Goal: Task Accomplishment & Management: Manage account settings

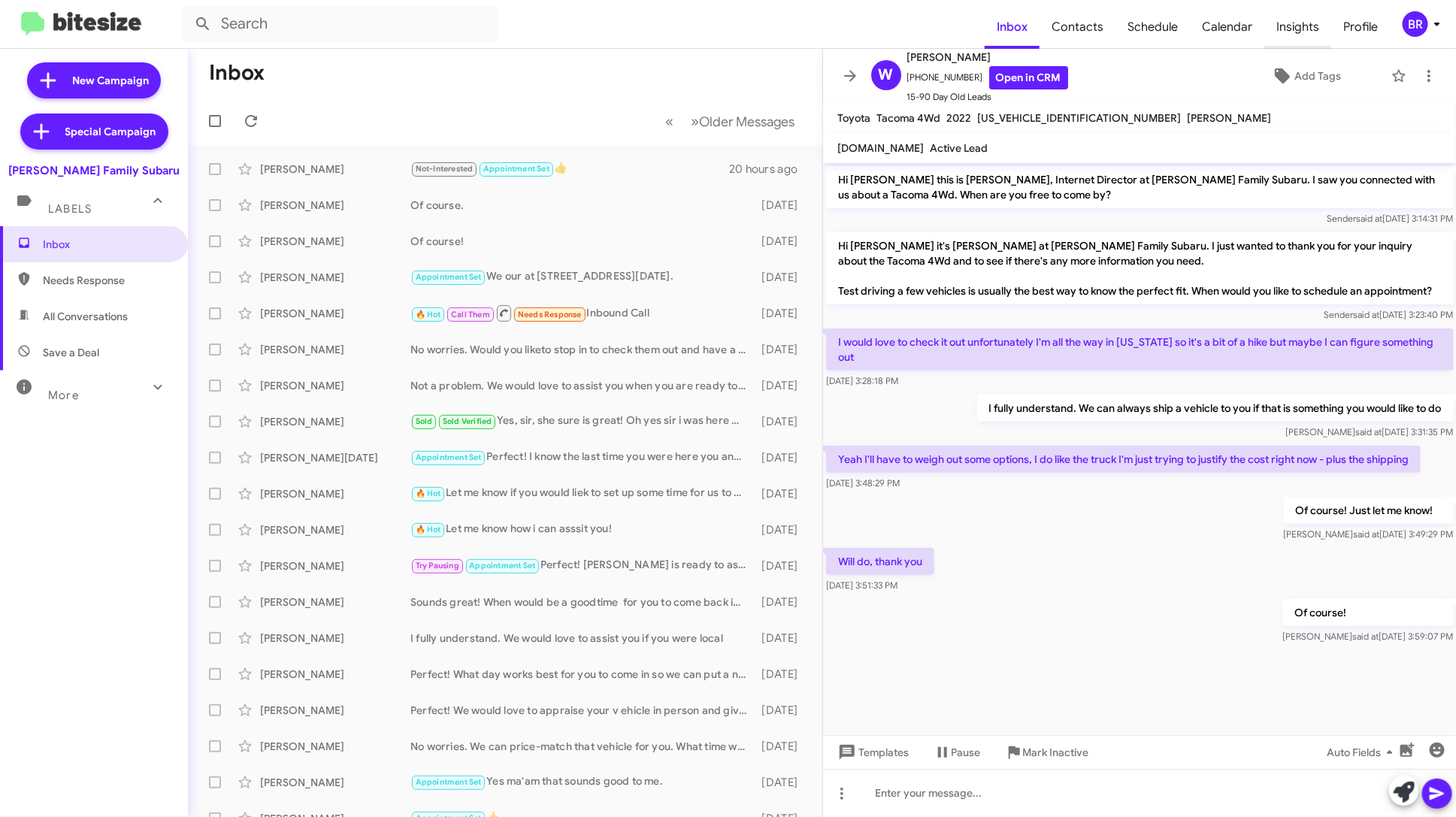
click at [1299, 28] on span "Insights" at bounding box center [1297, 27] width 67 height 44
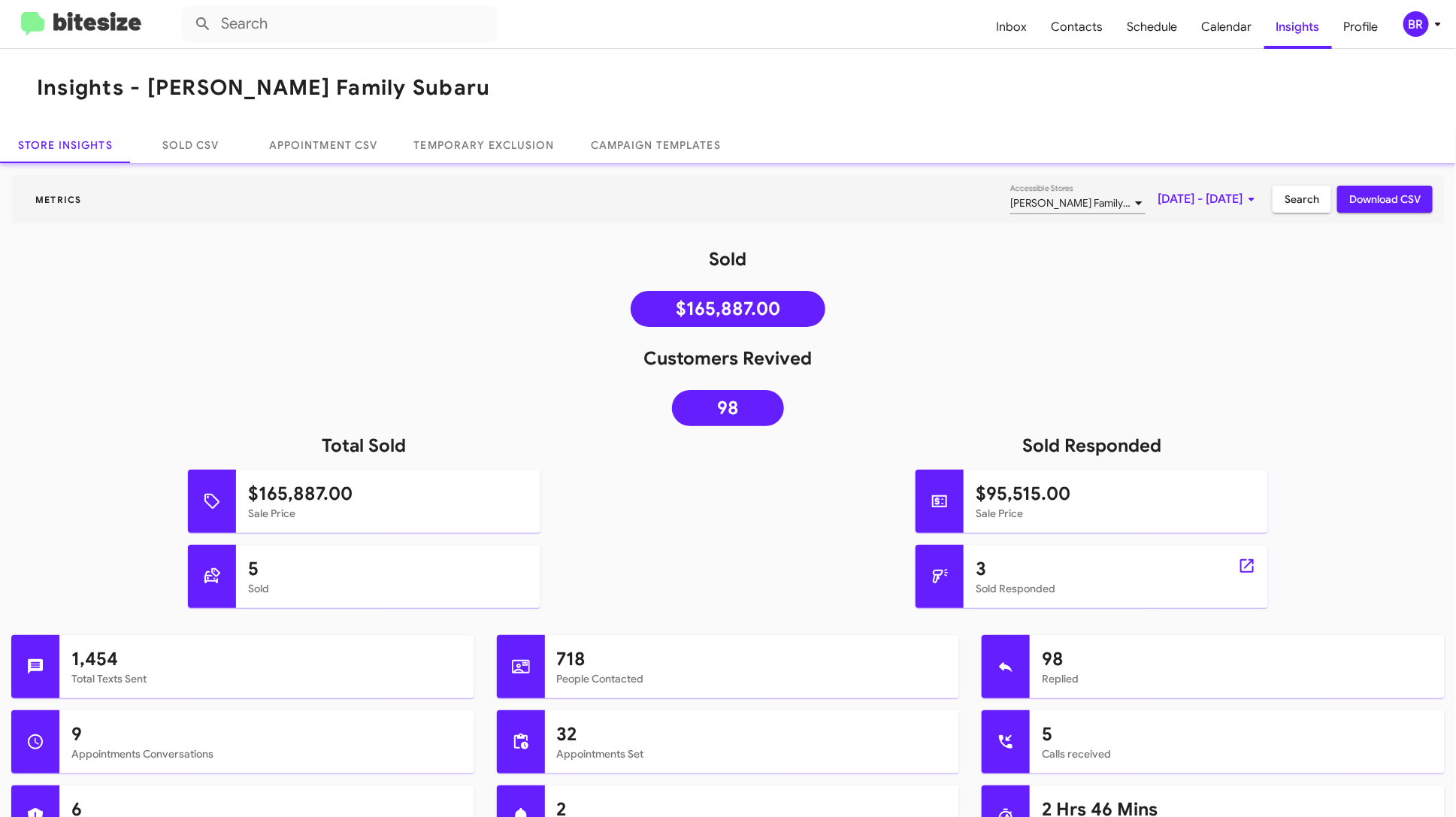
click at [954, 562] on div at bounding box center [939, 576] width 48 height 63
click at [1016, 19] on span "Inbox" at bounding box center [1012, 27] width 55 height 44
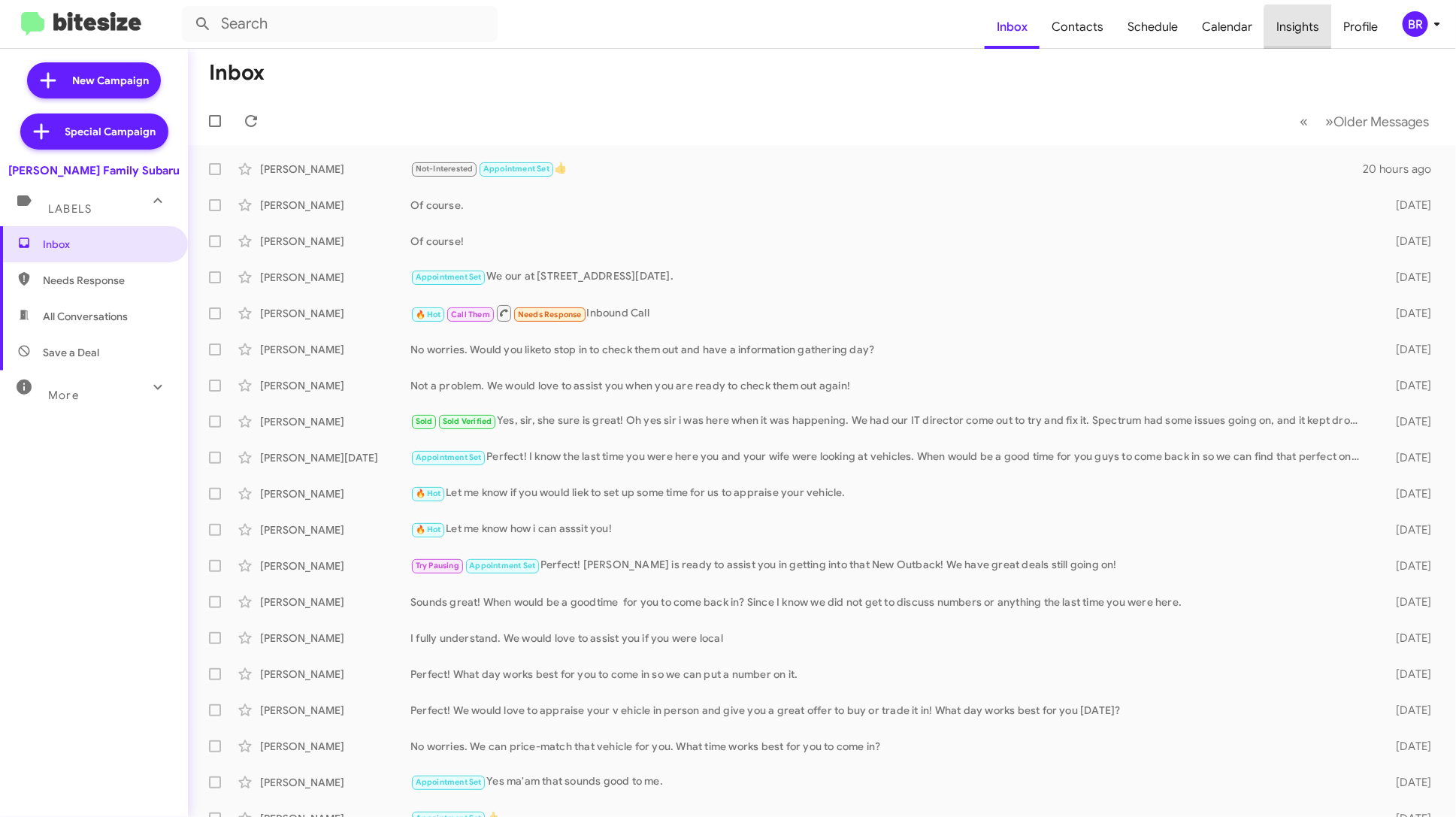
click at [1319, 31] on span "Insights" at bounding box center [1297, 27] width 67 height 44
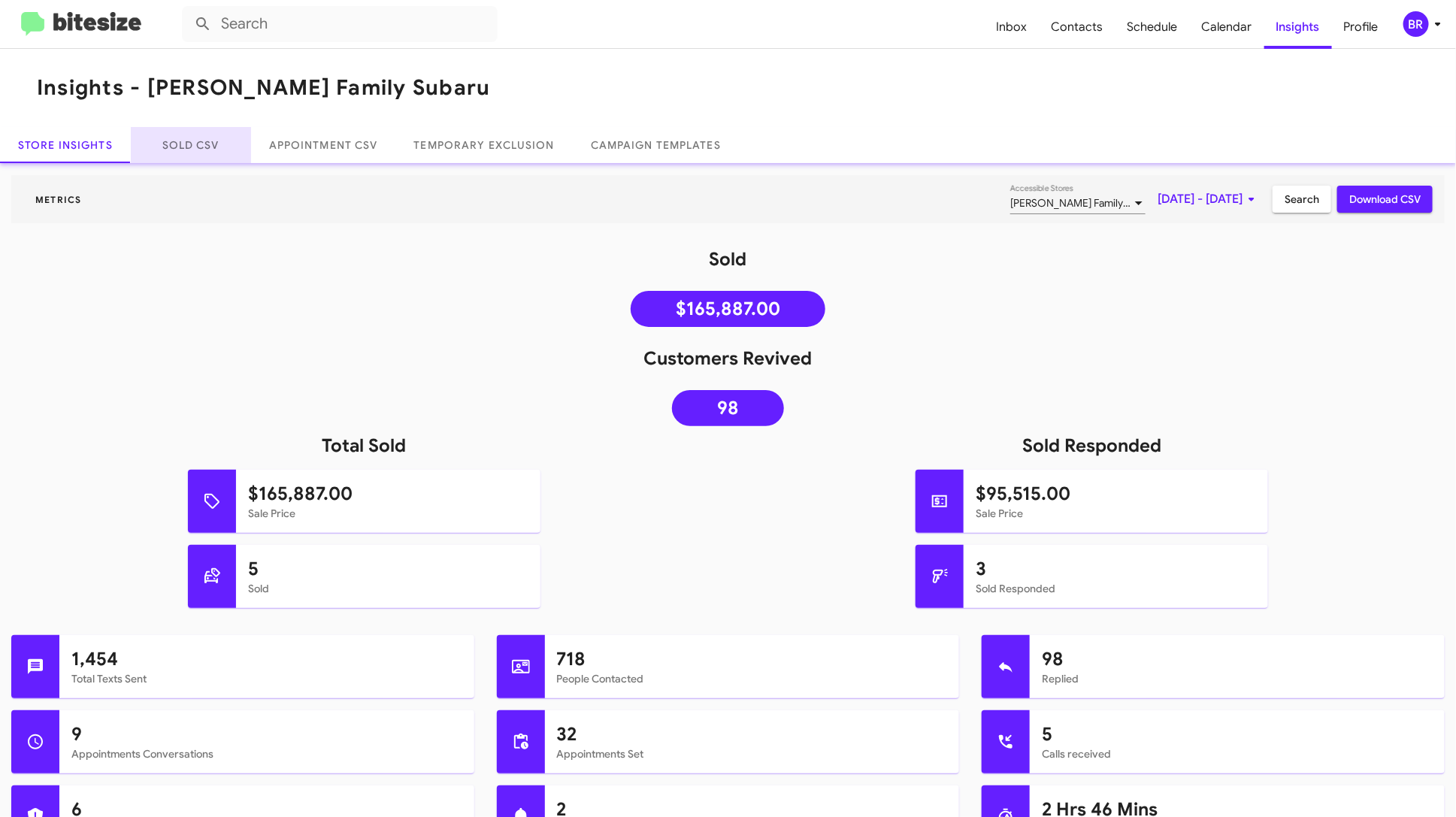
click at [167, 142] on link "Sold CSV" at bounding box center [191, 145] width 120 height 36
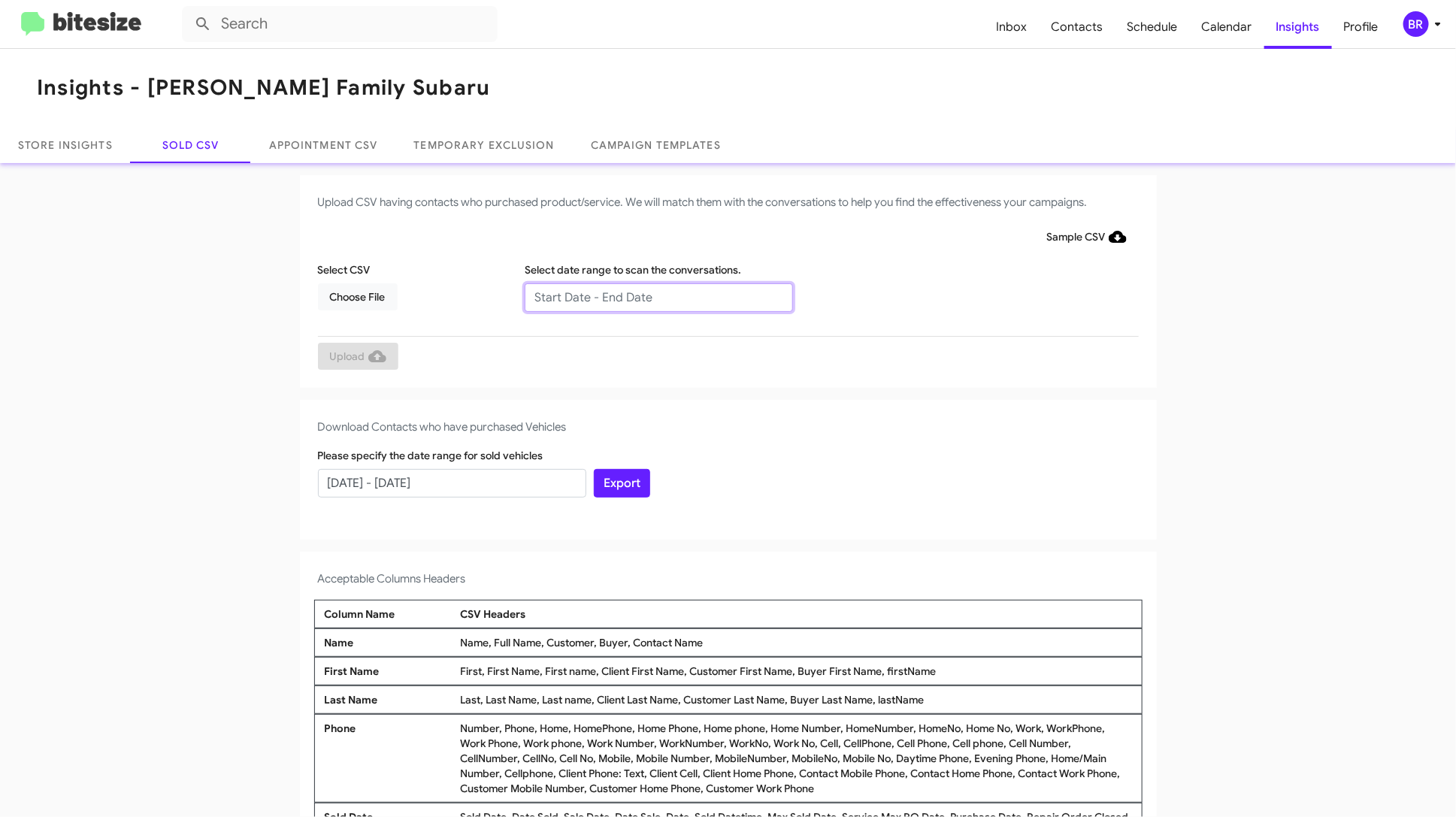
click at [571, 292] on input "text" at bounding box center [659, 297] width 269 height 29
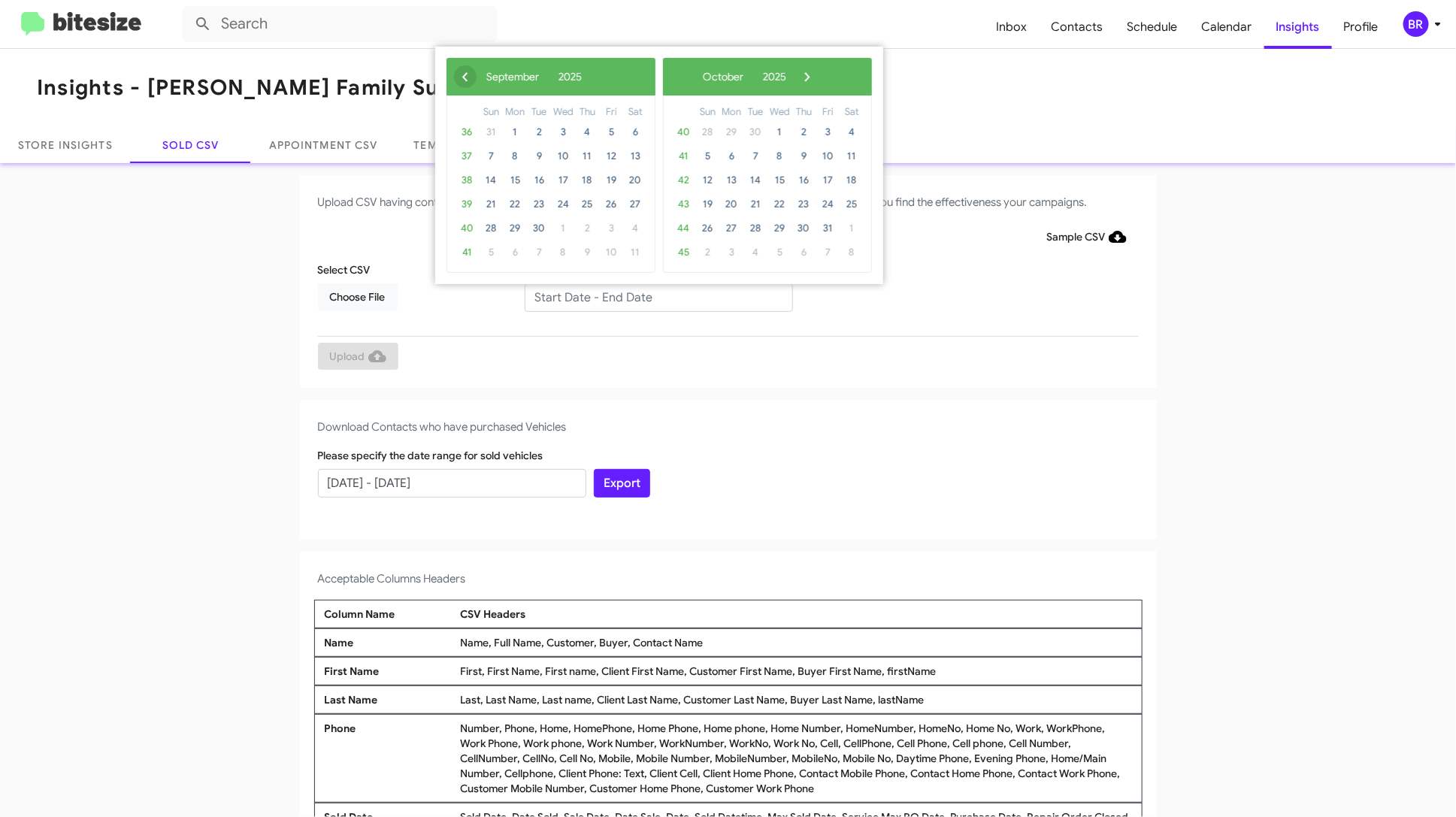
click at [468, 78] on span "‹" at bounding box center [465, 77] width 23 height 23
click at [619, 129] on span "1" at bounding box center [612, 133] width 24 height 24
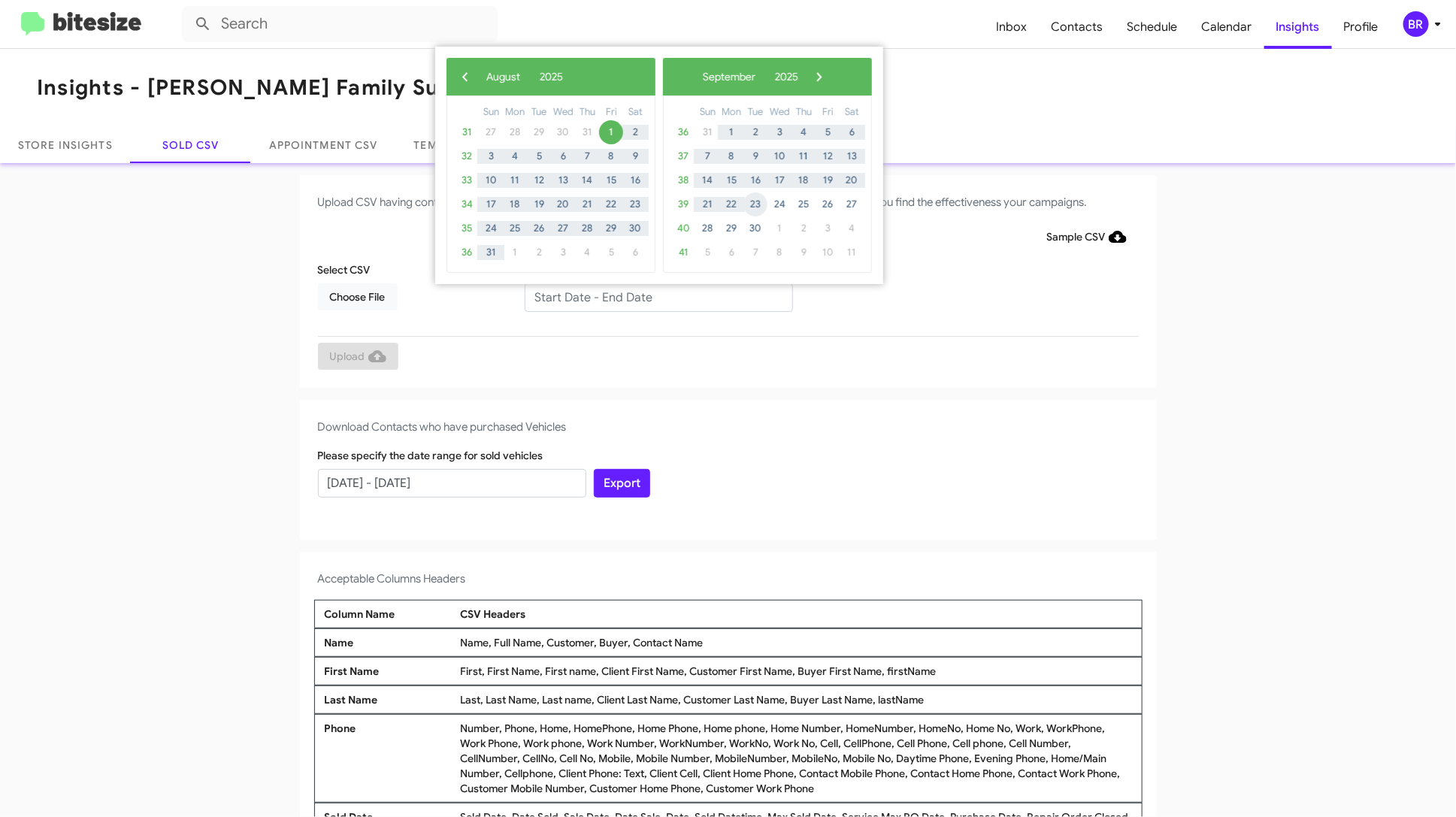
click at [757, 201] on span "23" at bounding box center [755, 205] width 24 height 24
type input "08/01/2025 - 09/23/2025"
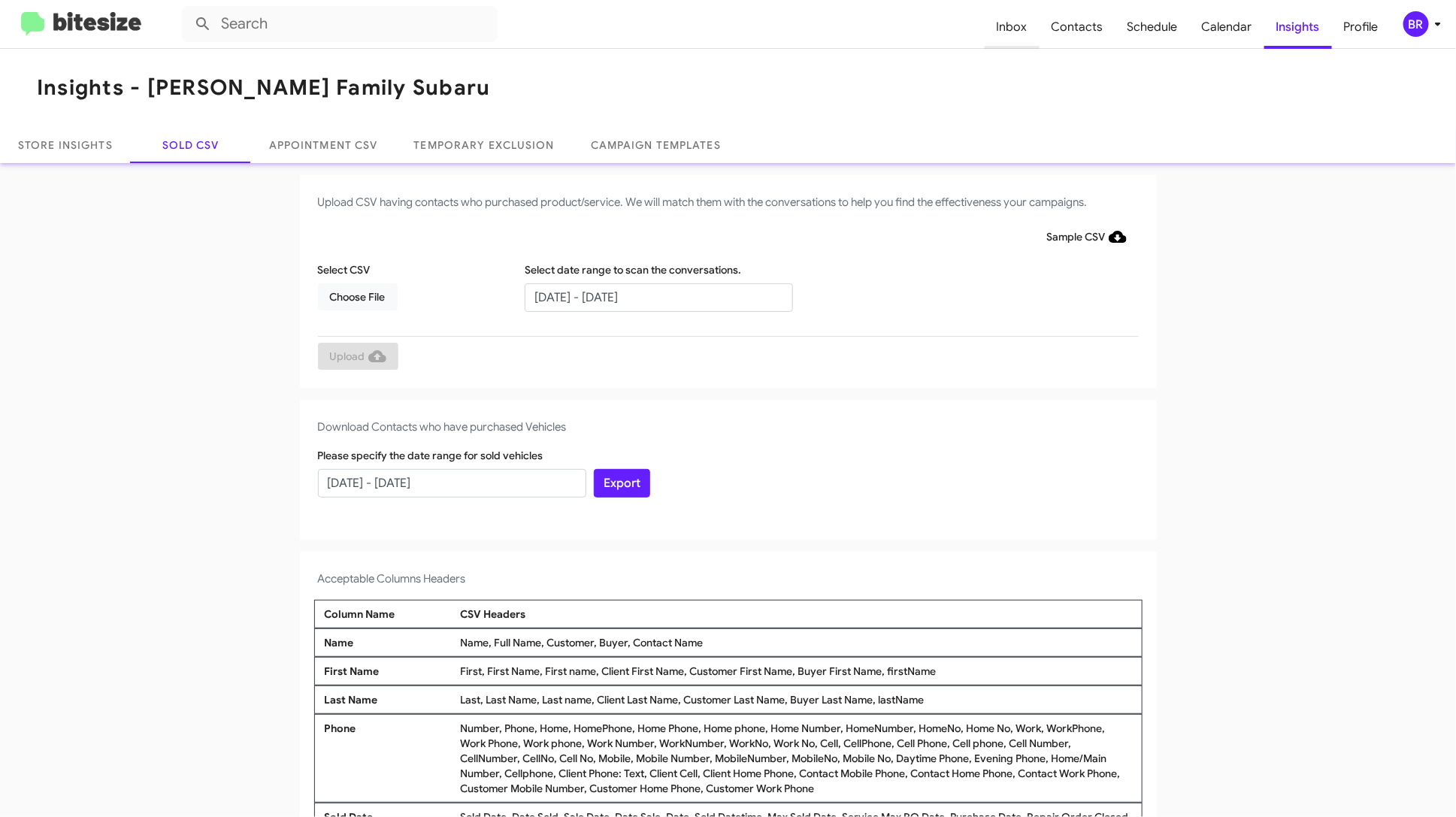
click at [1023, 35] on span "Inbox" at bounding box center [1012, 27] width 55 height 44
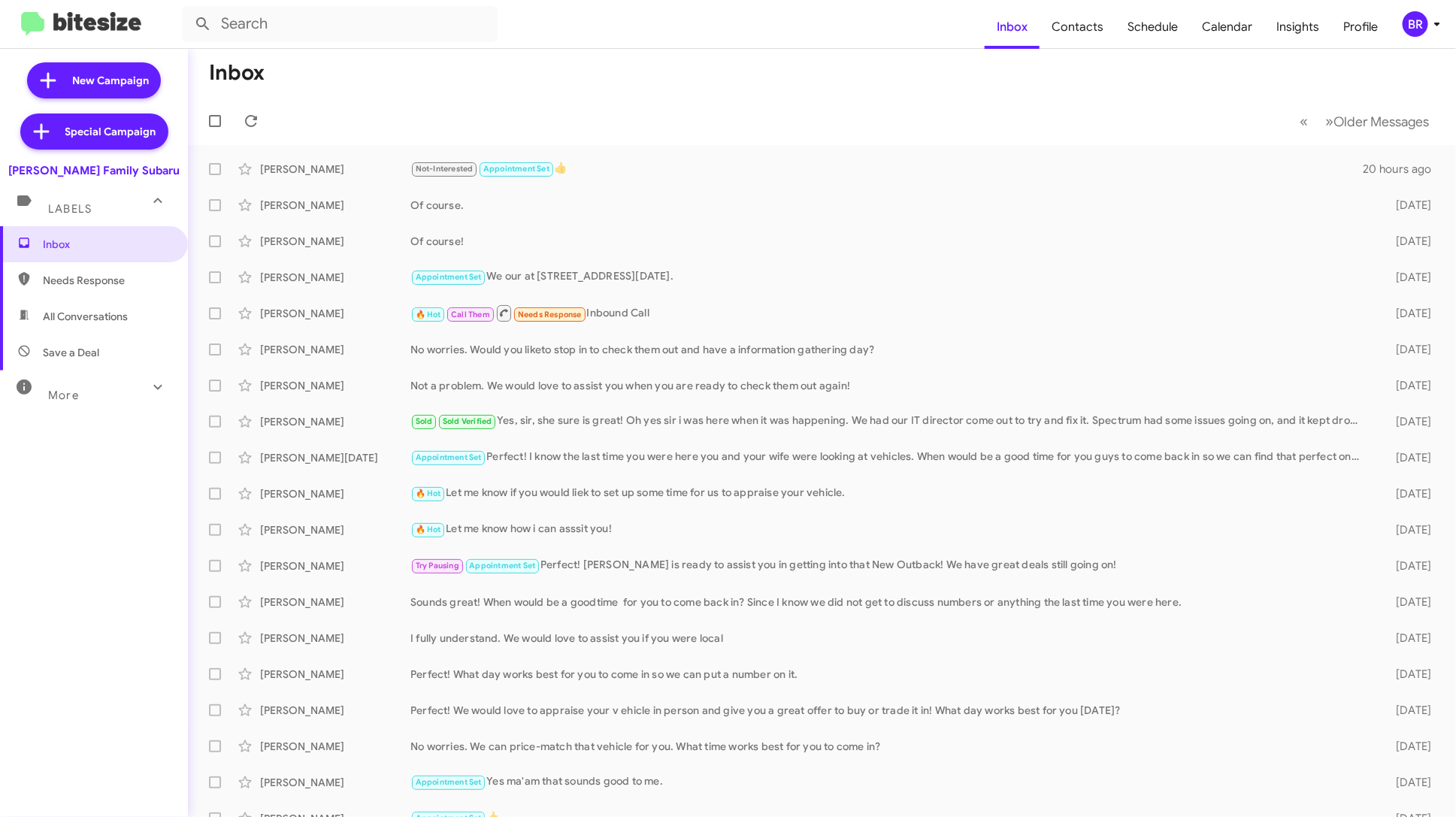
click at [93, 335] on span "Save a Deal" at bounding box center [93, 351] width 188 height 36
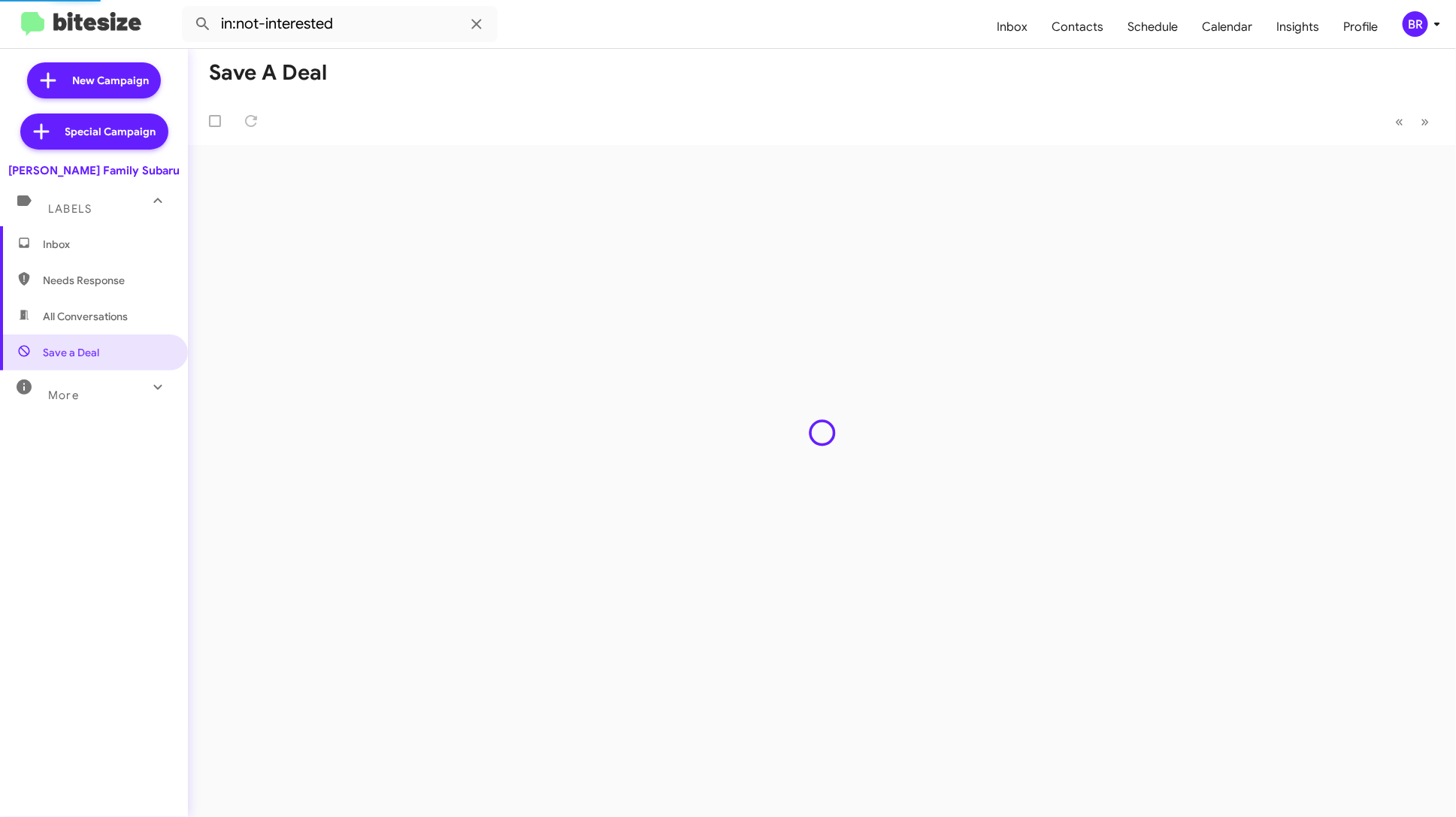
click at [125, 317] on span "All Conversations" at bounding box center [85, 316] width 85 height 15
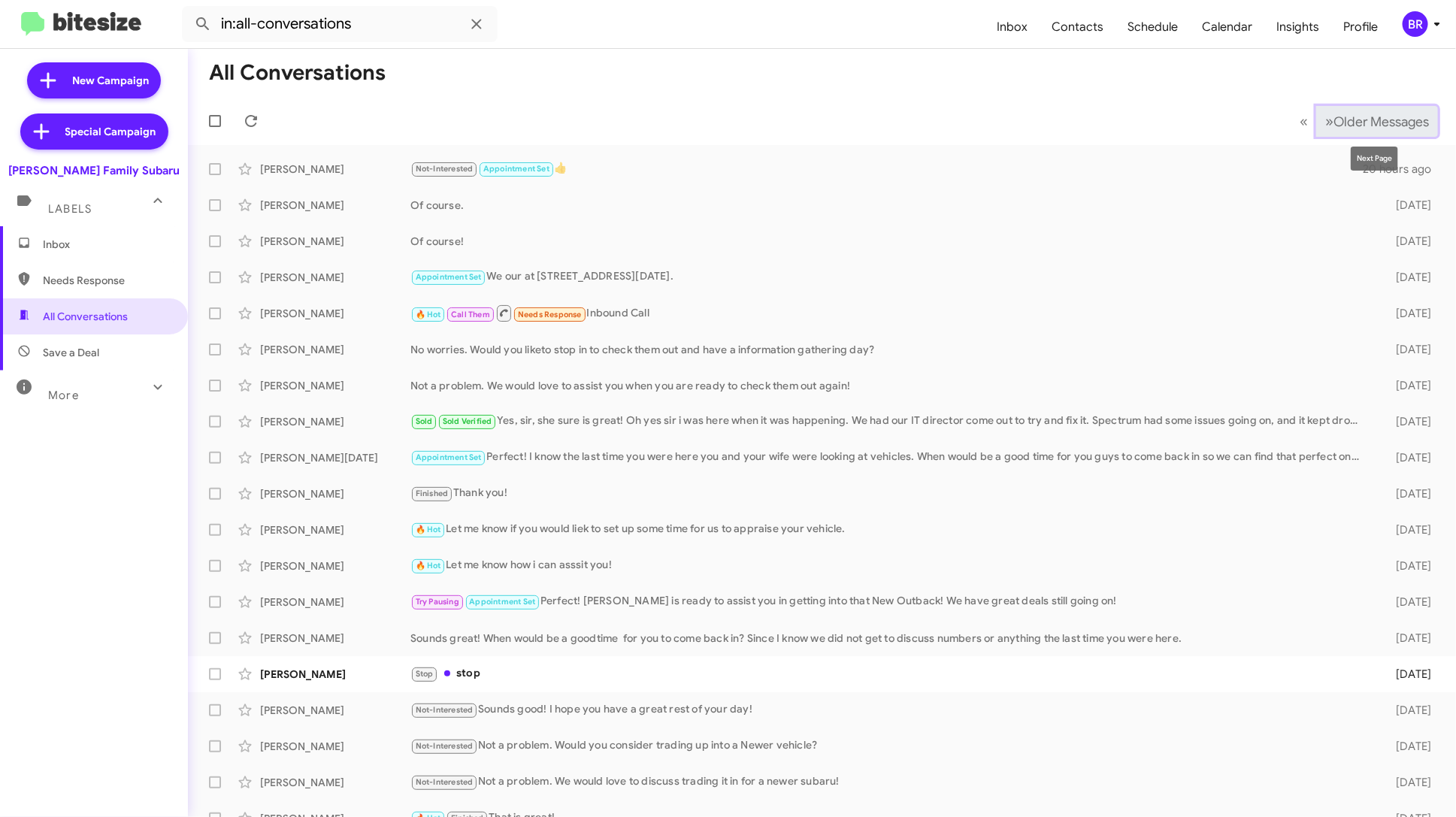
click at [1386, 108] on button "» Next Older Messages" at bounding box center [1377, 120] width 122 height 31
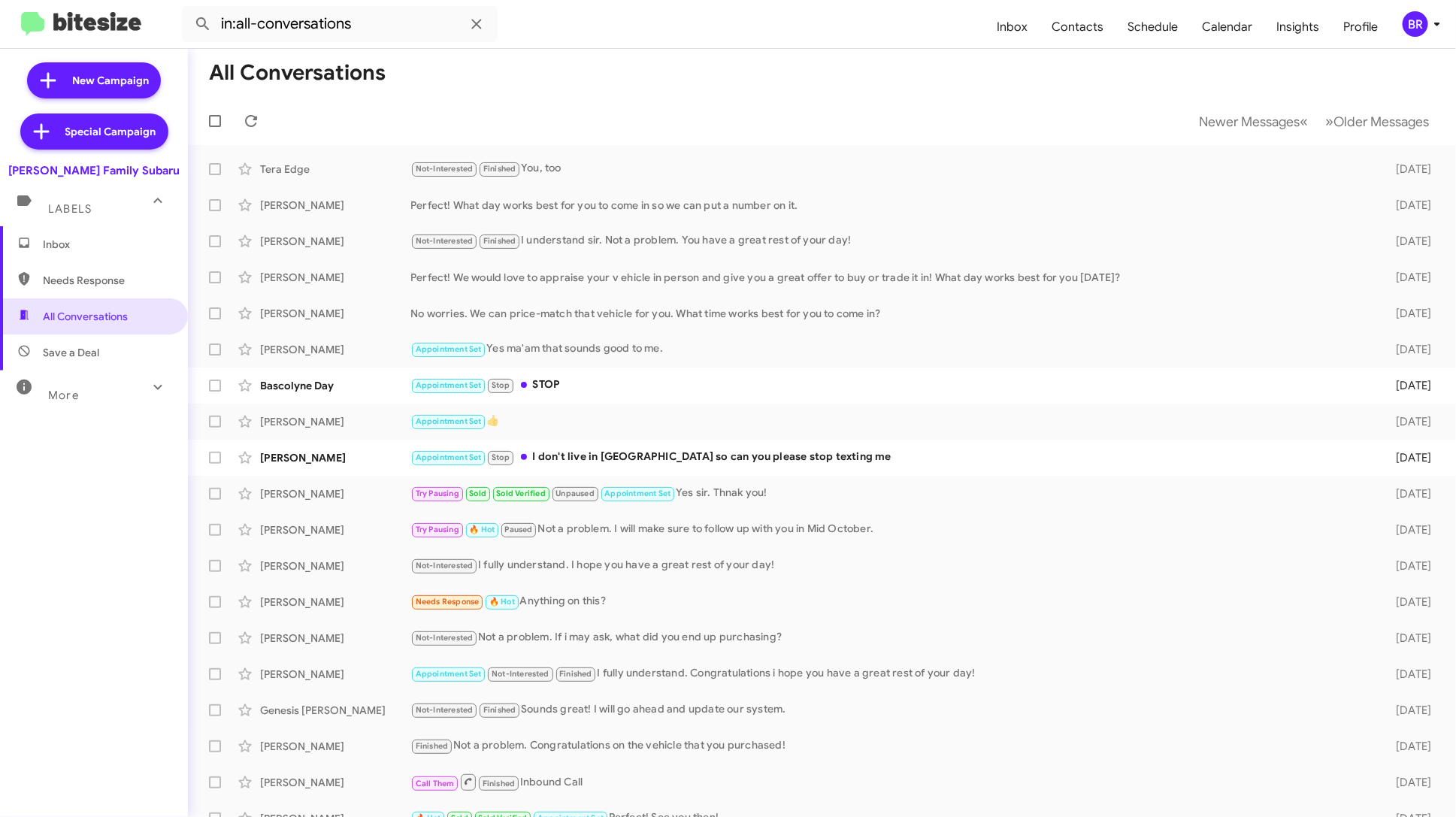
click at [105, 400] on div "More" at bounding box center [79, 389] width 133 height 28
click at [97, 600] on span "Sold" at bounding box center [93, 616] width 188 height 36
type input "in:sold"
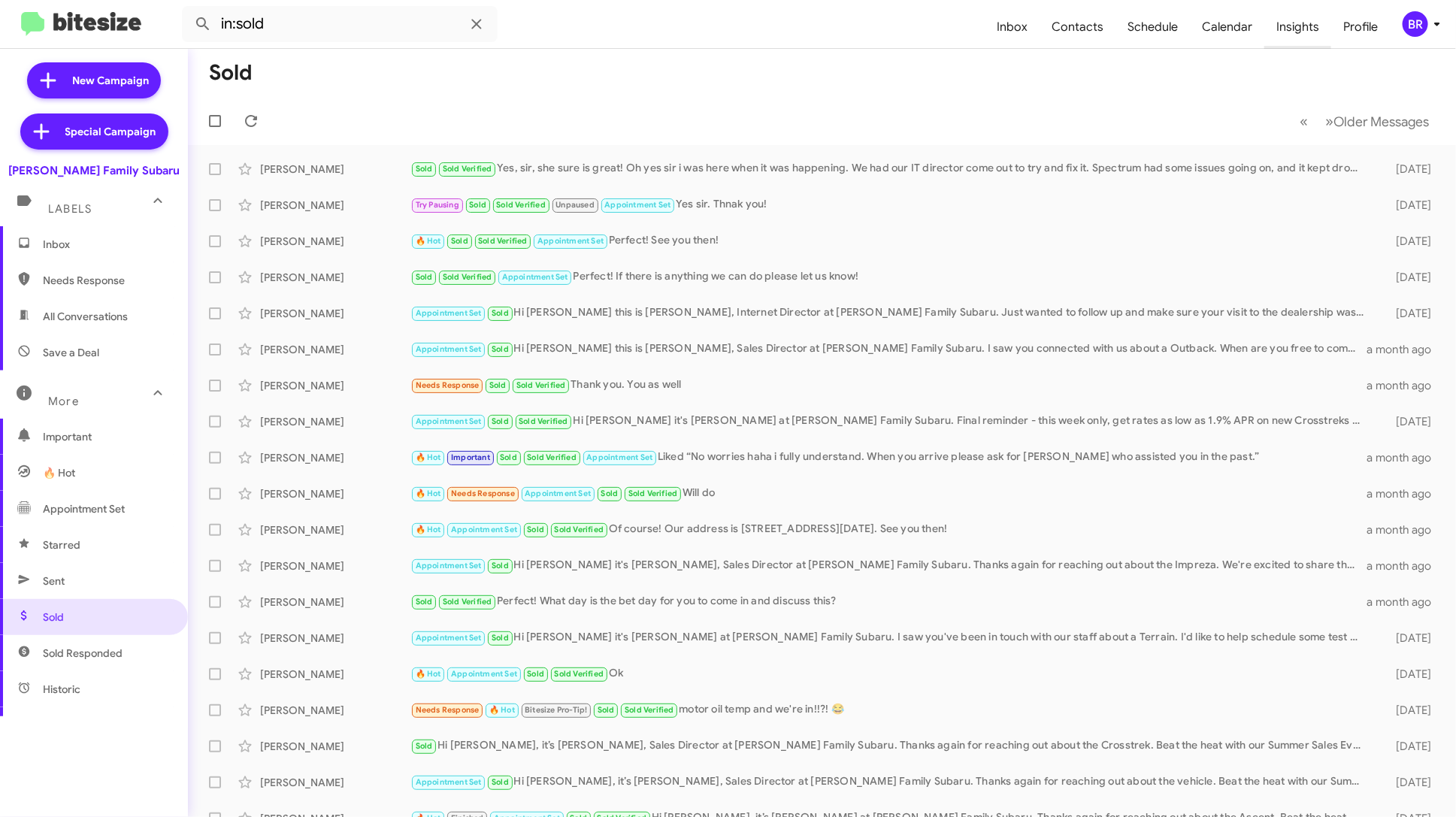
click at [1302, 14] on span "Insights" at bounding box center [1297, 27] width 67 height 44
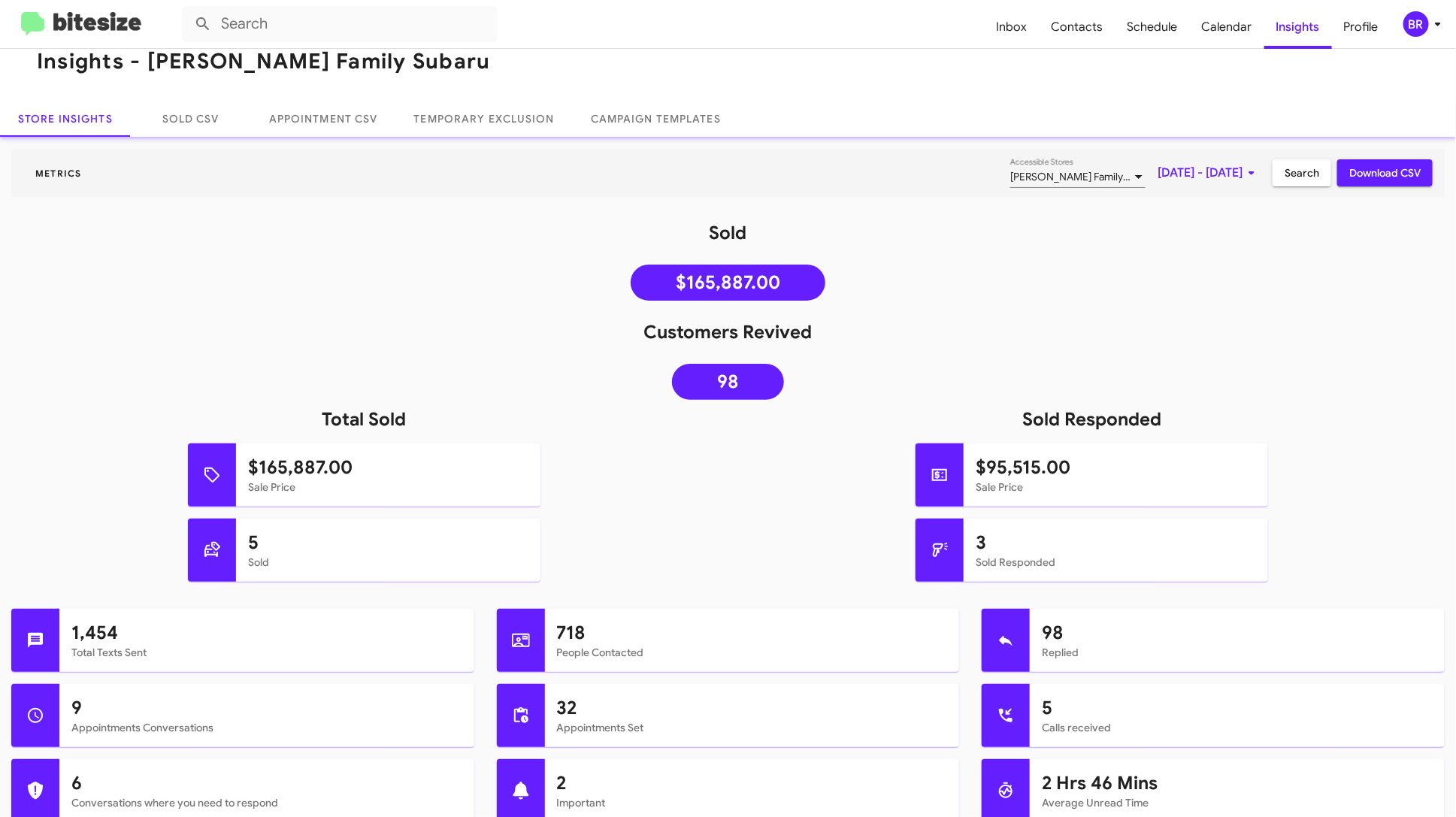
scroll to position [27, 0]
click at [1213, 160] on span "[DATE] - [DATE]" at bounding box center [1209, 172] width 103 height 27
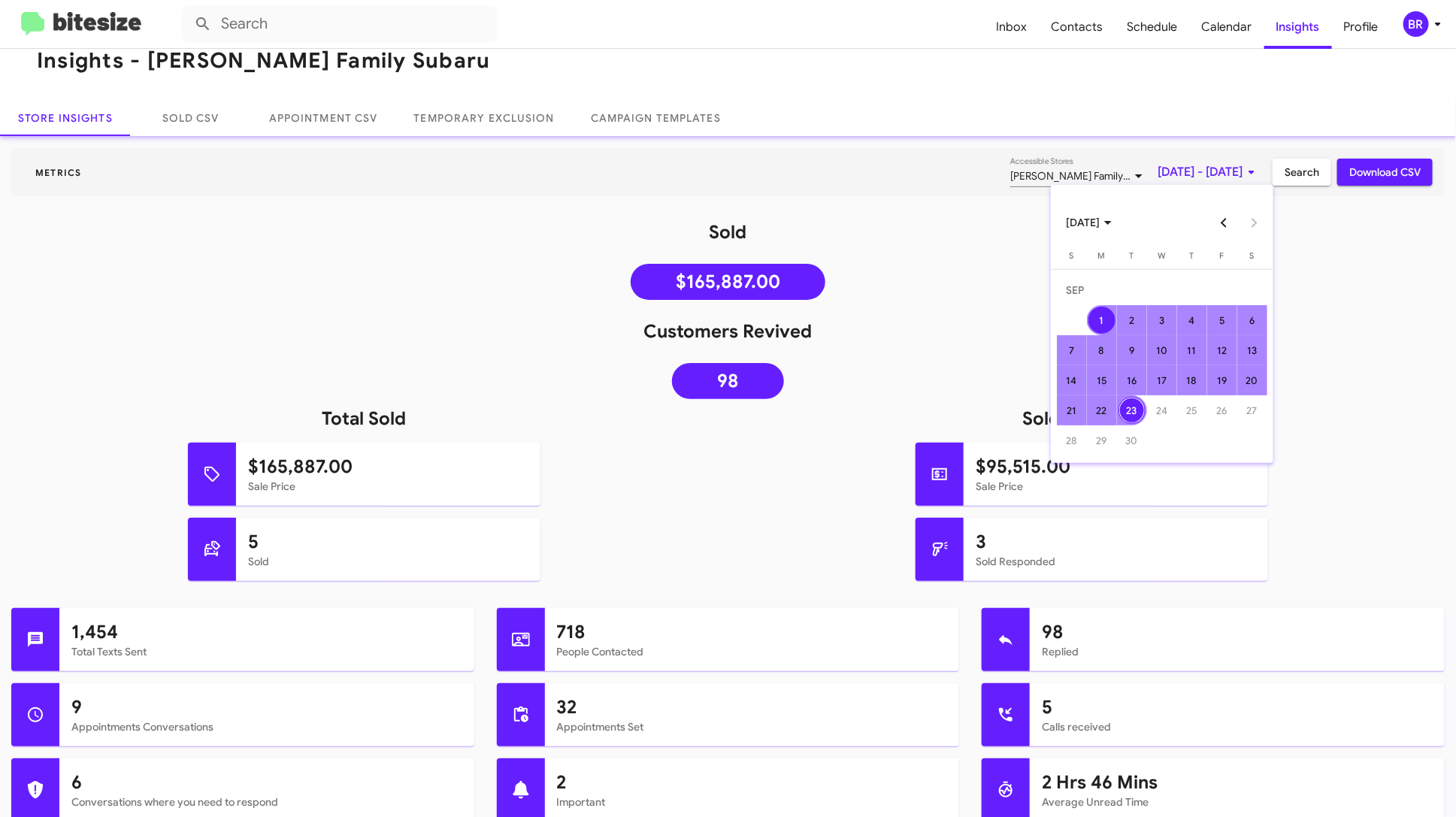
click at [1226, 227] on button "Previous month" at bounding box center [1223, 222] width 30 height 30
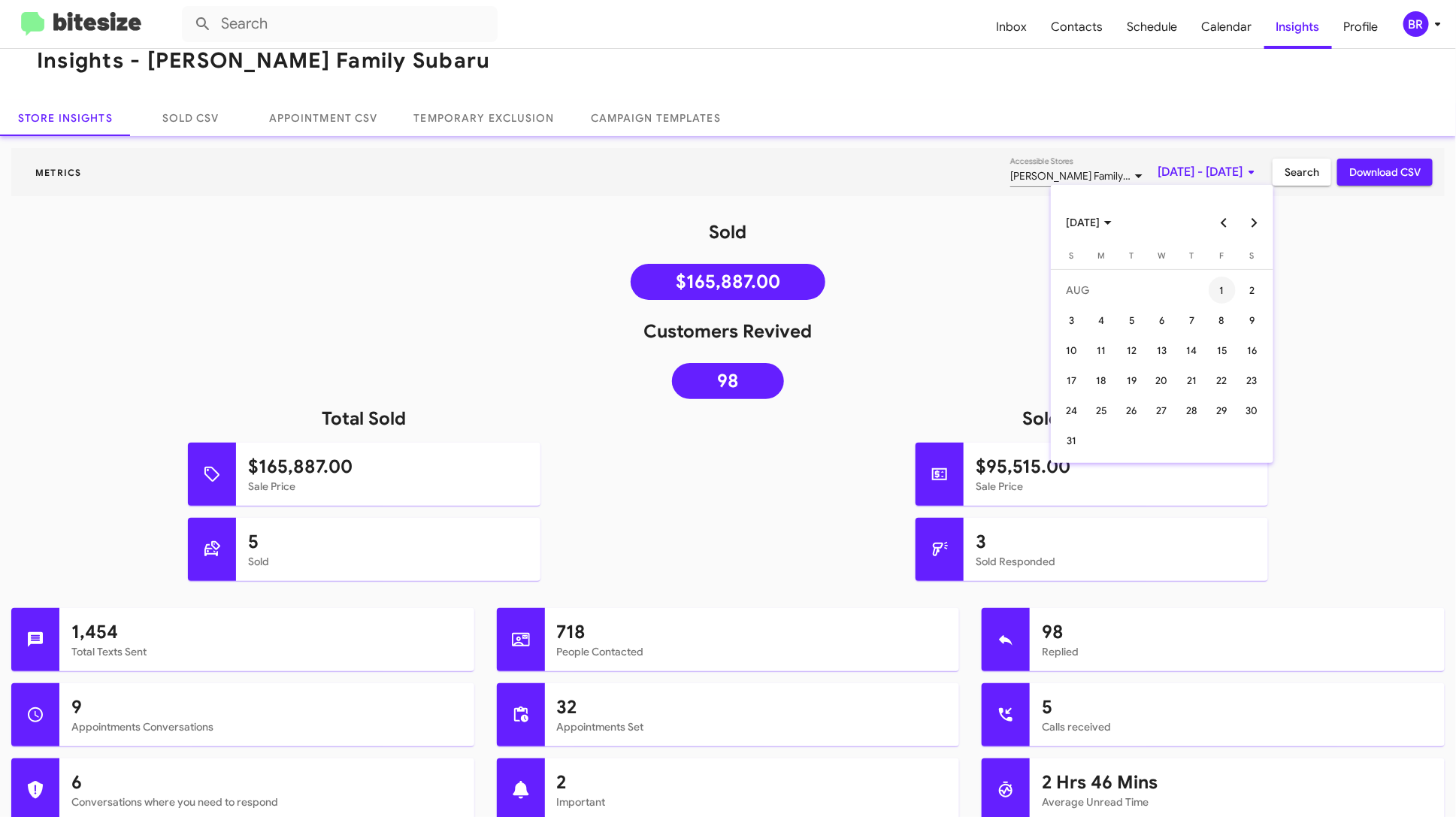
click at [1216, 287] on div "1" at bounding box center [1221, 289] width 27 height 27
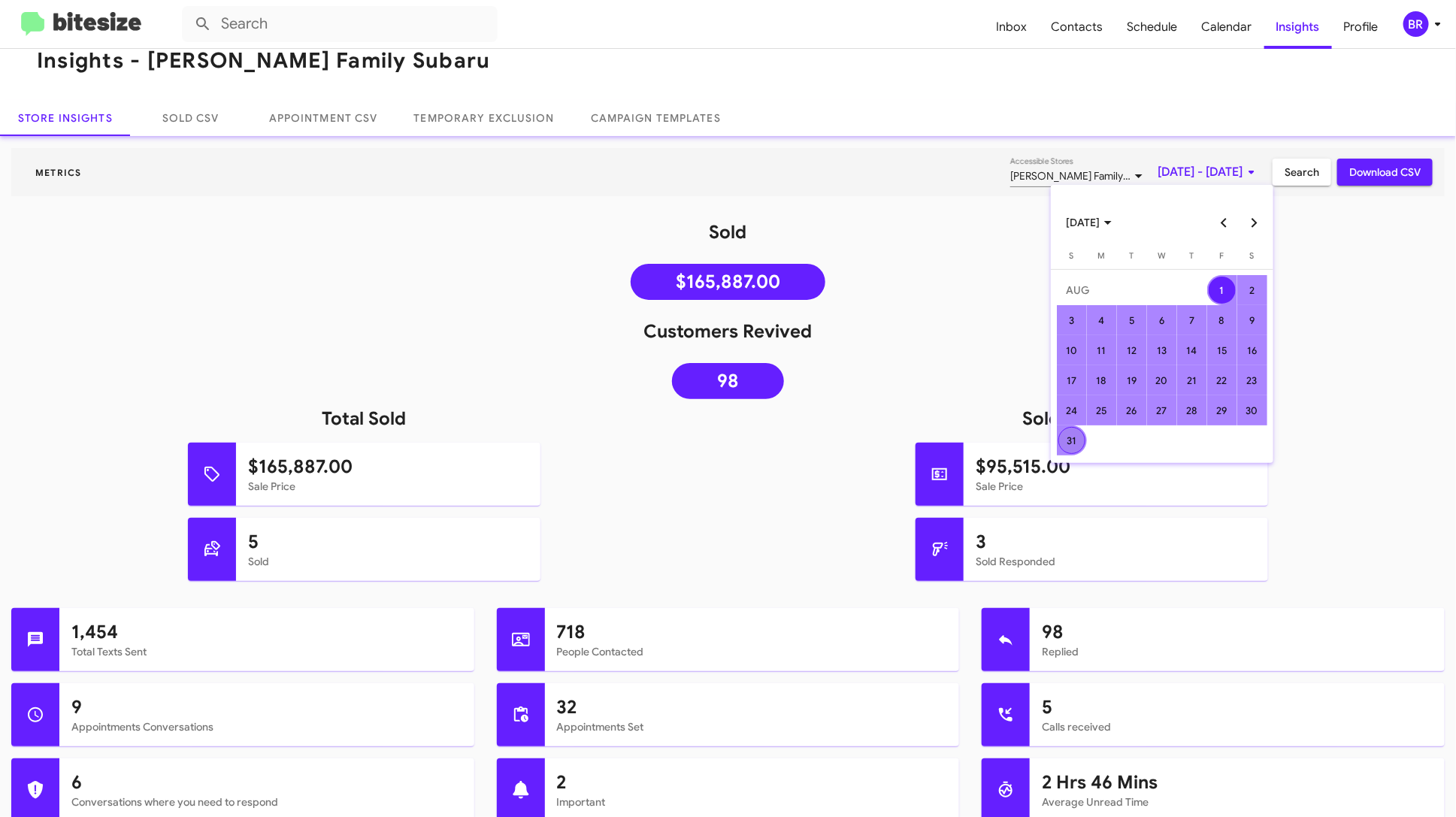
click at [1083, 437] on div "31" at bounding box center [1071, 439] width 27 height 27
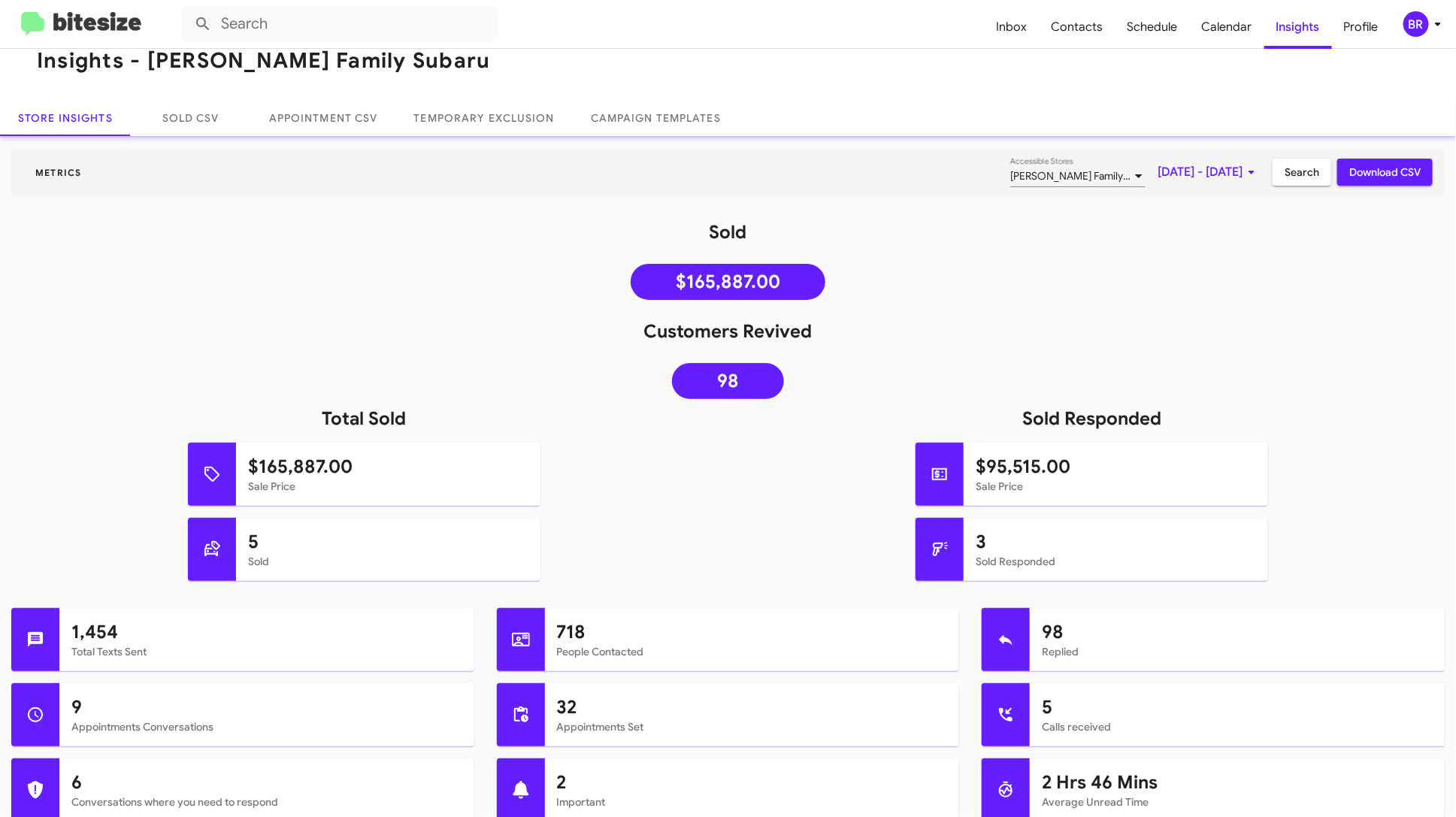
click at [1293, 164] on span "Search" at bounding box center [1302, 172] width 35 height 27
click at [1025, 42] on span "Inbox" at bounding box center [1012, 27] width 55 height 44
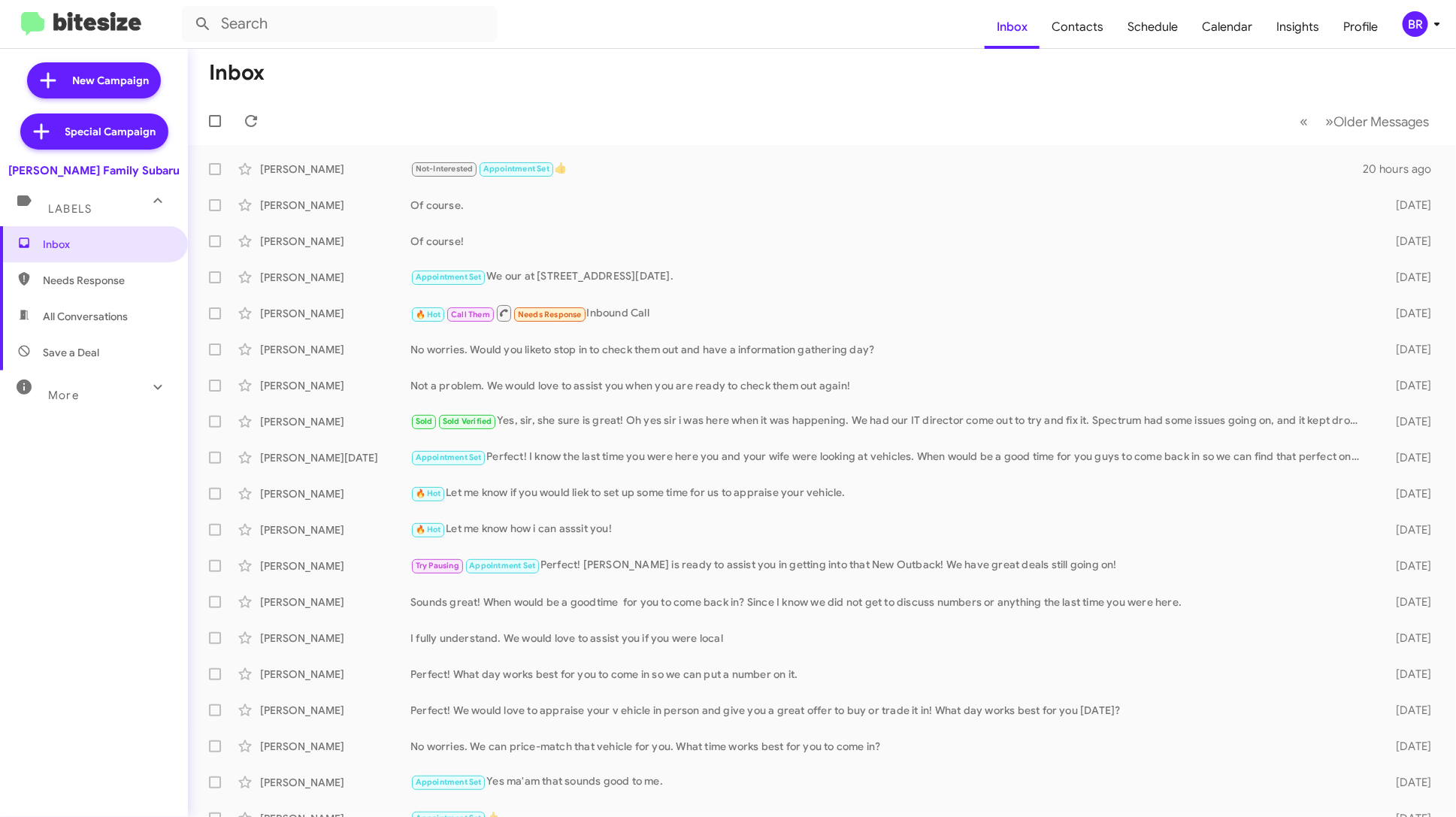
click at [128, 396] on div "More" at bounding box center [79, 389] width 133 height 28
click at [130, 623] on span "Sold" at bounding box center [93, 616] width 188 height 36
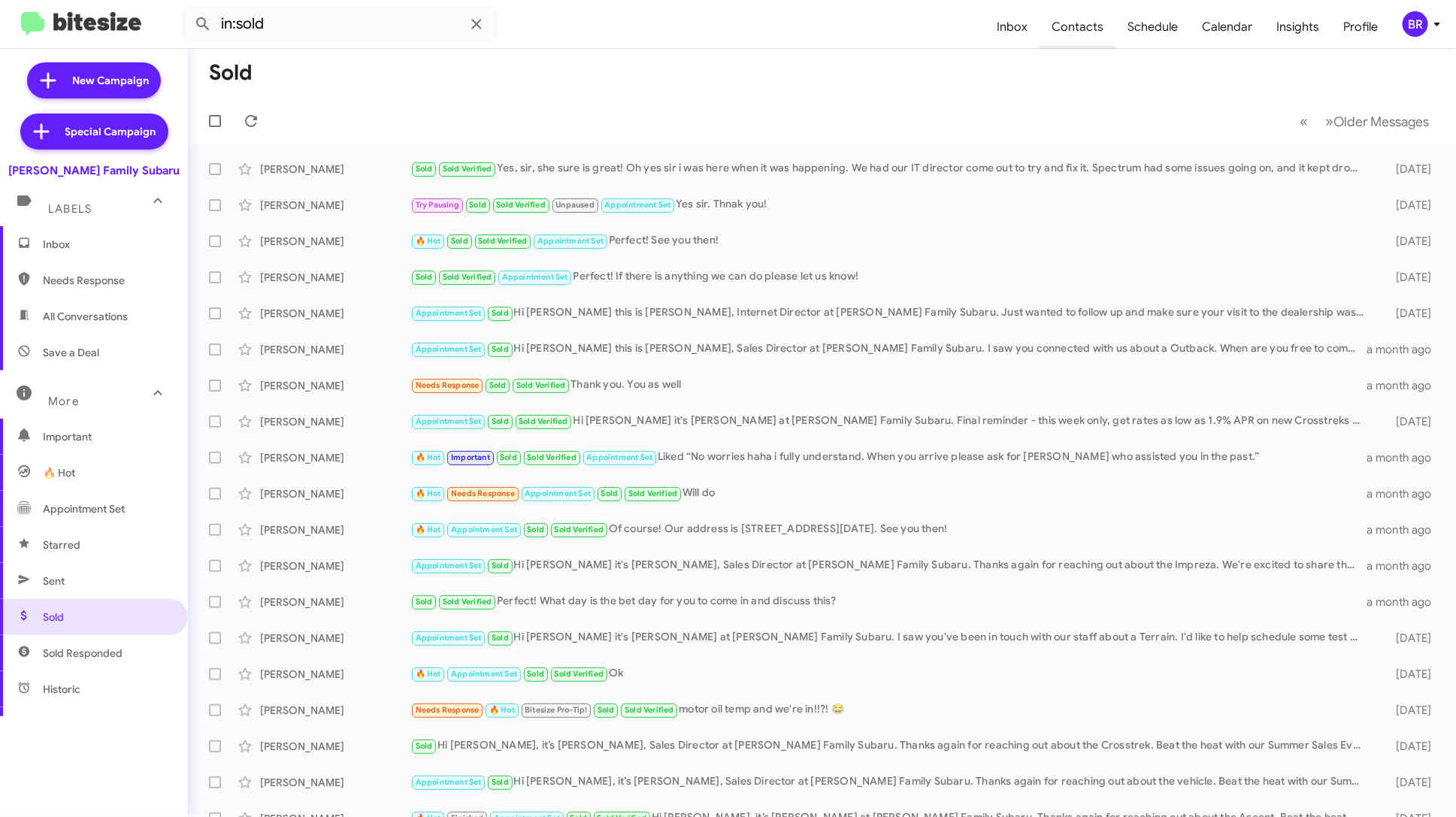
click at [1092, 35] on span "Contacts" at bounding box center [1077, 27] width 76 height 44
type input "in:groups"
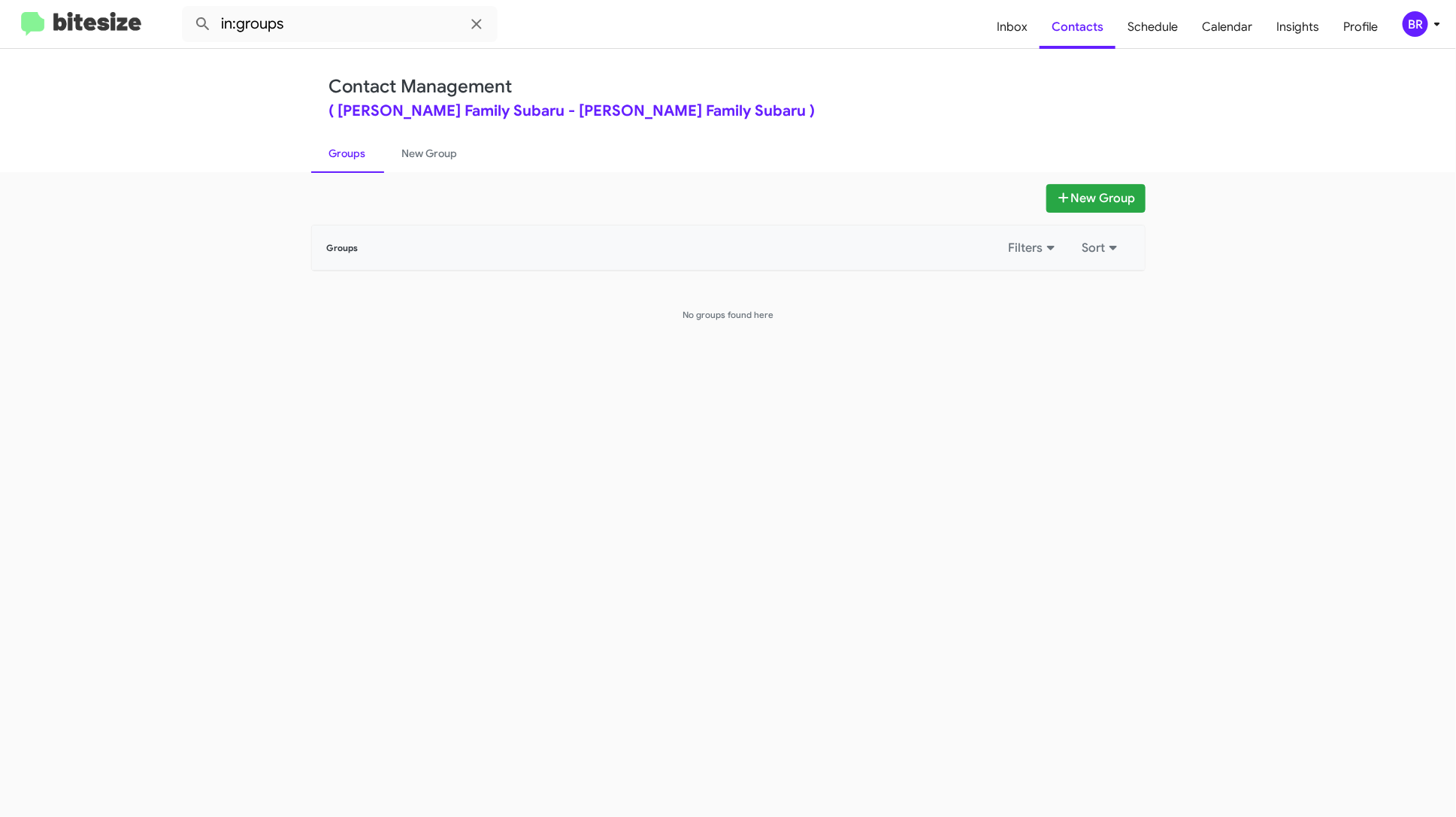
click at [1420, 37] on mat-toolbar "in:groups Inbox Contacts Schedule Calendar Insights Profile BR" at bounding box center [728, 24] width 1456 height 48
click at [1421, 24] on div "BR" at bounding box center [1415, 24] width 25 height 25
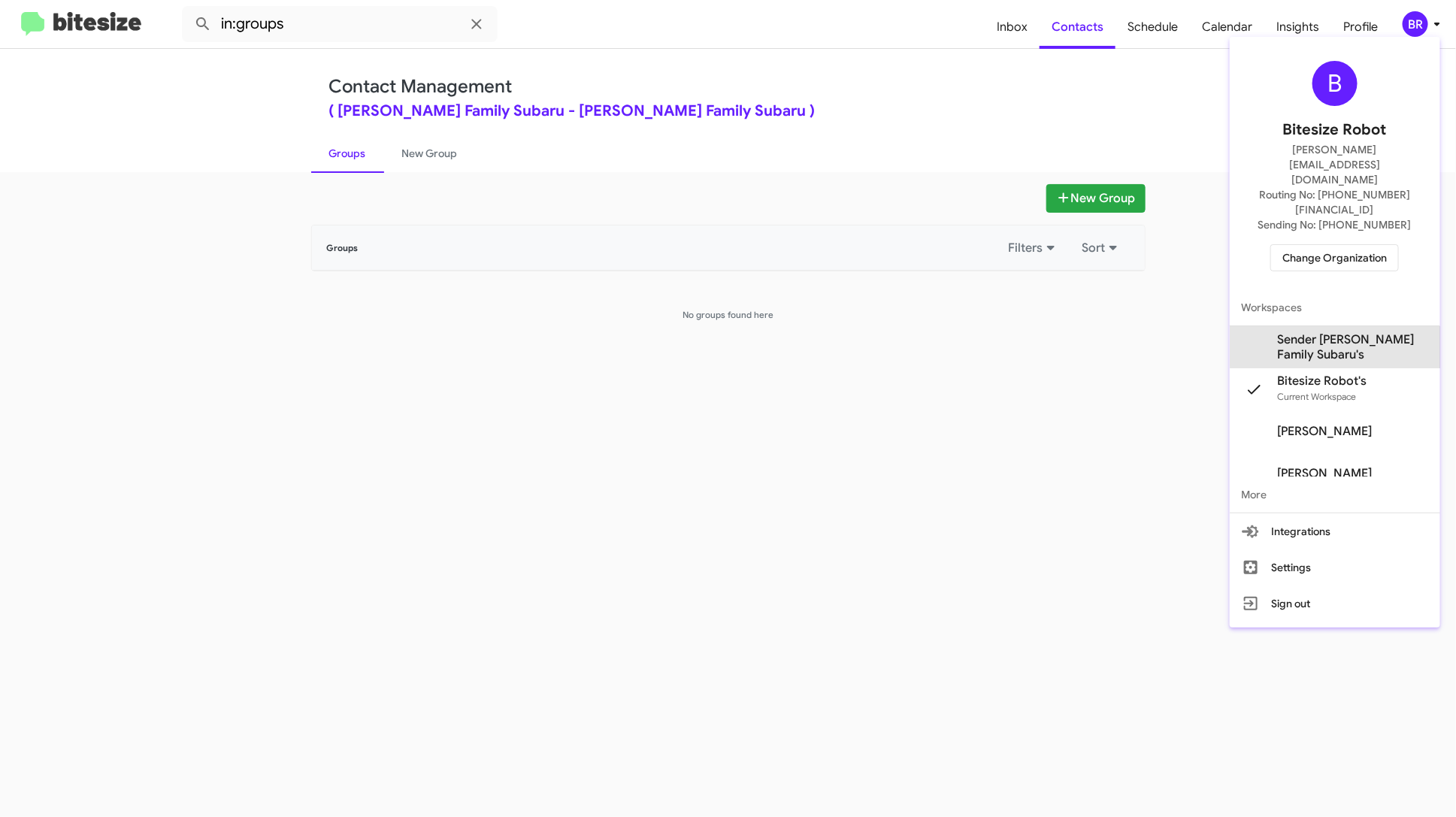
click at [1341, 332] on span "Sender [PERSON_NAME] Family Subaru's" at bounding box center [1353, 347] width 150 height 30
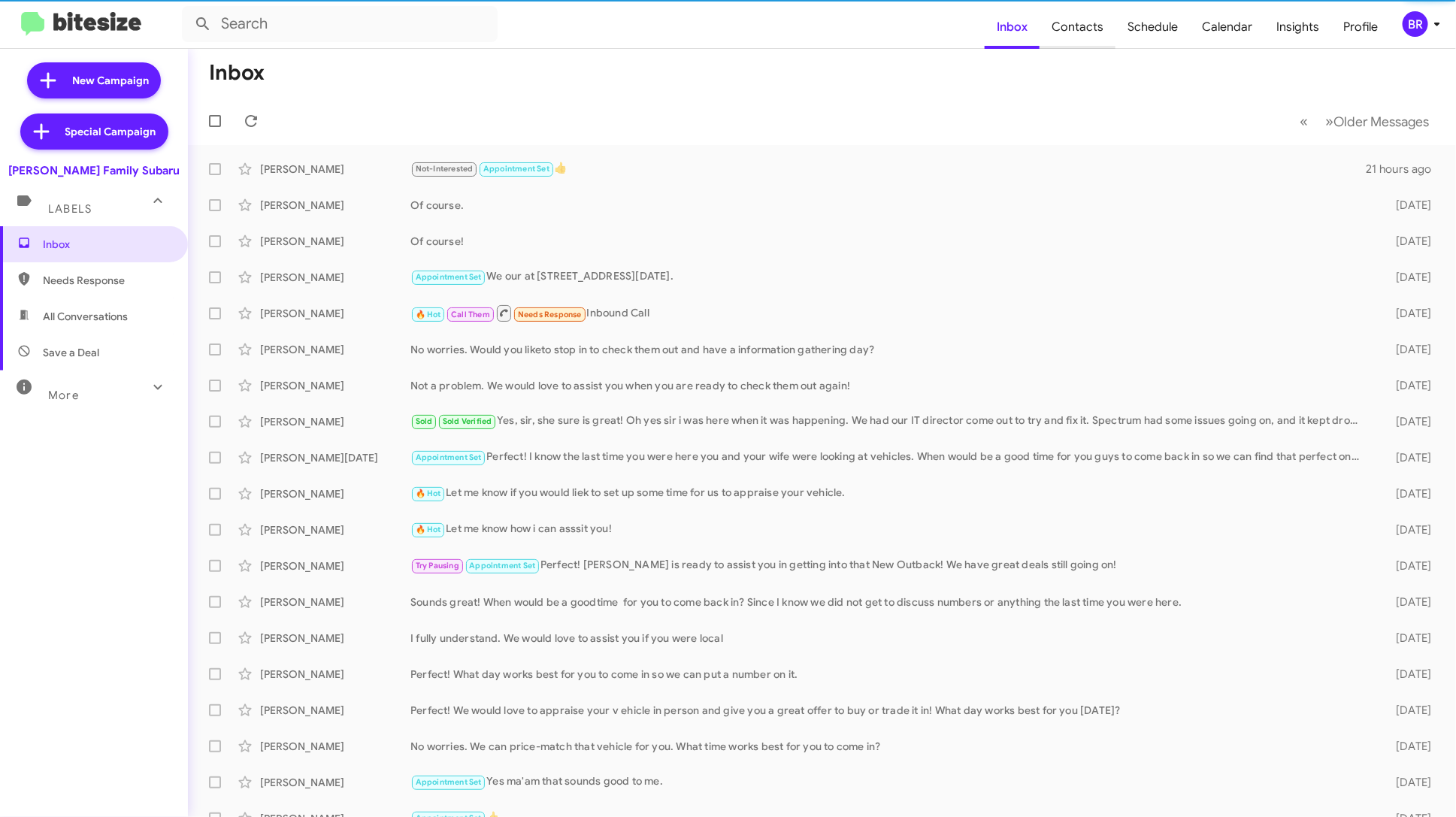
click at [1076, 28] on span "Contacts" at bounding box center [1077, 27] width 76 height 44
type input "in:groups"
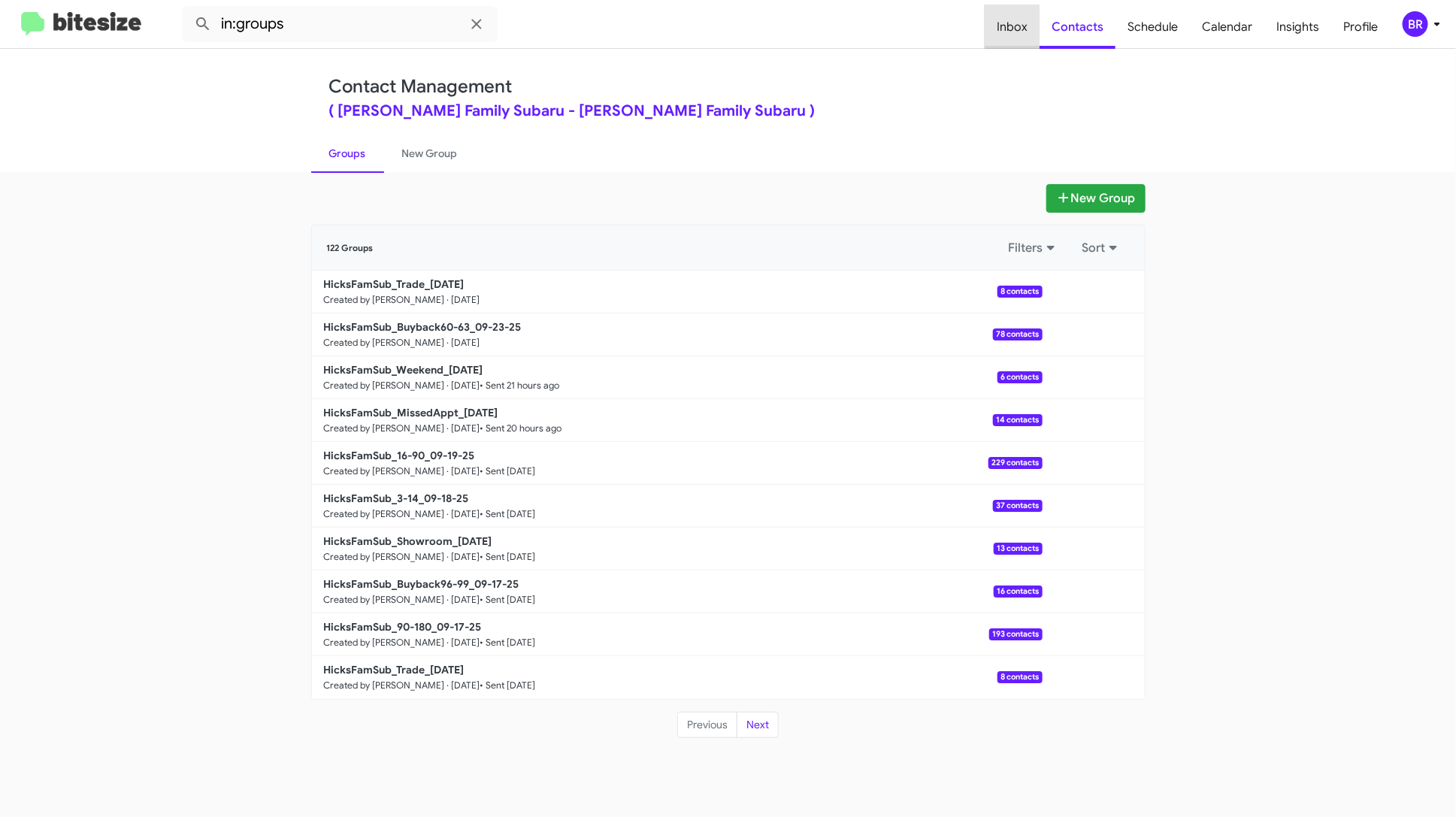
click at [1024, 22] on span "Inbox" at bounding box center [1012, 27] width 55 height 44
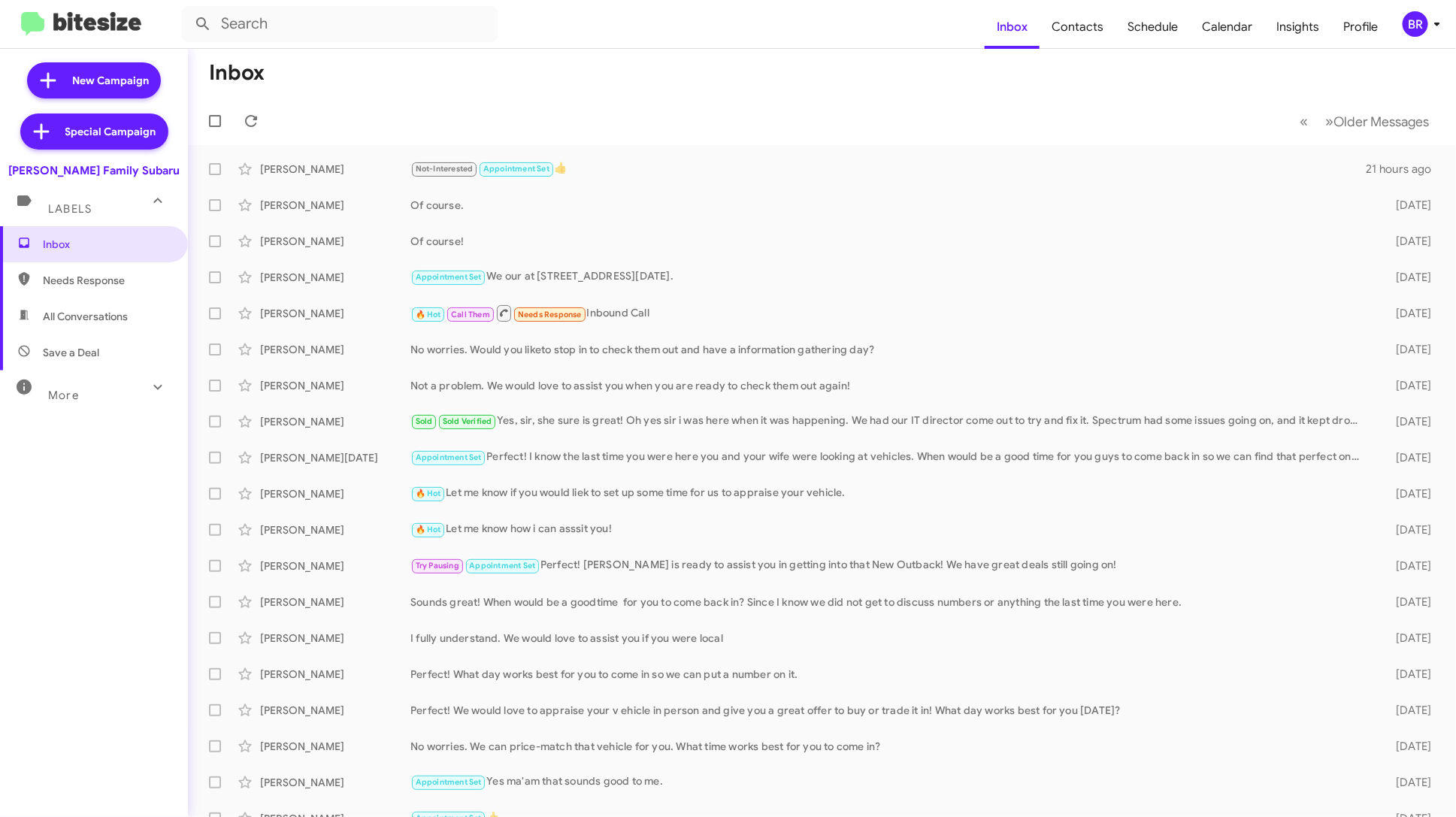
click at [103, 390] on div "More" at bounding box center [79, 389] width 133 height 28
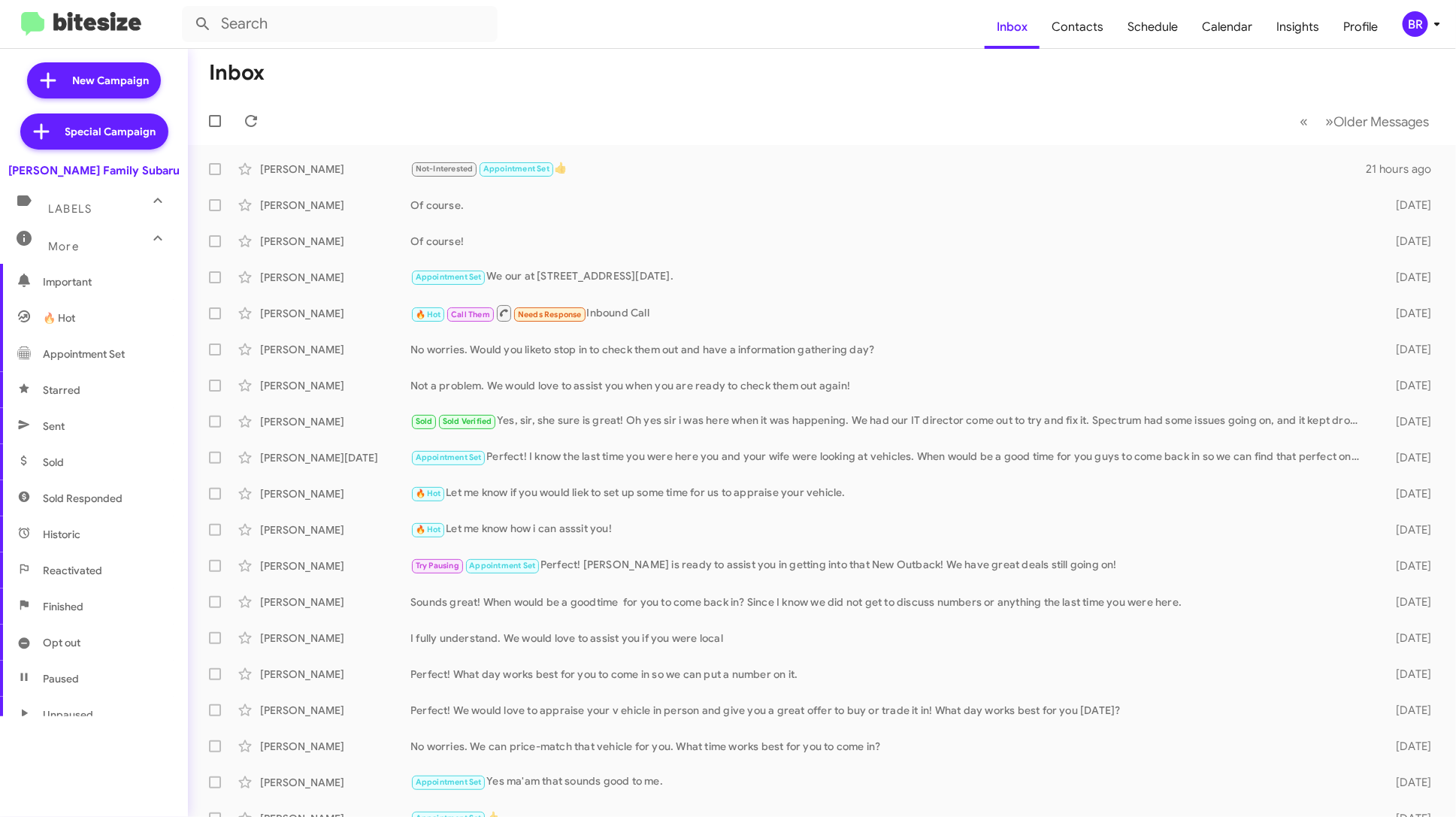
click at [104, 628] on span "Opt out" at bounding box center [93, 642] width 188 height 36
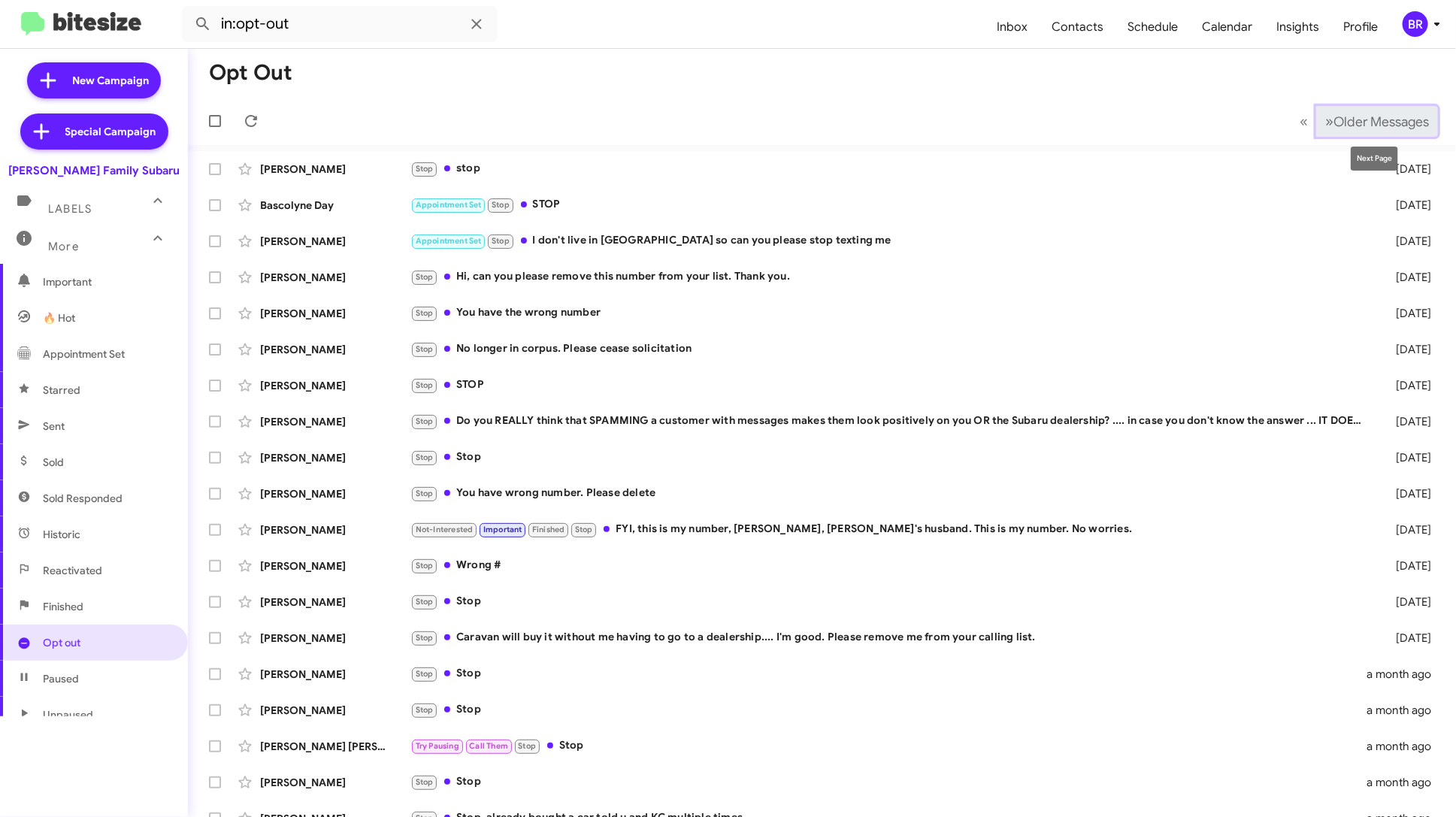
click at [1371, 133] on button "» Next Older Messages" at bounding box center [1377, 120] width 122 height 31
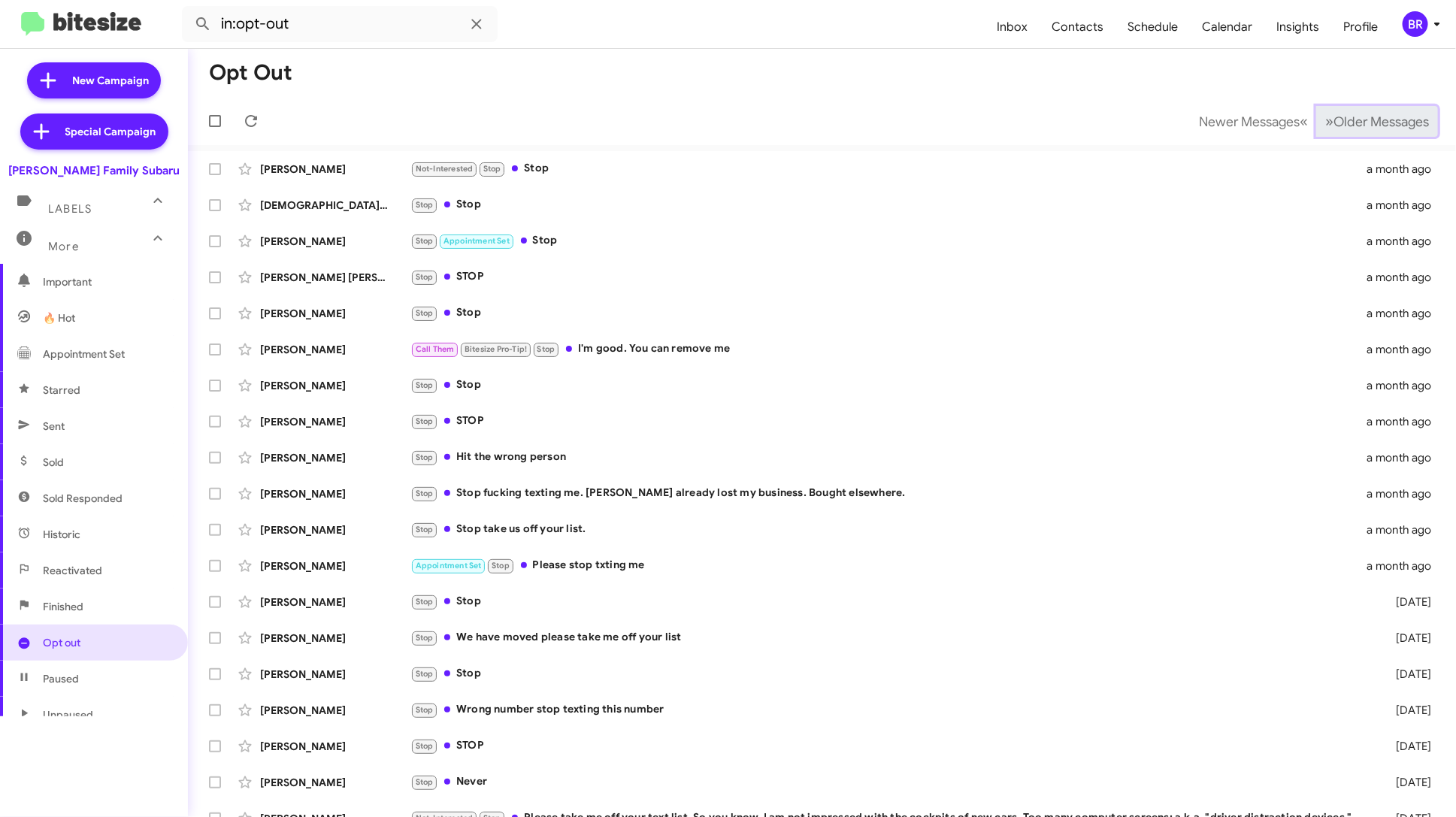
click at [1371, 133] on button "» Next Older Messages" at bounding box center [1377, 120] width 122 height 31
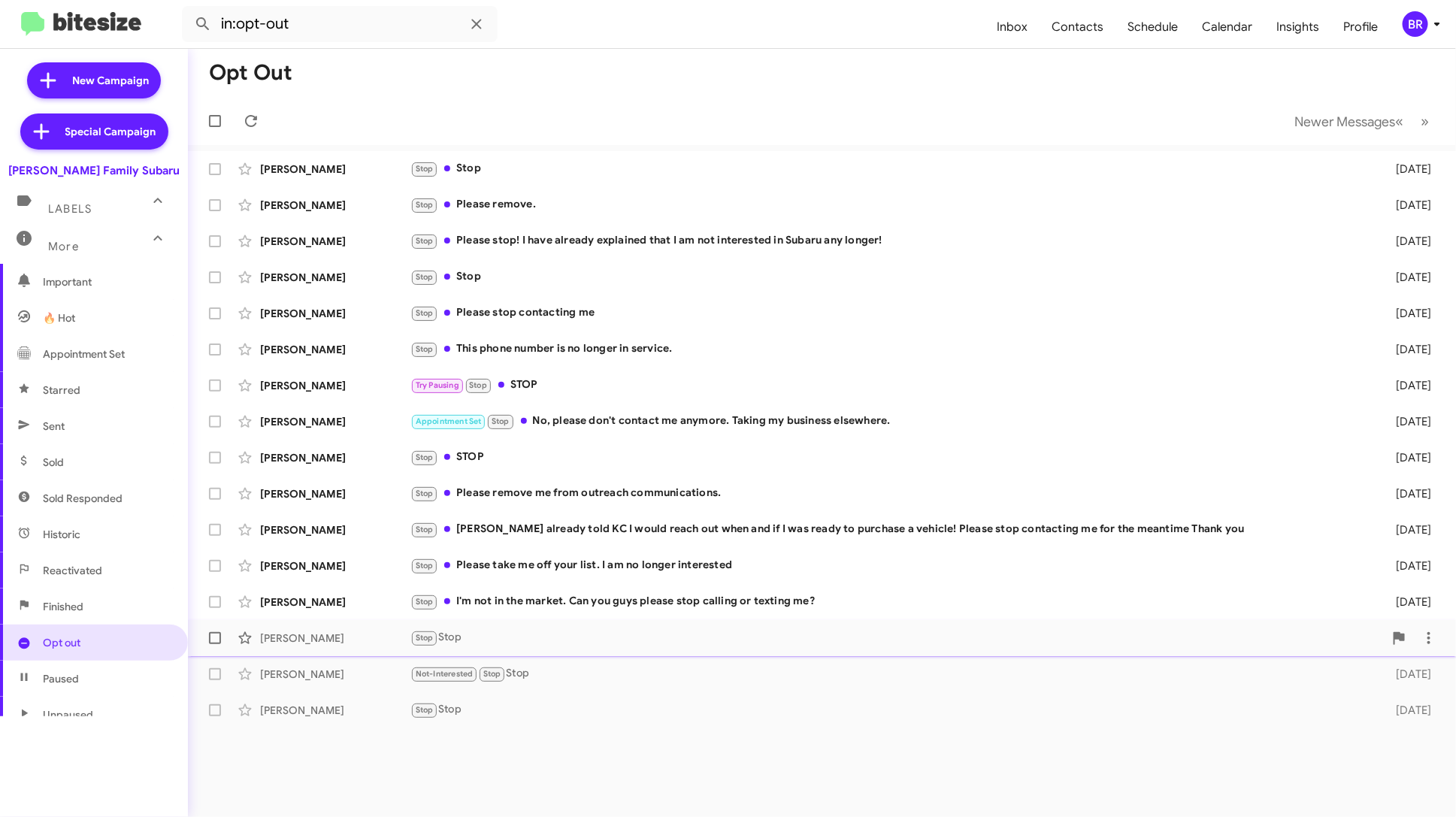
click at [882, 651] on div "[PERSON_NAME] Stop Stop a month ago" at bounding box center [822, 637] width 1244 height 30
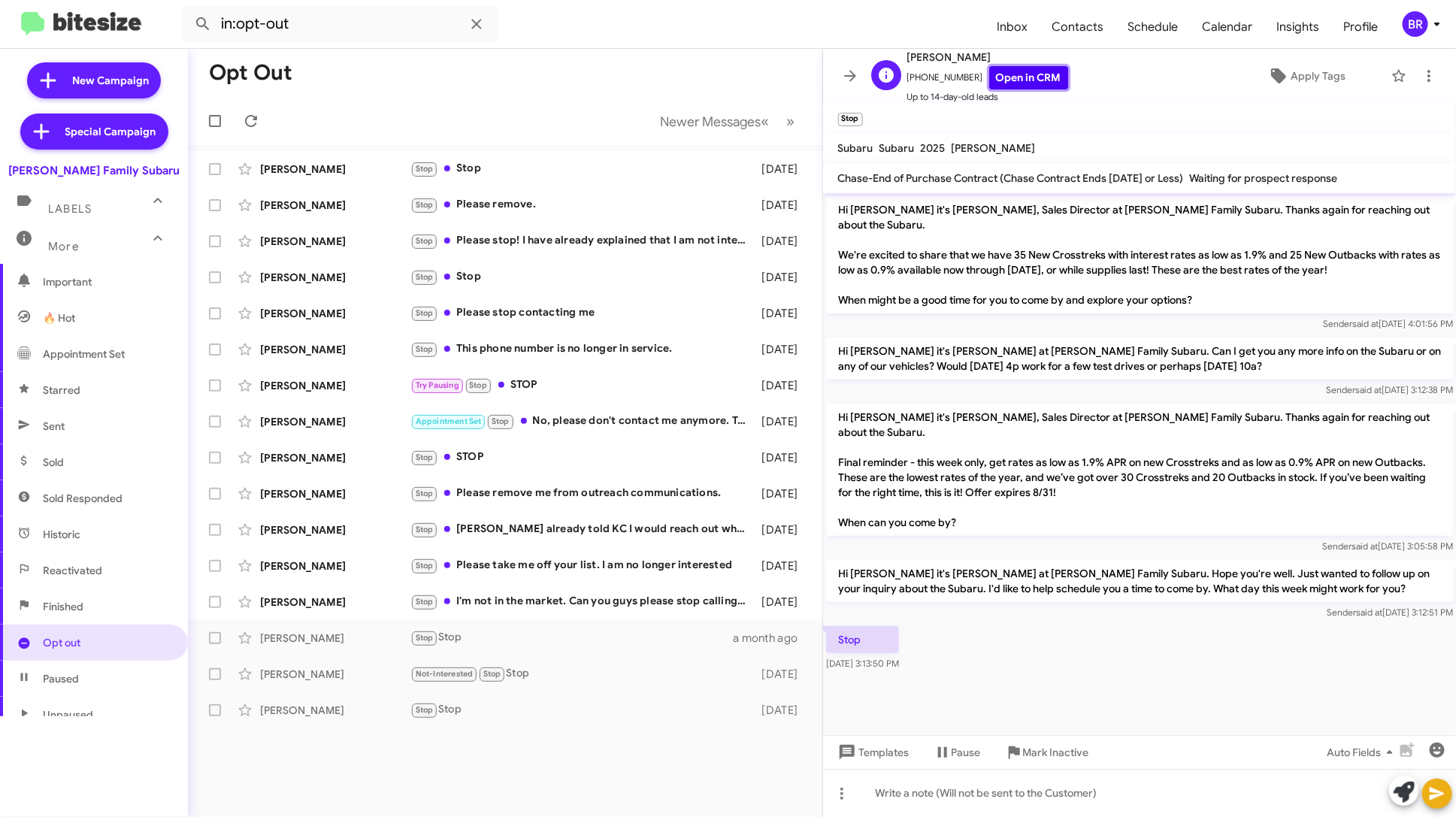
click at [1009, 83] on link "Open in CRM" at bounding box center [1029, 78] width 79 height 24
click at [651, 681] on div "Not-Interested Stop Stop" at bounding box center [579, 674] width 339 height 17
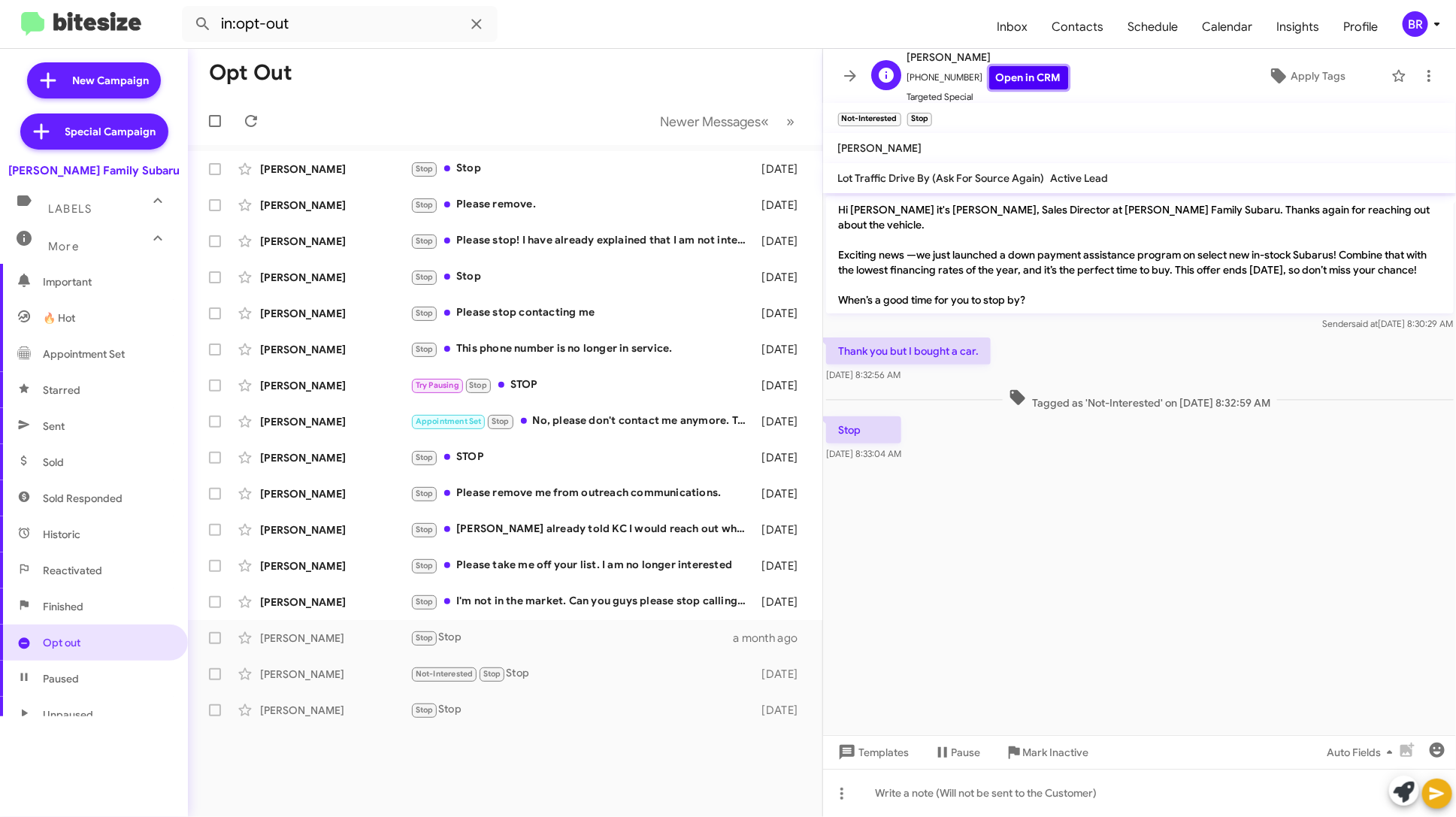
click at [1004, 81] on link "Open in CRM" at bounding box center [1029, 78] width 79 height 24
click at [1084, 19] on span "Contacts" at bounding box center [1077, 27] width 76 height 44
type input "in:groups"
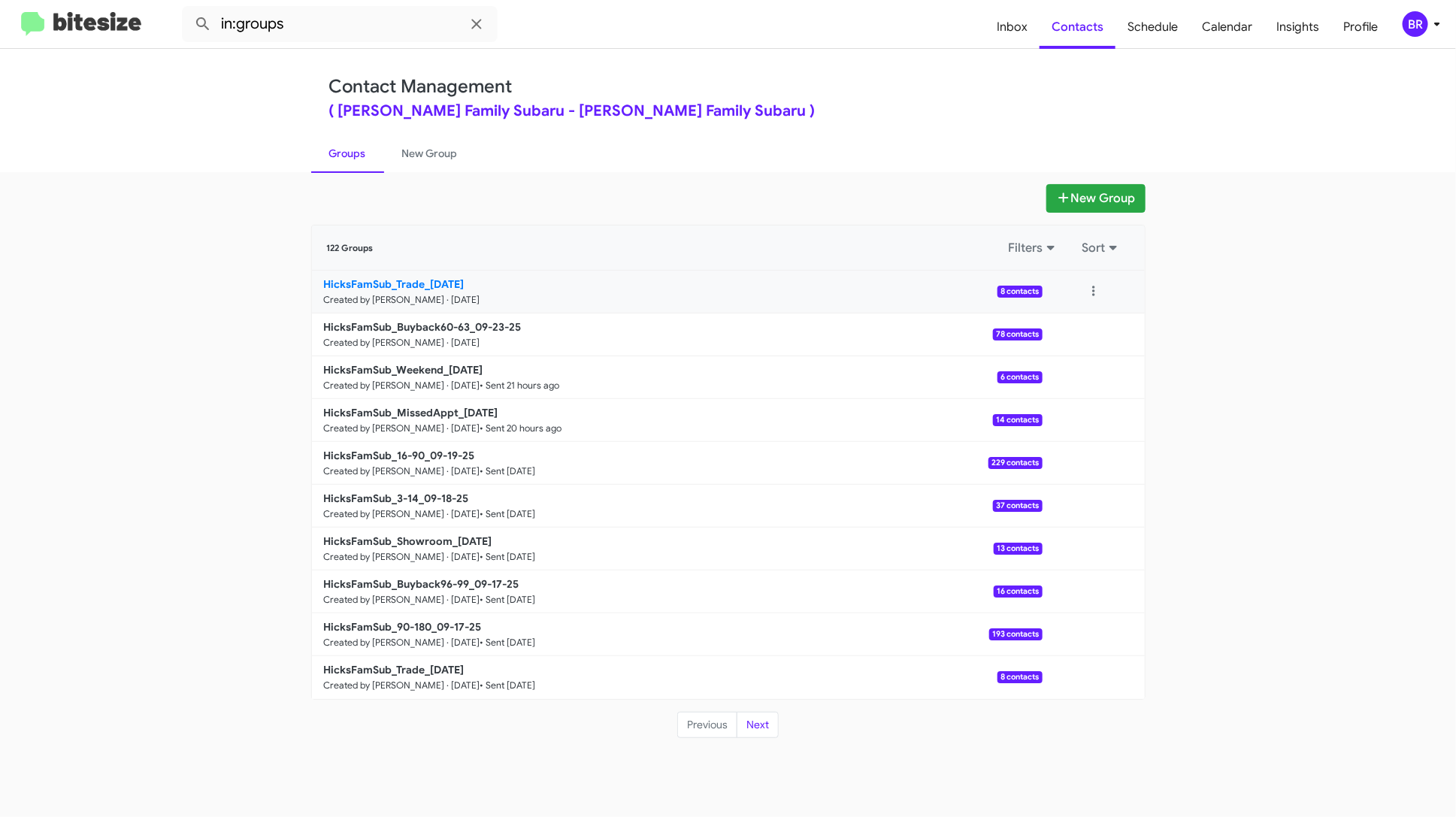
click at [747, 297] on link "HicksFamSub_Trade_[DATE] Created by [PERSON_NAME] · [DATE] 8 contacts" at bounding box center [677, 291] width 730 height 43
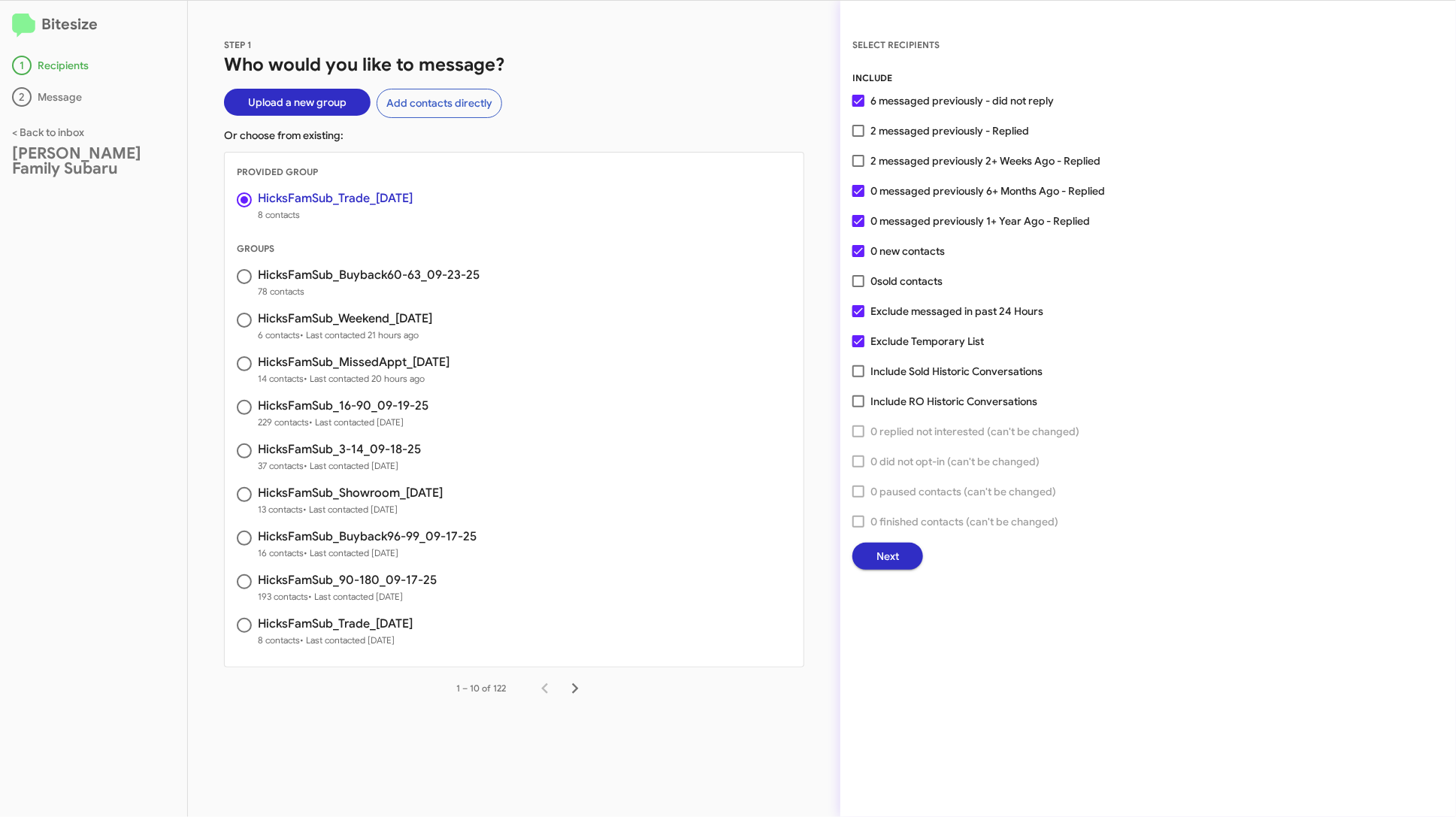
click at [893, 570] on div "SELECT RECIPIENTS INCLUDE 6 messaged previously - did not reply 2 messaged prev…" at bounding box center [1148, 409] width 616 height 816
click at [903, 556] on button "Next" at bounding box center [887, 555] width 71 height 27
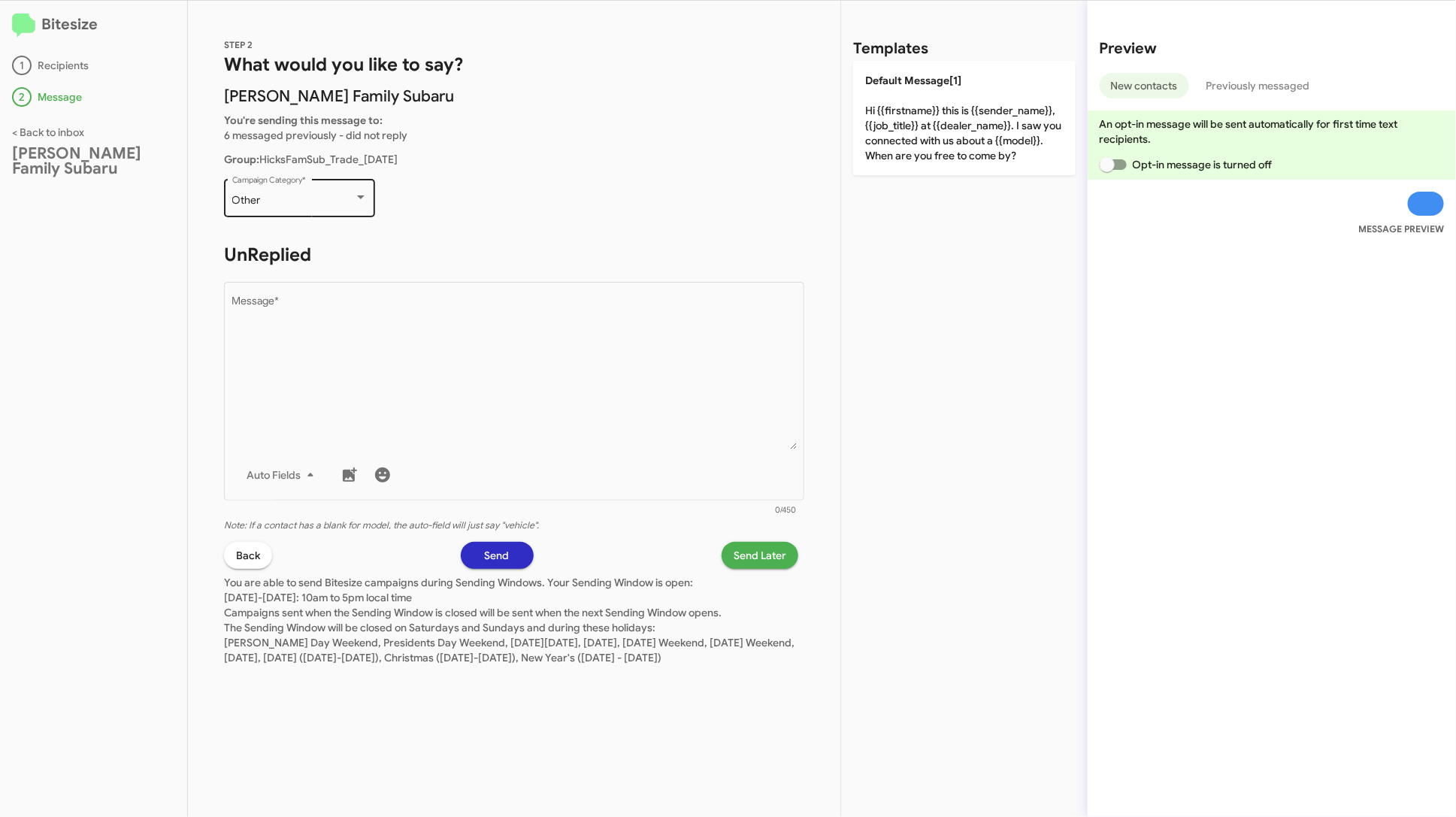
click at [343, 209] on div "Other Campaign Category *" at bounding box center [299, 196] width 135 height 41
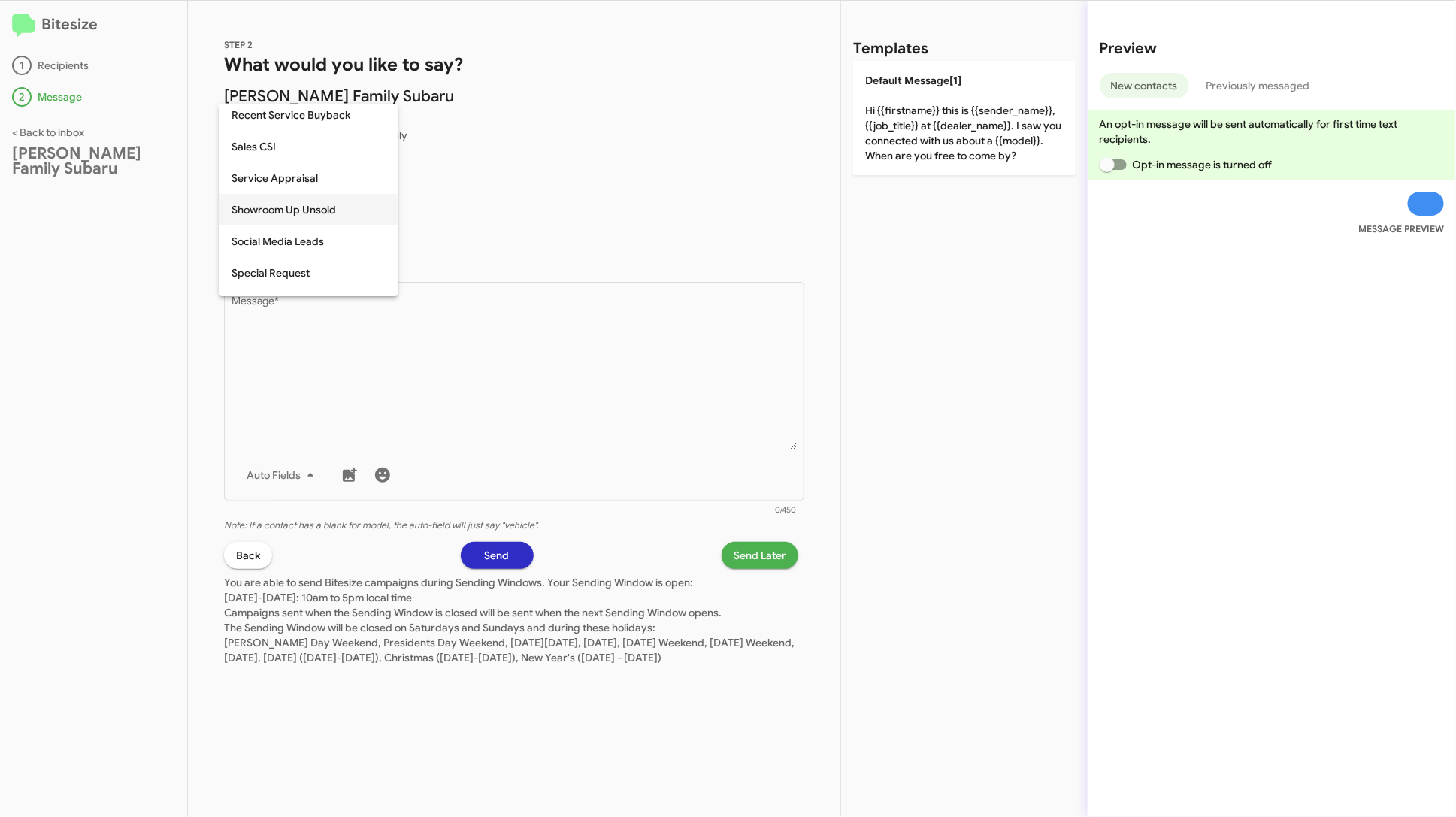
scroll to position [627, 0]
click at [335, 174] on span "Trade Leads" at bounding box center [308, 187] width 154 height 31
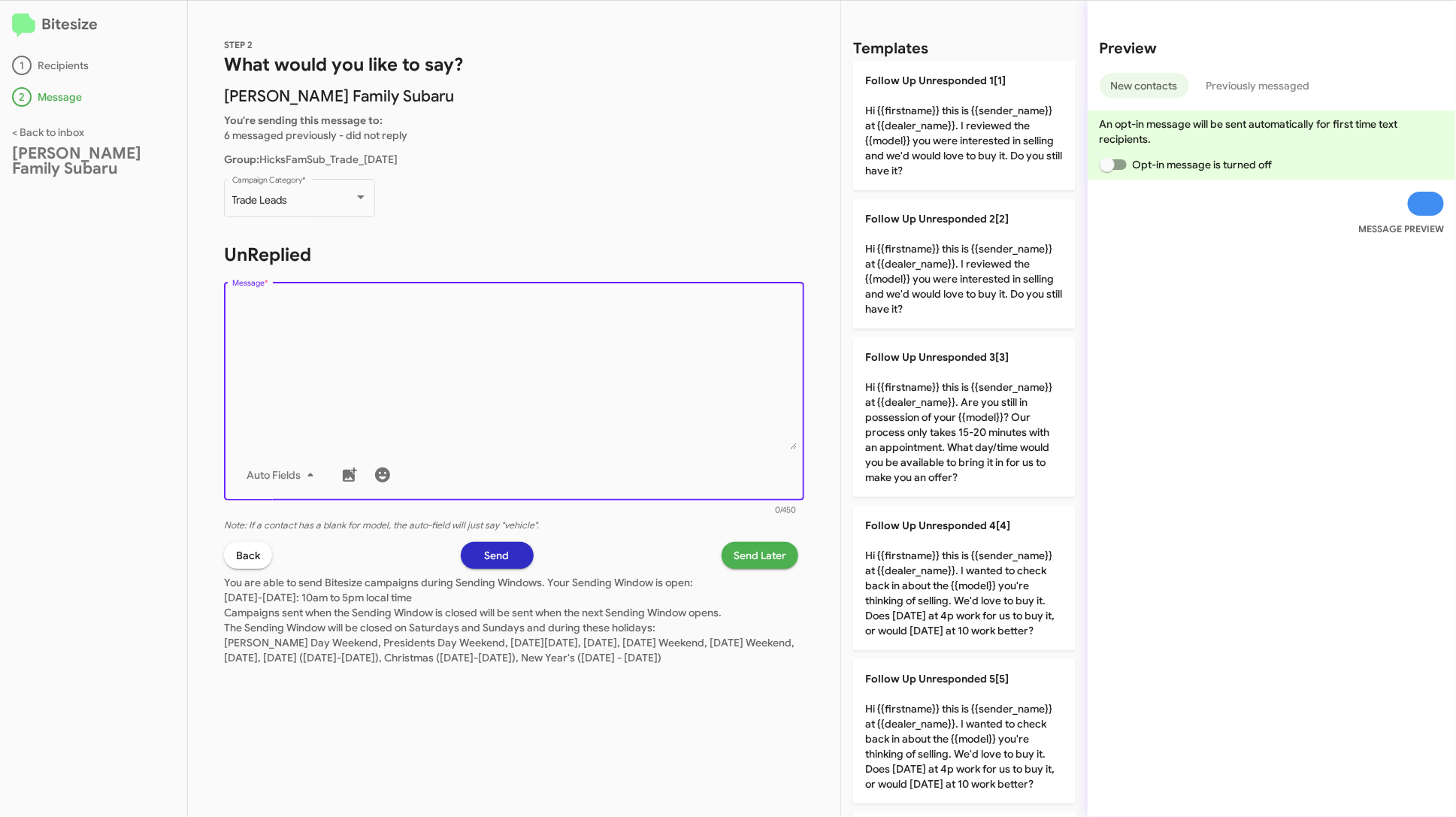
click at [519, 376] on textarea "Message *" at bounding box center [514, 372] width 564 height 153
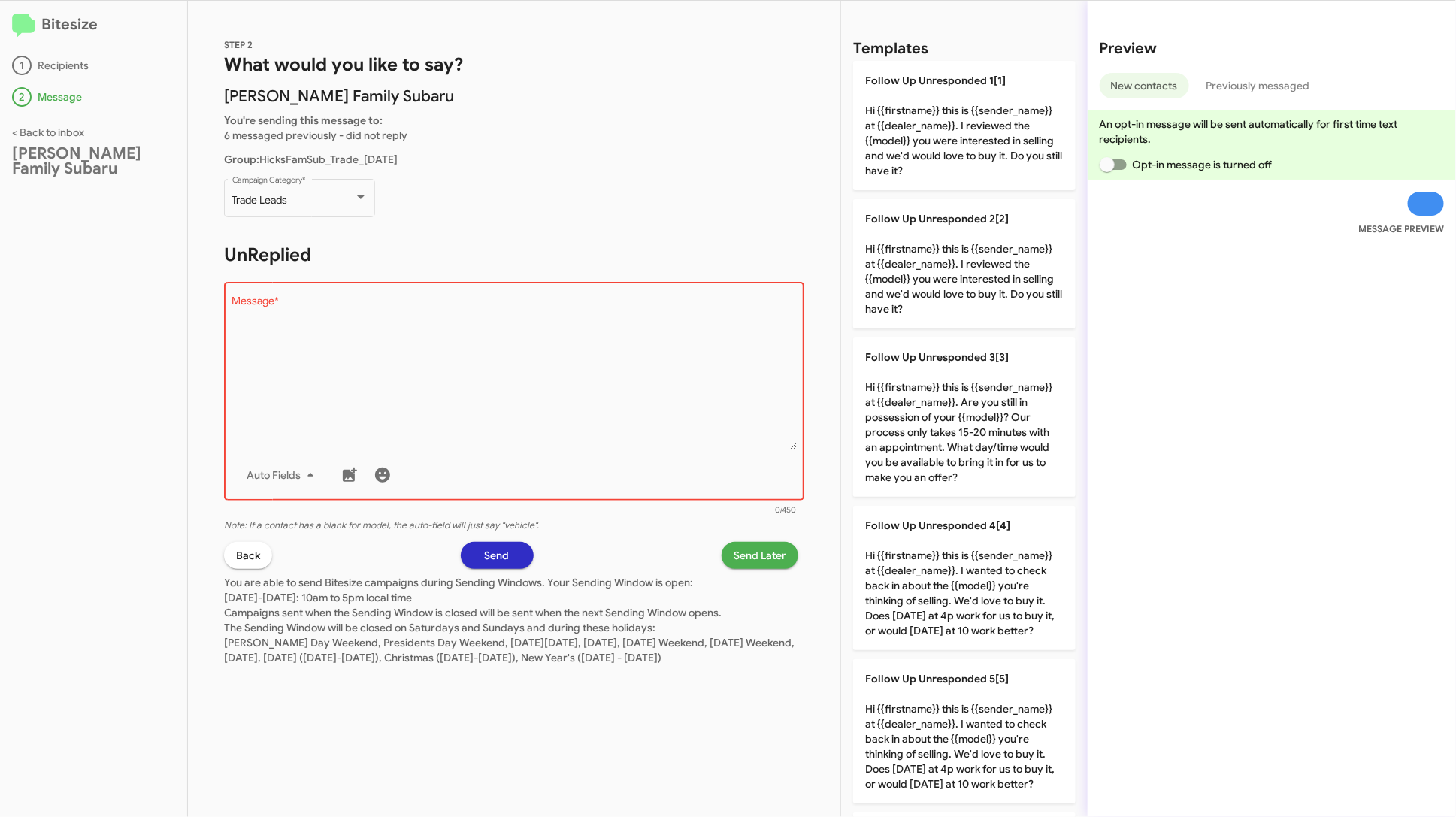
click at [59, 142] on div "Bitesize 1 Recipients 2 Message < Back to inbox [PERSON_NAME] Family Subaru" at bounding box center [93, 409] width 188 height 816
click at [74, 132] on link "< Back to inbox" at bounding box center [48, 133] width 72 height 14
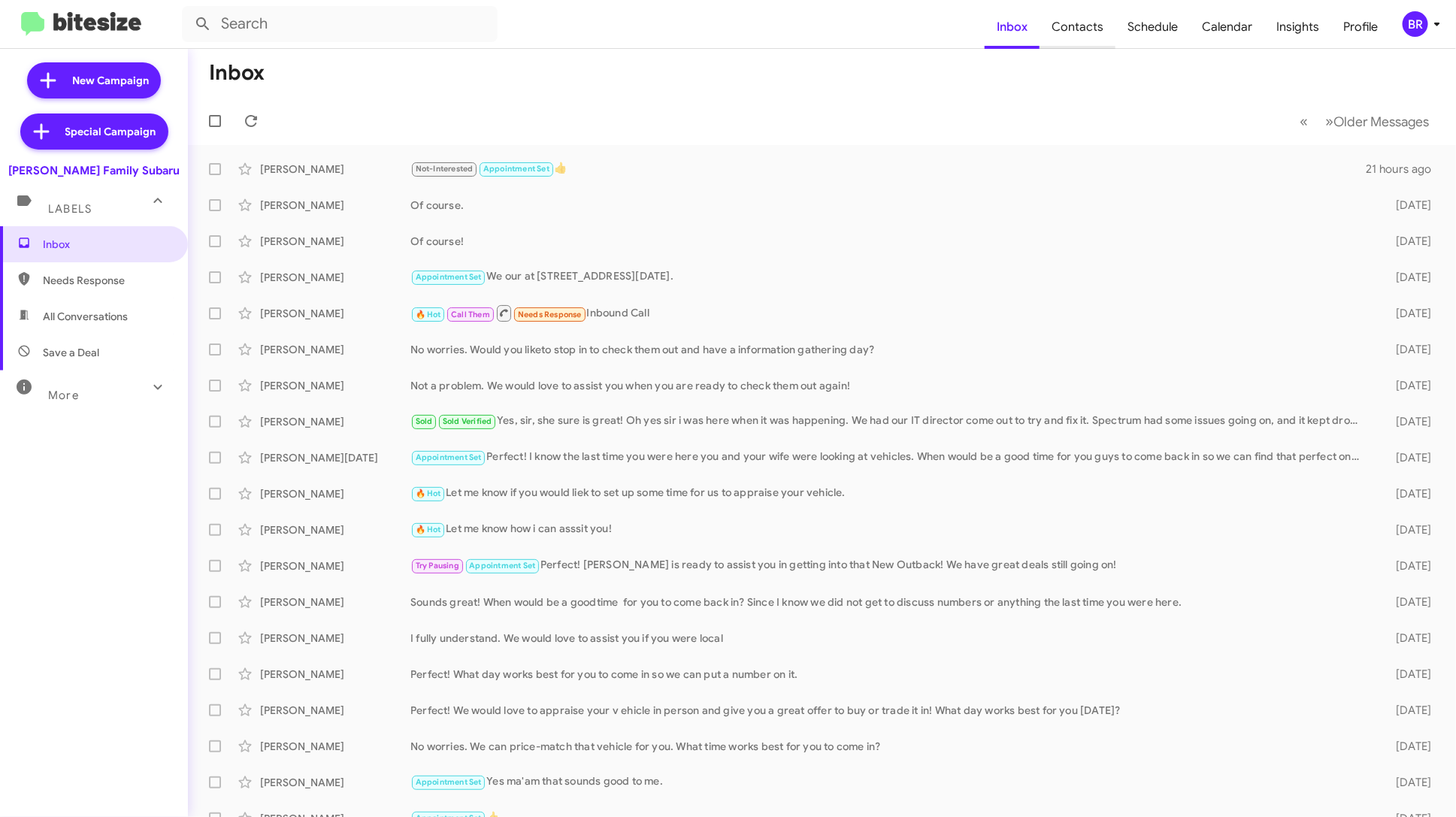
click at [1091, 35] on span "Contacts" at bounding box center [1077, 27] width 76 height 44
type input "in:groups"
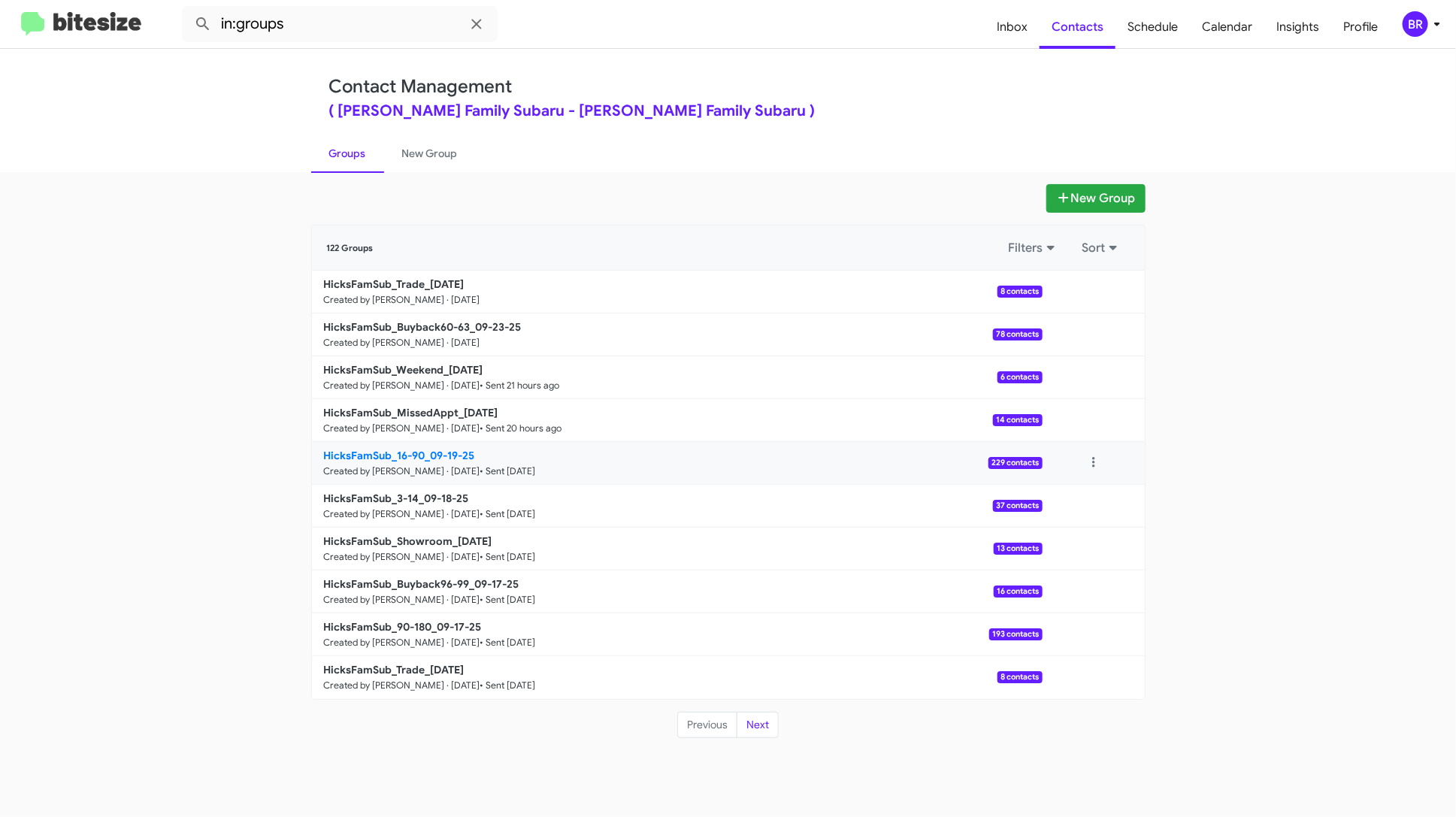
click at [632, 459] on p "HicksFamSub_16-90_09-19-25" at bounding box center [677, 455] width 707 height 15
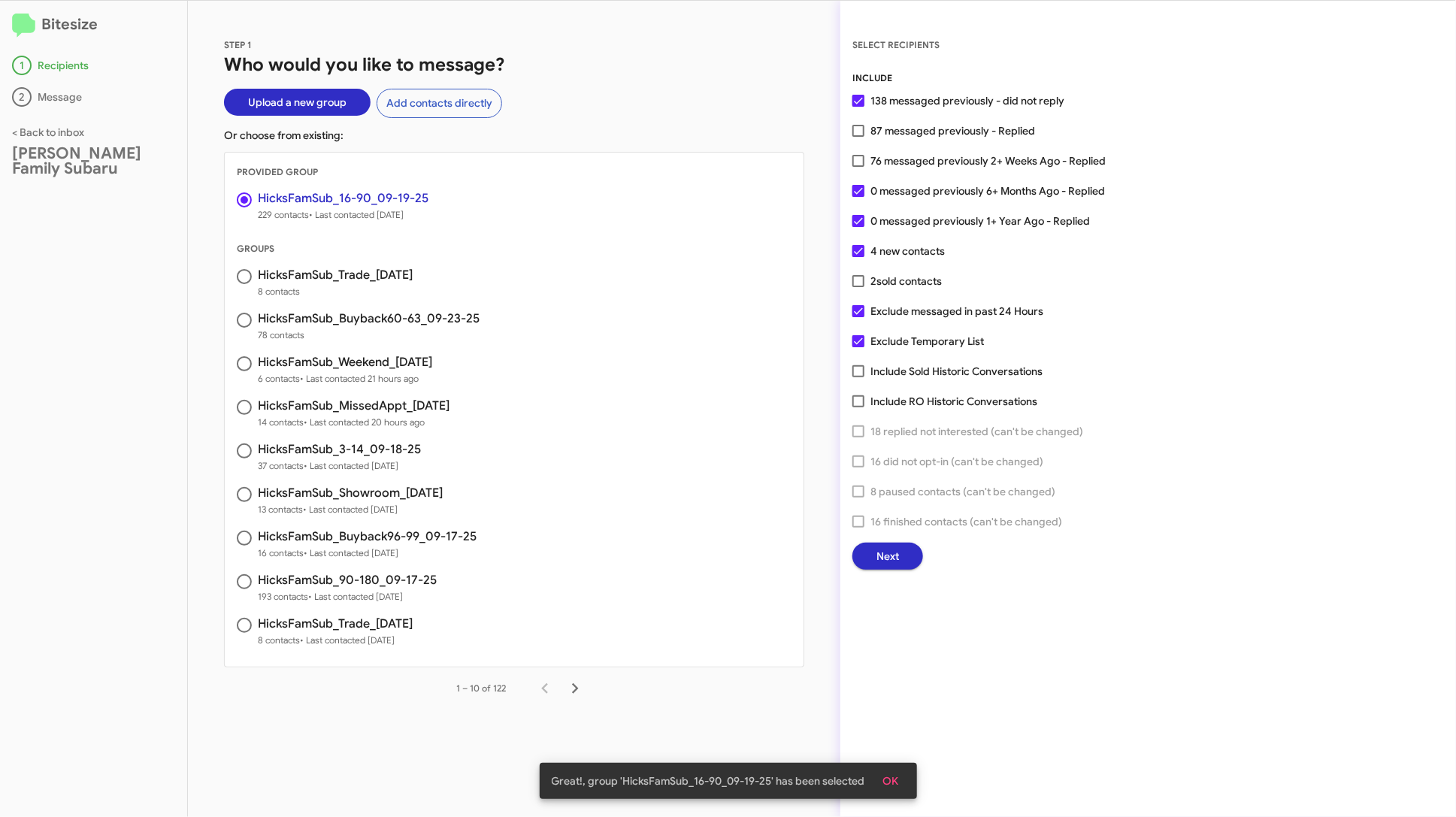
click at [924, 133] on span "87 messaged previously - Replied" at bounding box center [953, 131] width 165 height 18
click at [858, 137] on input "87 messaged previously - Replied" at bounding box center [858, 137] width 1 height 1
click at [903, 127] on span "87 messaged previously - Replied" at bounding box center [953, 131] width 165 height 18
click at [858, 137] on input "87 messaged previously - Replied" at bounding box center [858, 137] width 1 height 1
checkbox input "false"
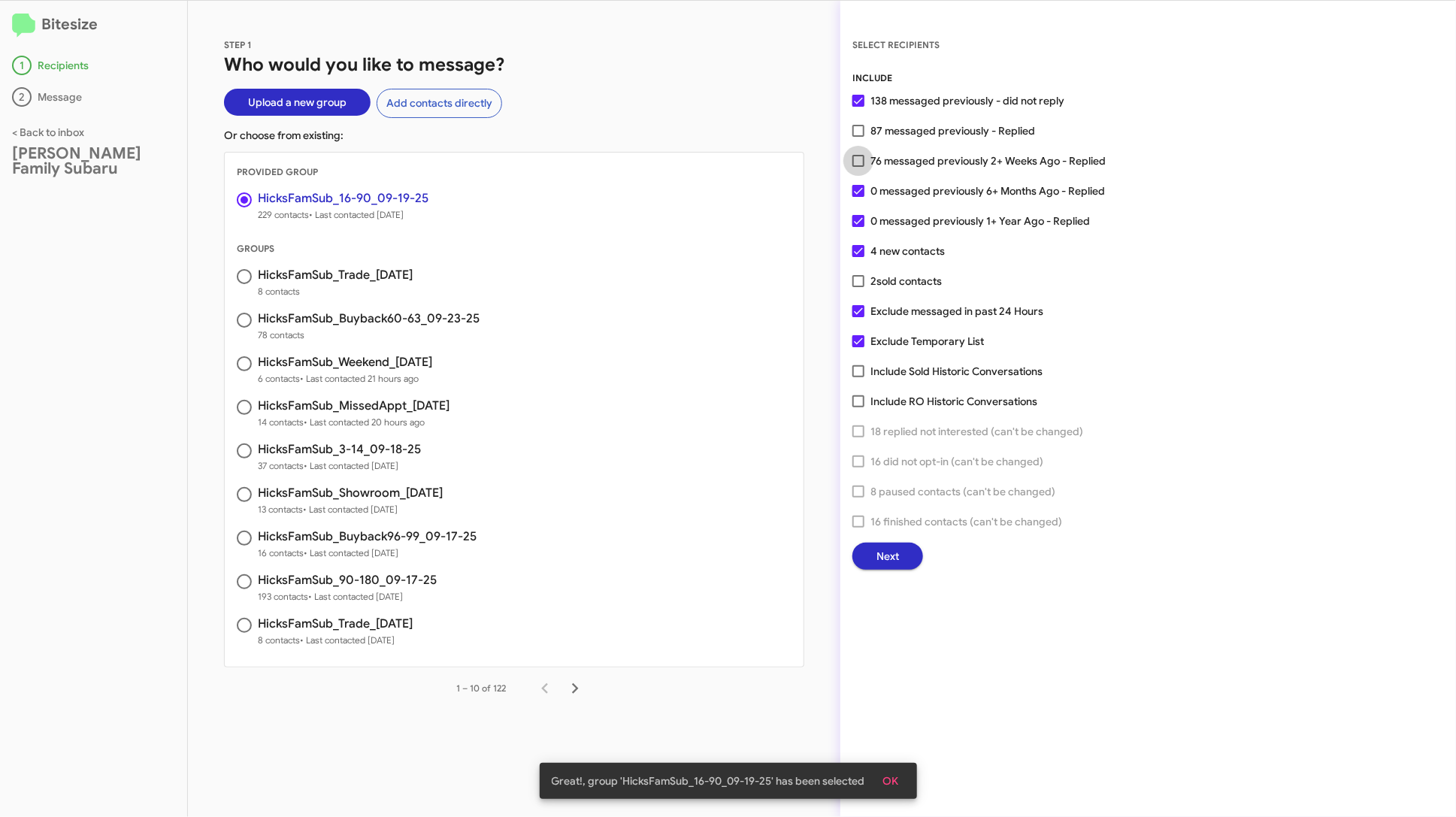
click at [899, 159] on span "76 messaged previously 2+ Weeks Ago - Replied" at bounding box center [988, 160] width 236 height 18
click at [858, 167] on input "76 messaged previously 2+ Weeks Ago - Replied" at bounding box center [858, 167] width 1 height 1
checkbox input "true"
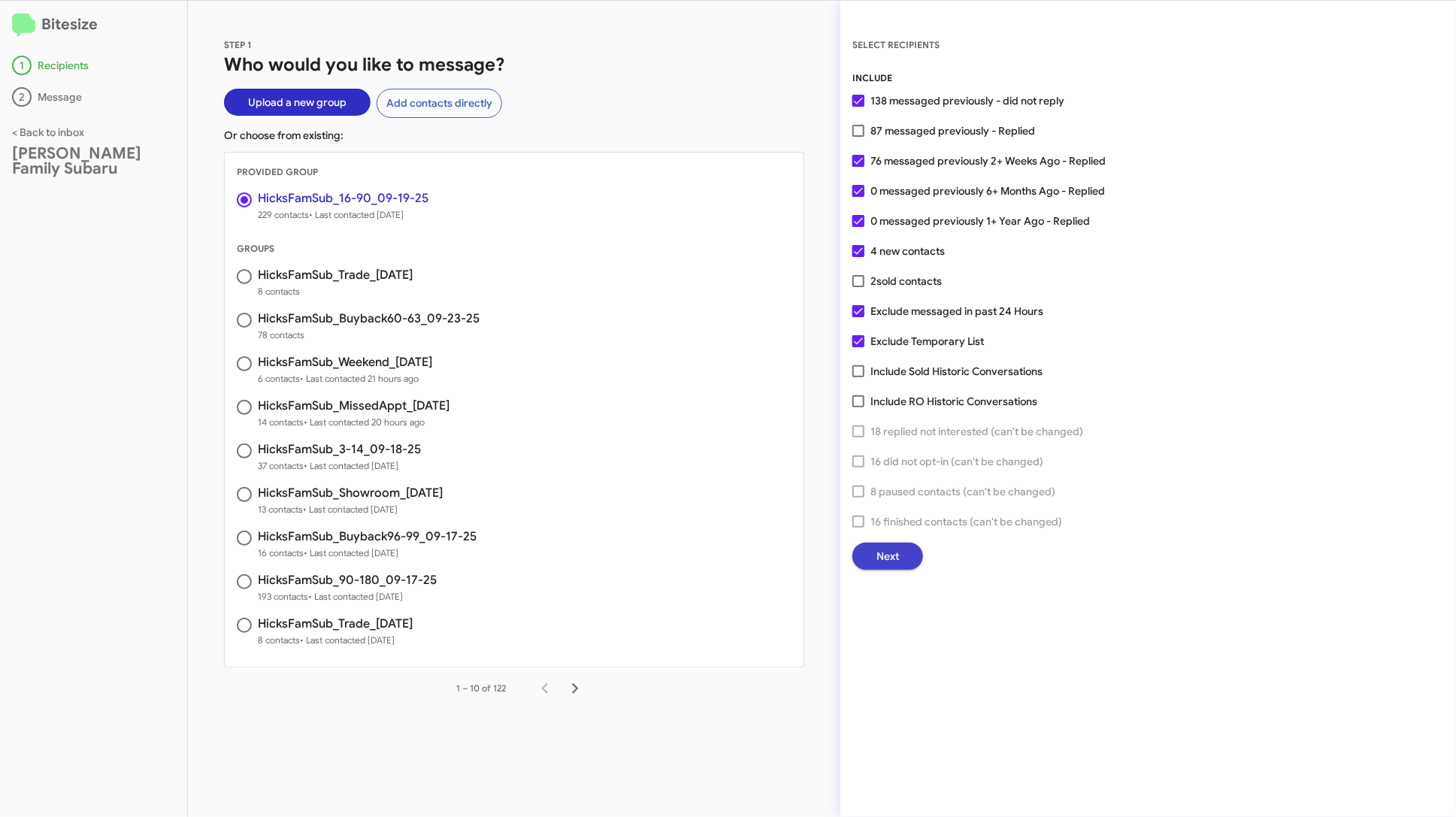
click at [892, 554] on span "Next" at bounding box center [888, 555] width 23 height 27
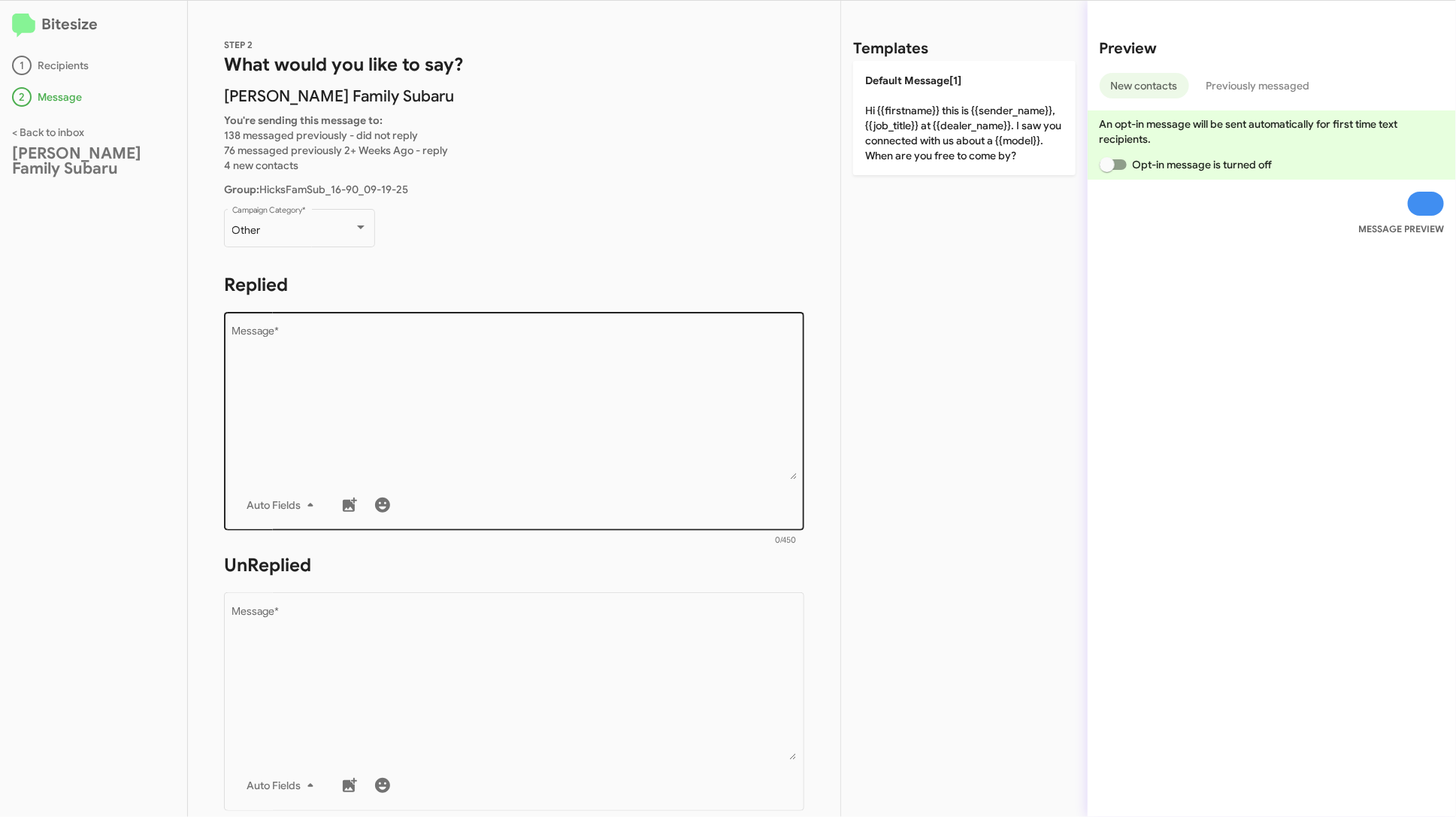
click at [673, 452] on textarea "Message *" at bounding box center [514, 403] width 564 height 153
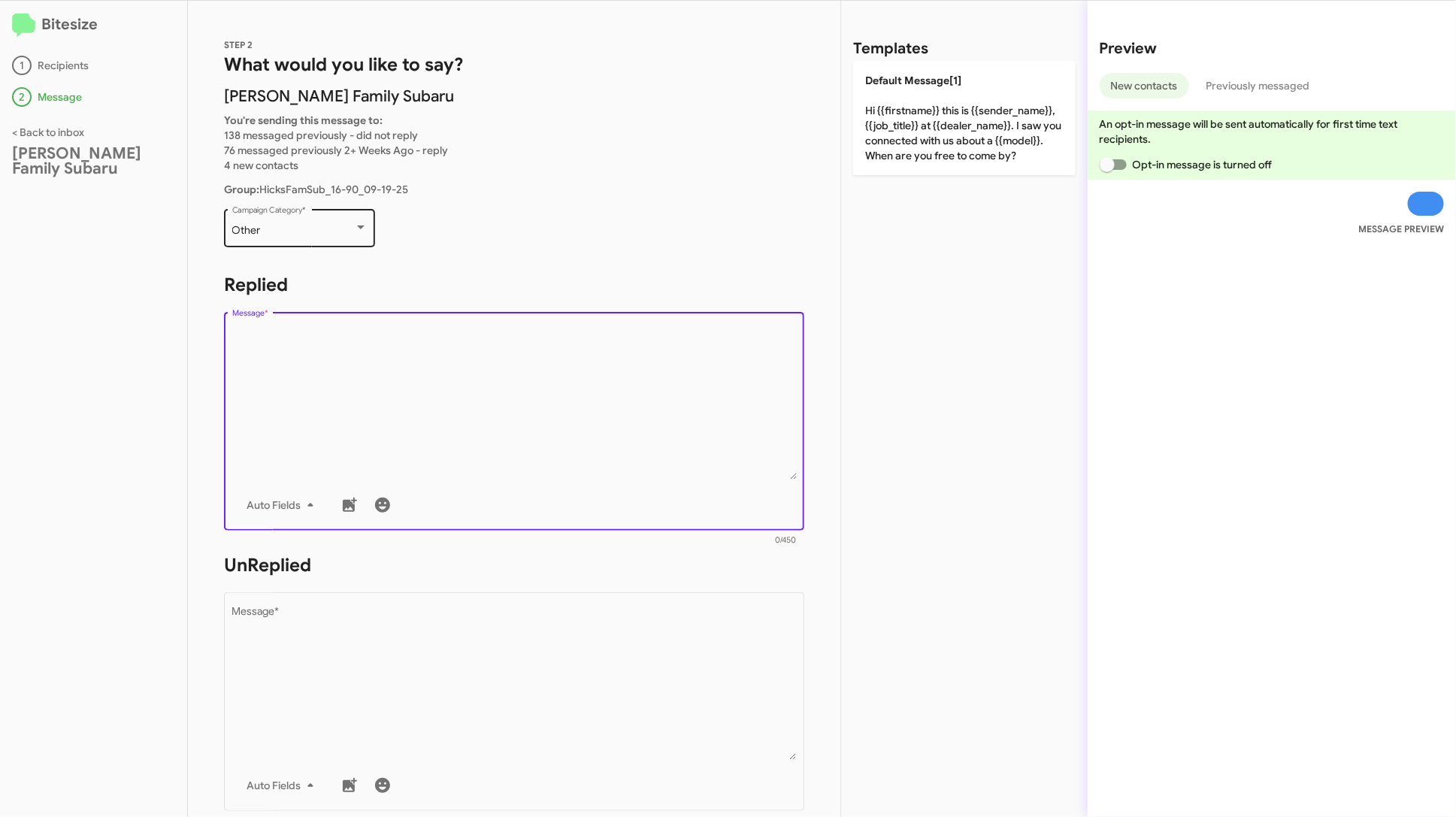
click at [360, 232] on div at bounding box center [361, 228] width 14 height 12
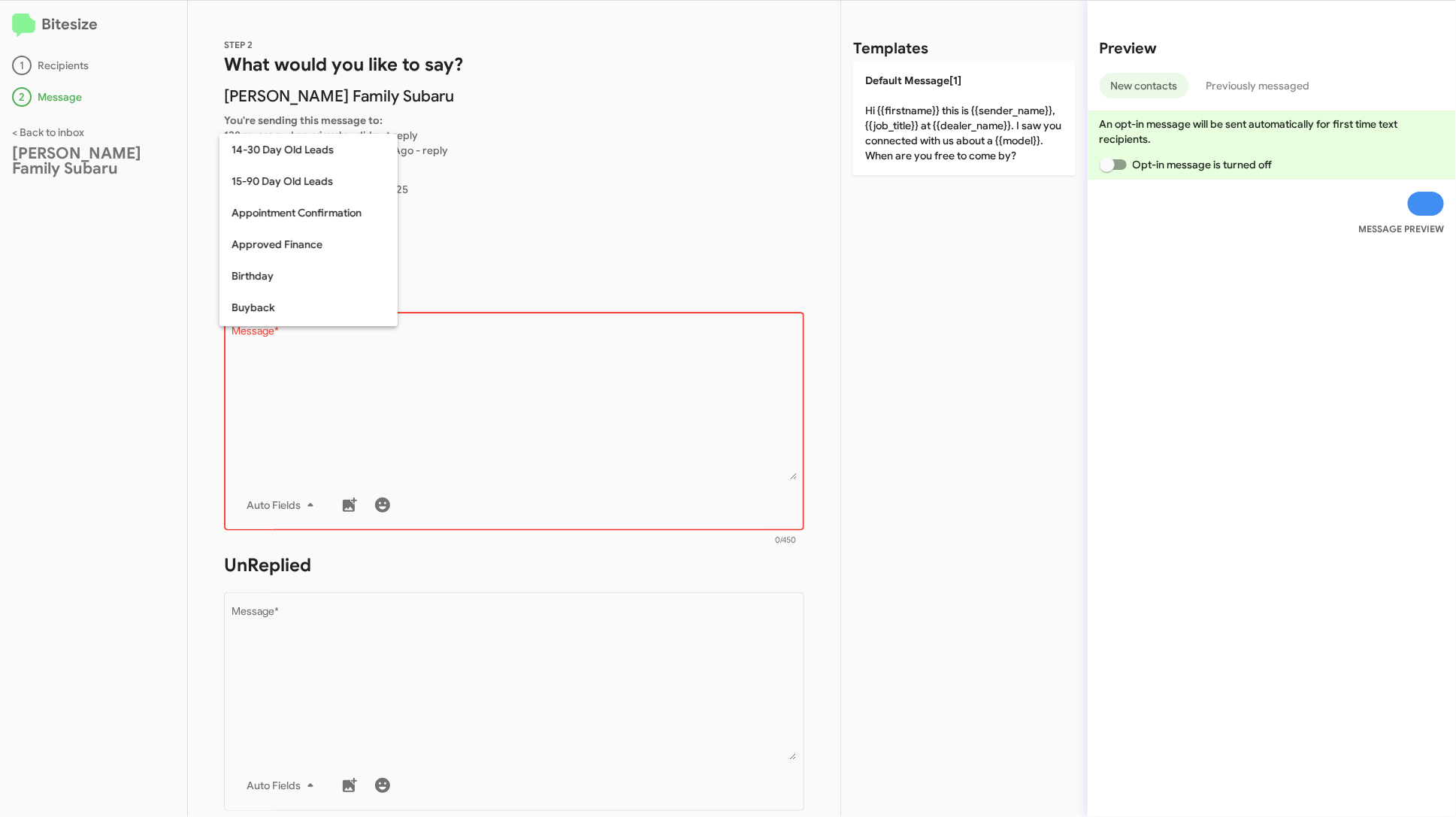
scroll to position [329, 0]
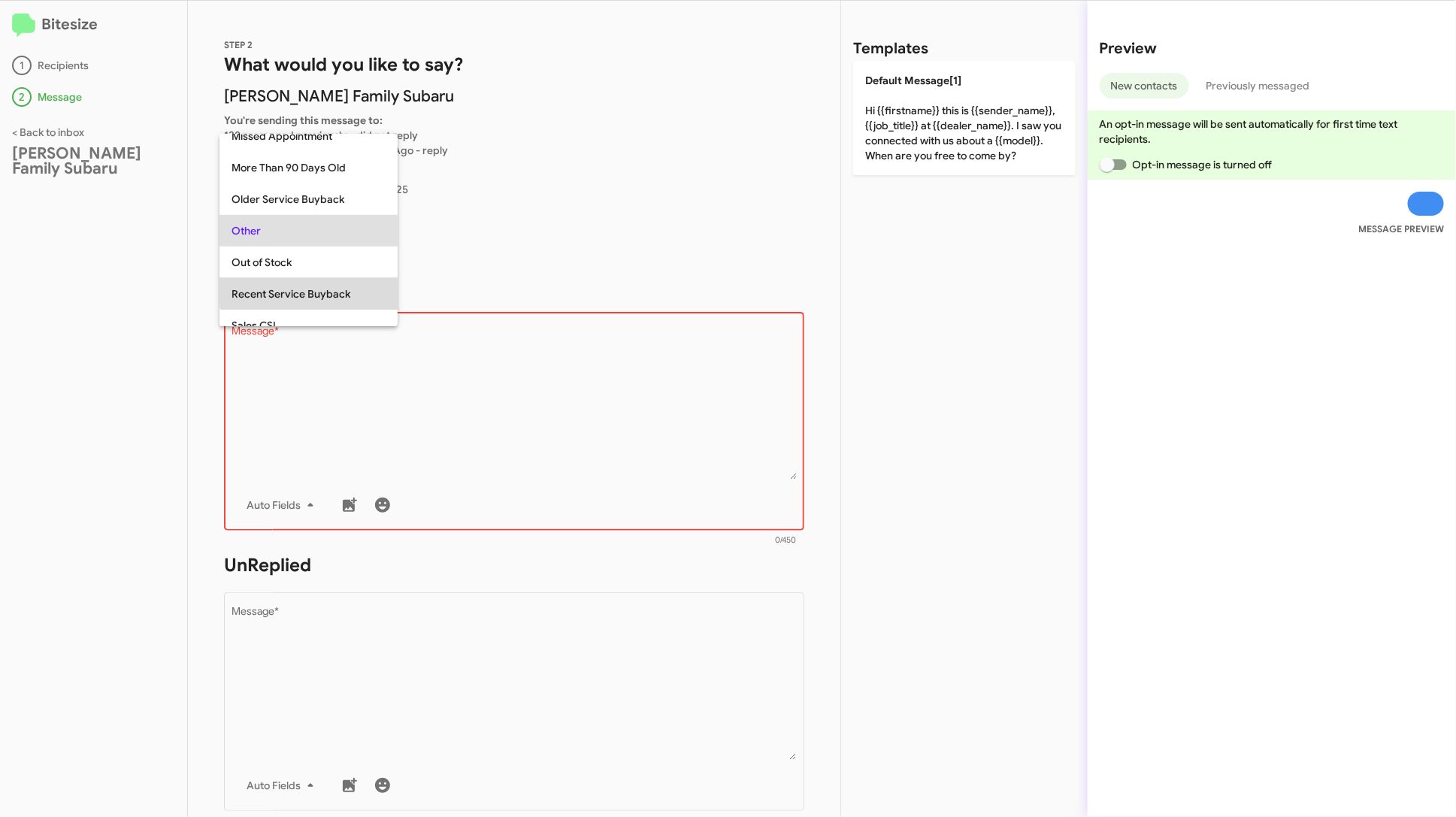
click at [345, 285] on span "Recent Service Buyback" at bounding box center [308, 294] width 154 height 31
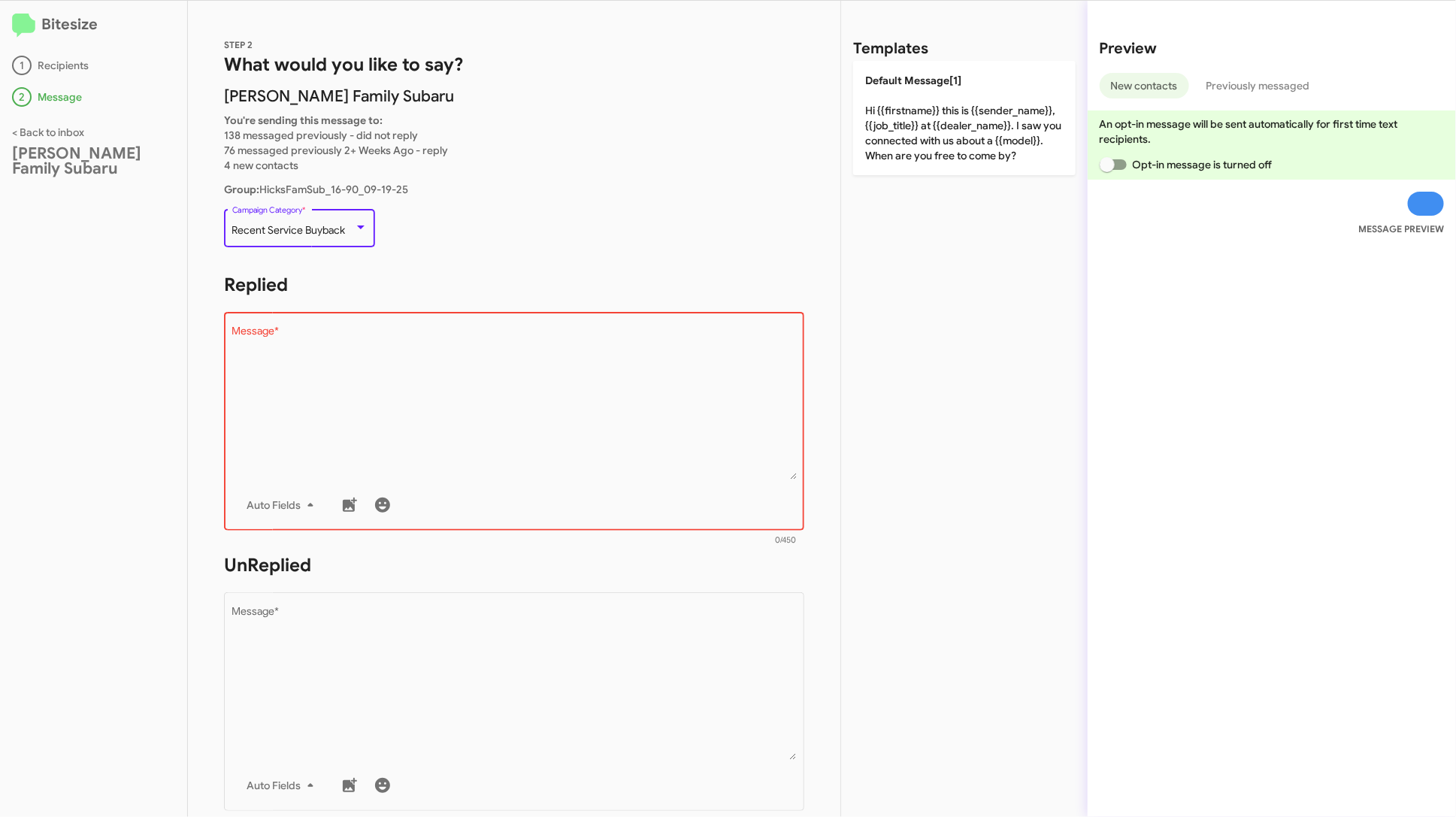
click at [462, 378] on textarea "Message *" at bounding box center [514, 403] width 564 height 153
click at [352, 221] on div "Recent Service Buyback Campaign Category *" at bounding box center [299, 226] width 135 height 41
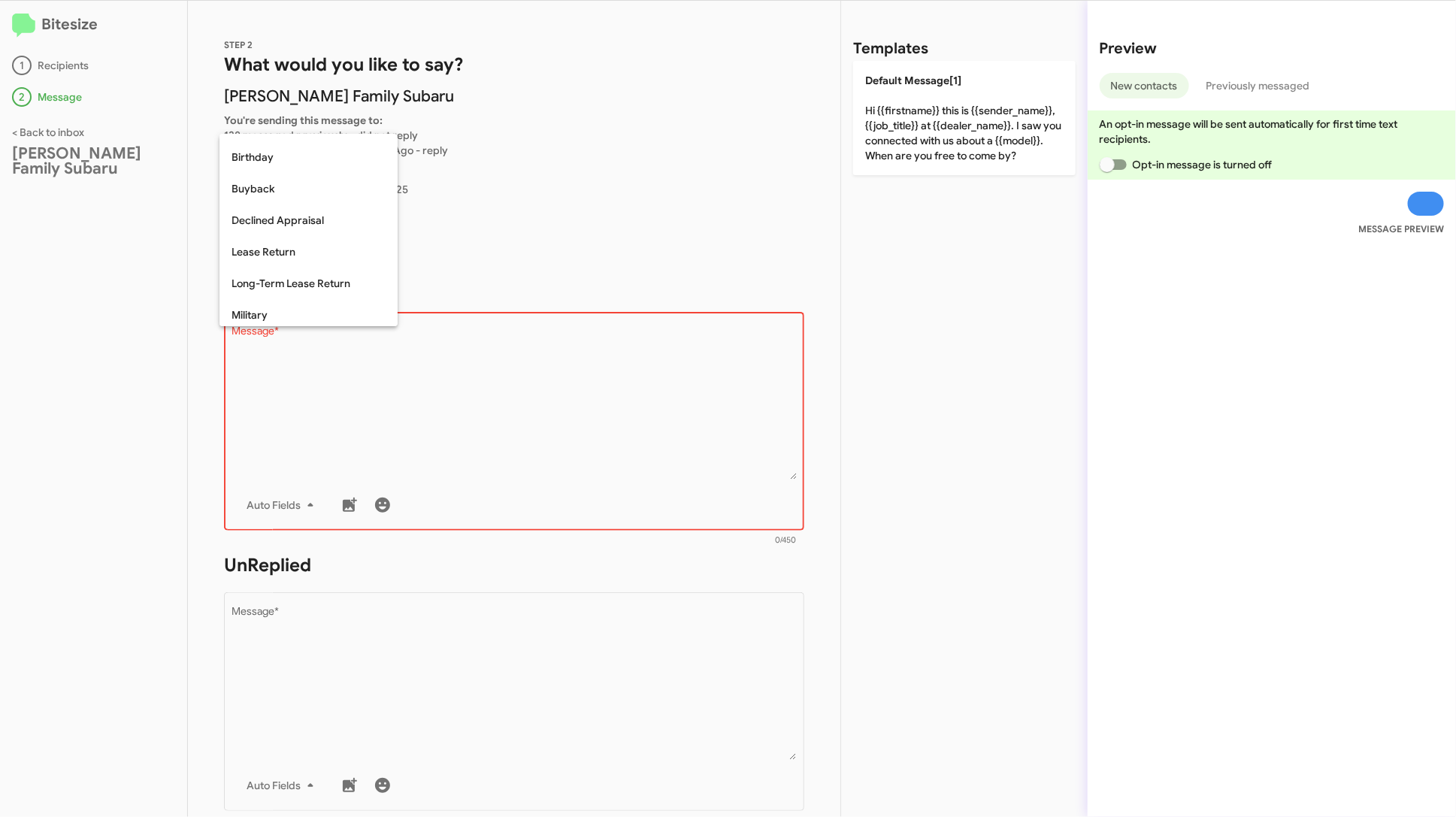
scroll to position [0, 0]
click at [319, 303] on span "Buyback" at bounding box center [308, 307] width 154 height 31
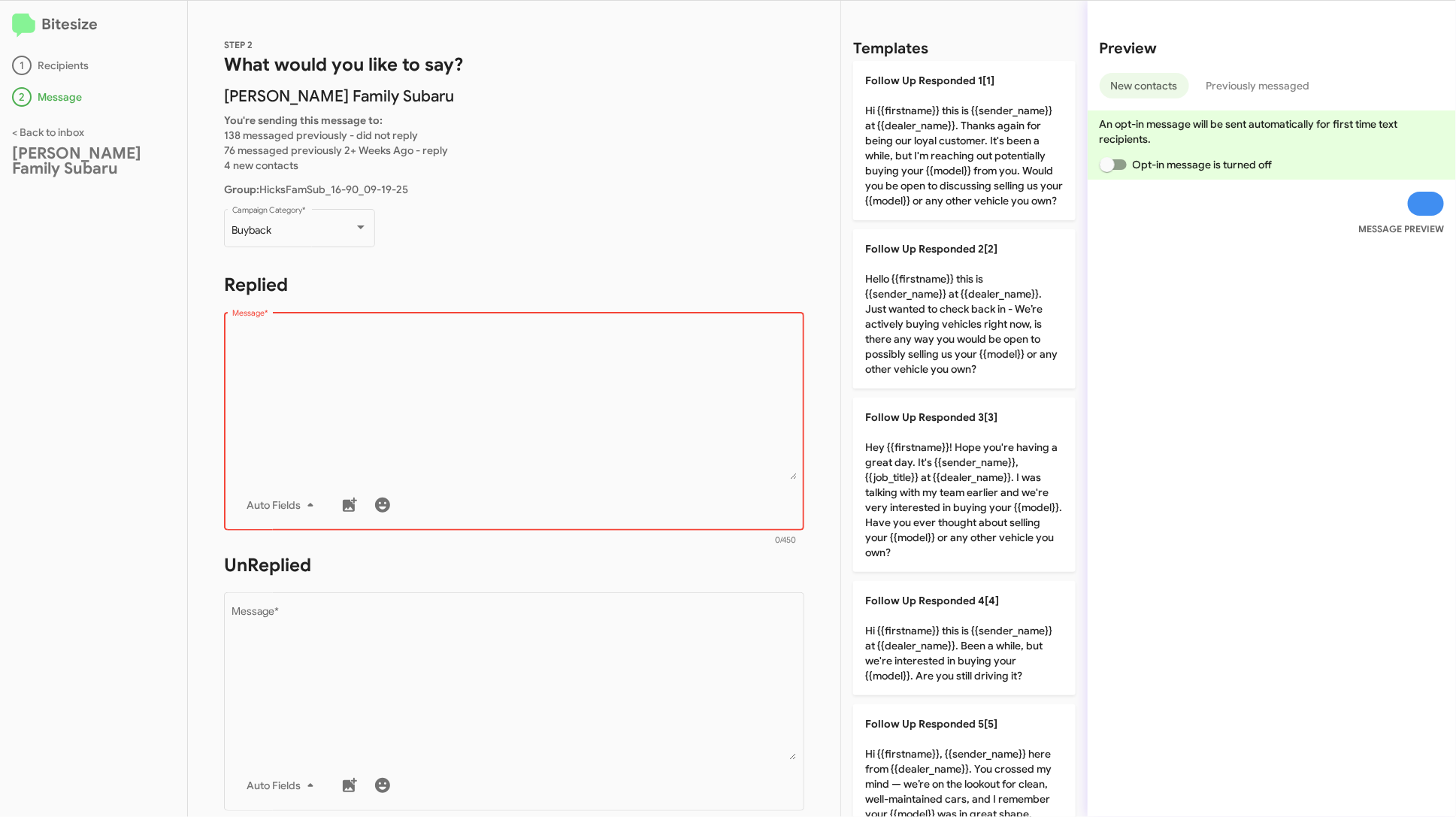
click at [468, 392] on textarea "Message *" at bounding box center [514, 403] width 564 height 153
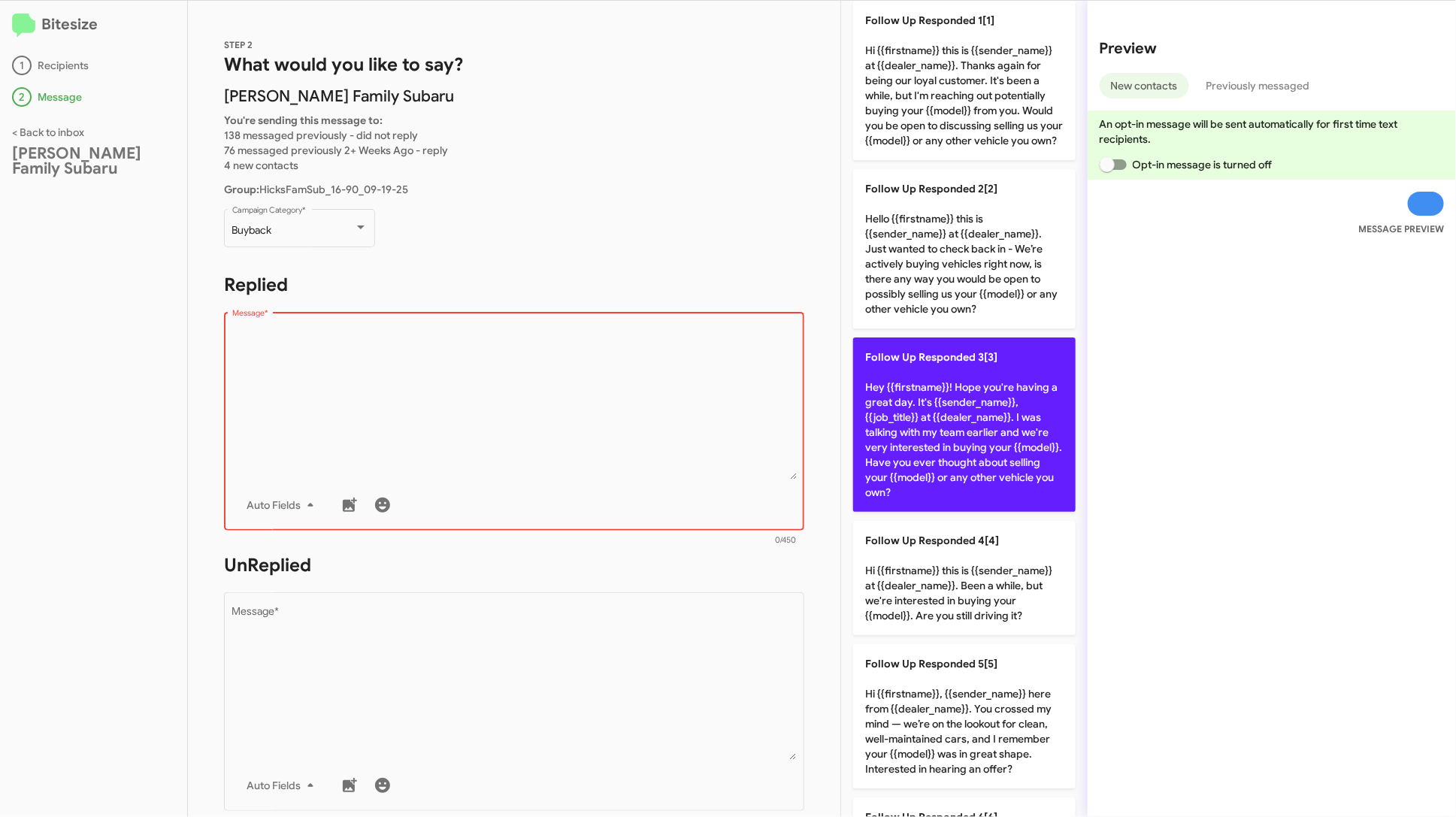
scroll to position [58, 0]
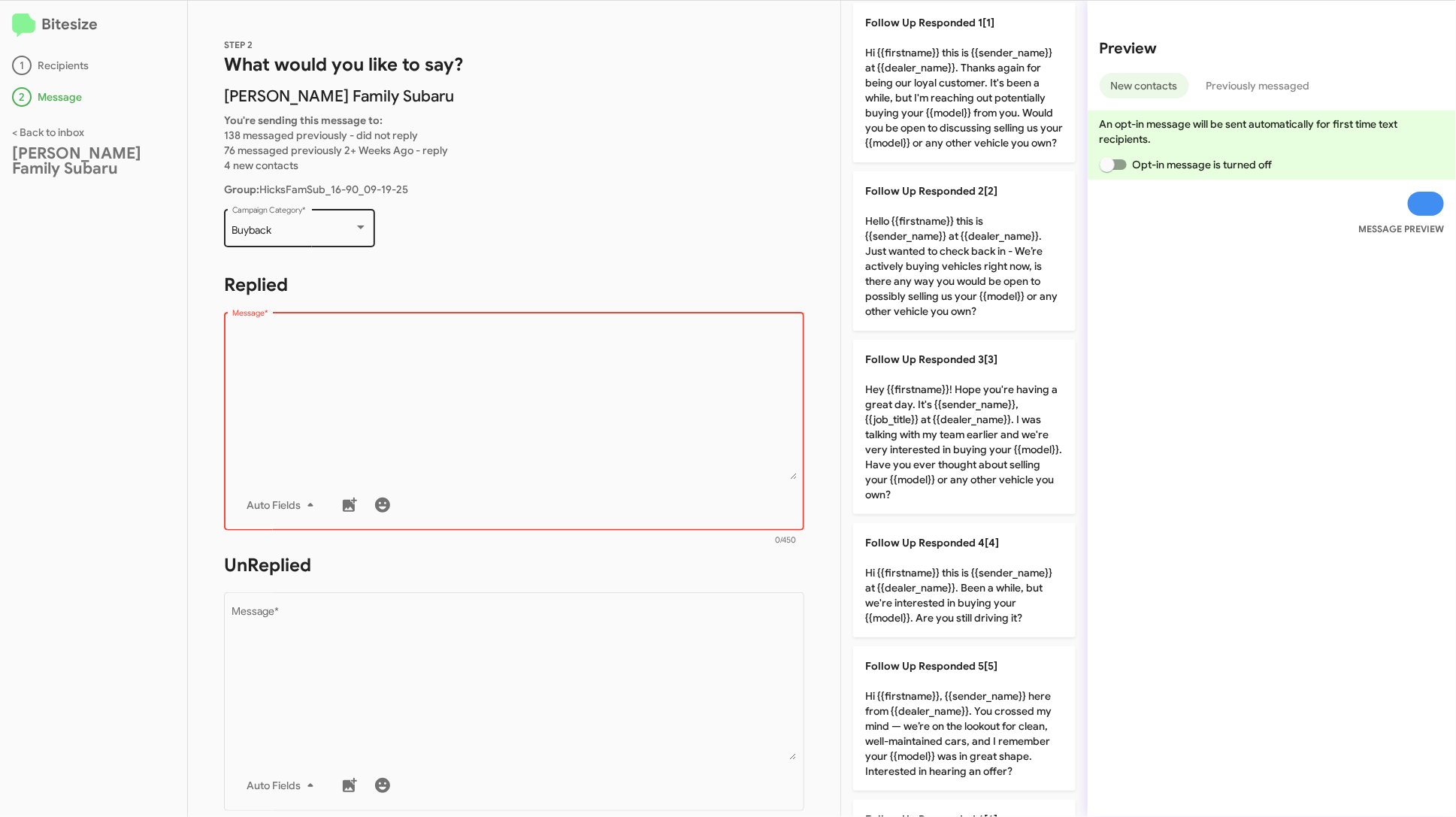
click at [353, 238] on div "Buyback Campaign Category *" at bounding box center [299, 226] width 135 height 41
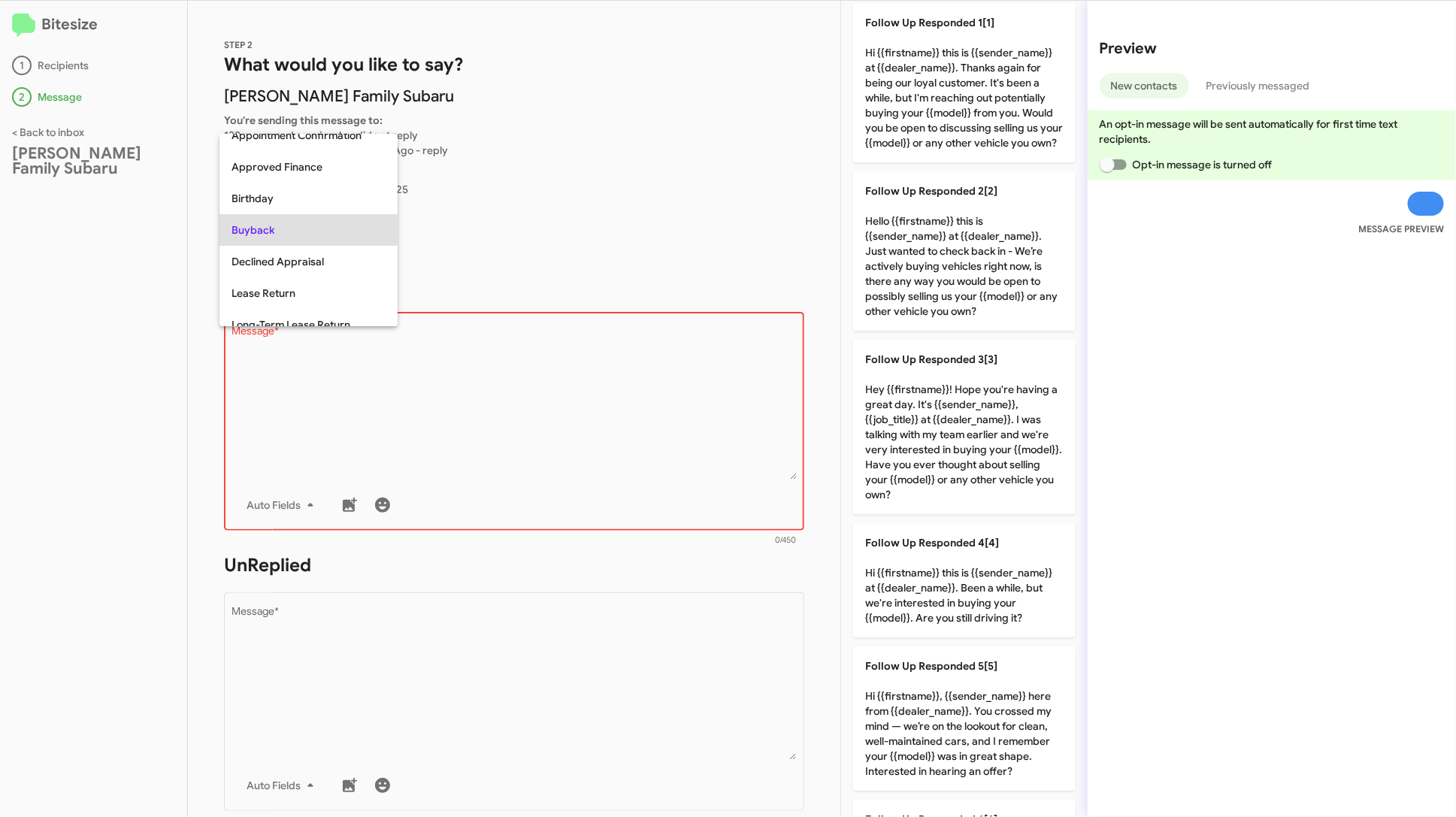
scroll to position [0, 0]
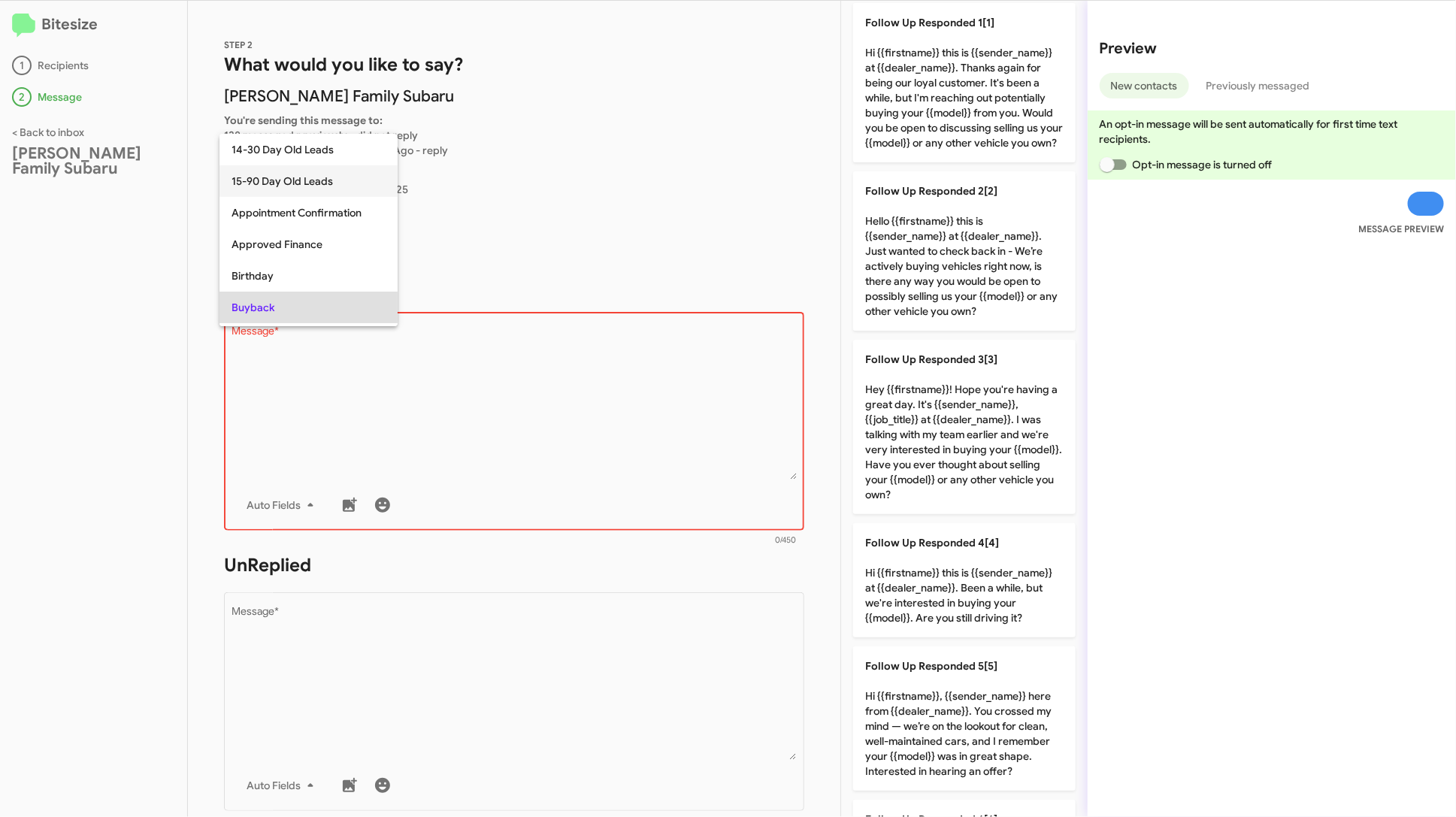
click at [325, 179] on span "15-90 Day Old Leads" at bounding box center [308, 181] width 154 height 31
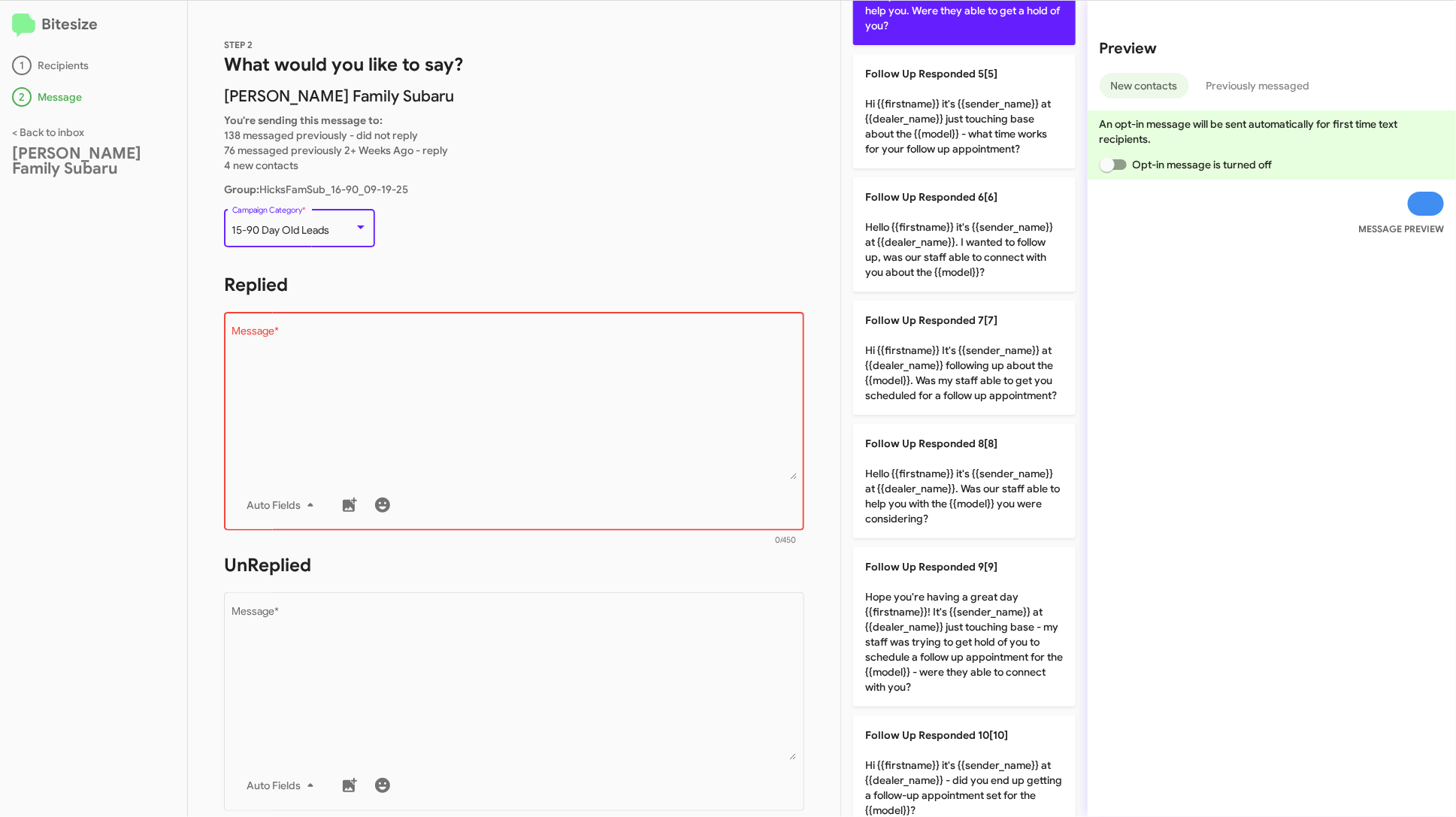
scroll to position [535, 0]
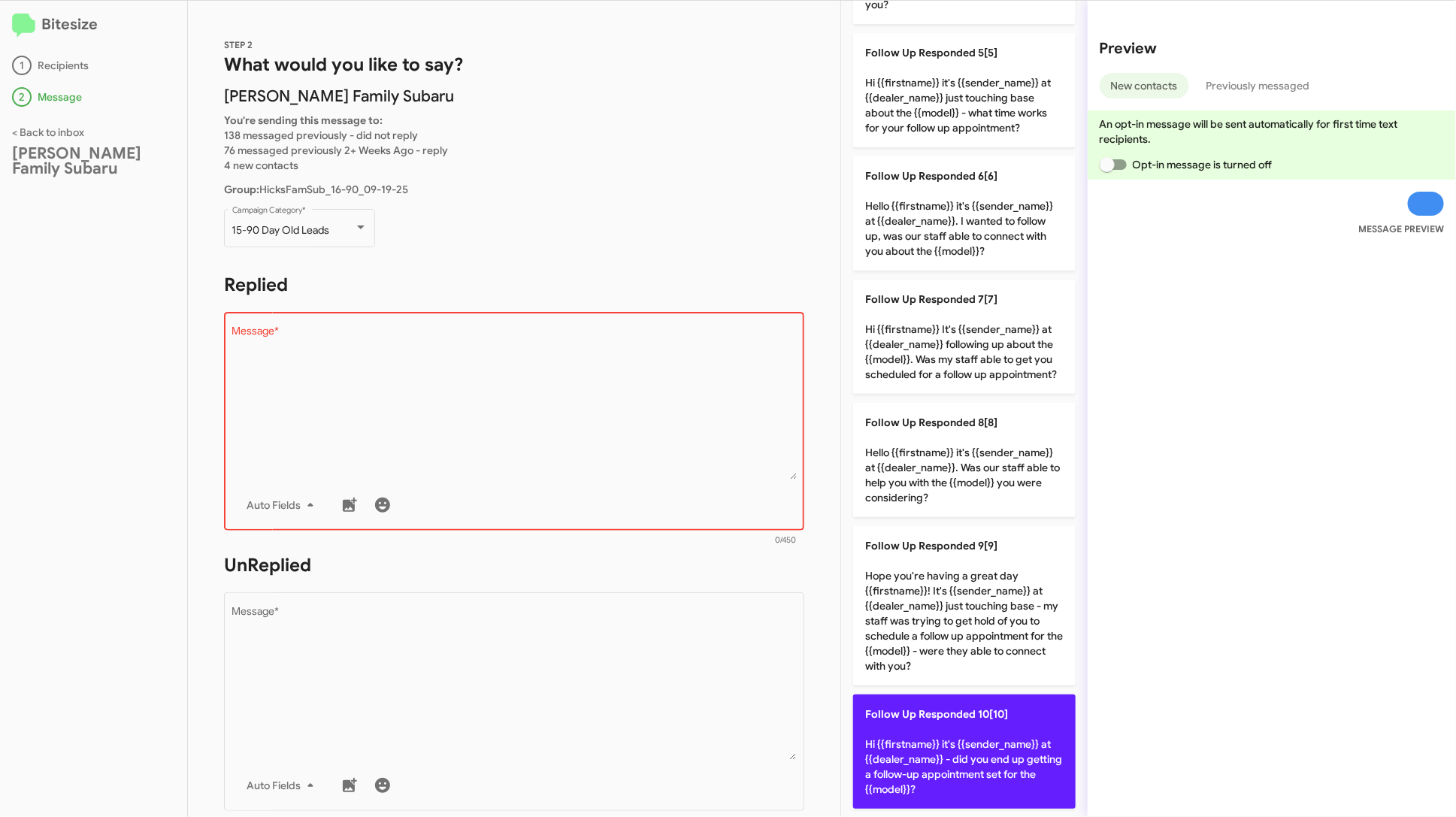
click at [981, 732] on p "Follow Up Responded 10[10] Hi {{firstname}} it's {{sender_name}} at {{dealer_na…" at bounding box center [964, 751] width 222 height 114
type textarea "Hi {{firstname}} it's {{sender_name}} at {{dealer_name}} - did you end up getti…"
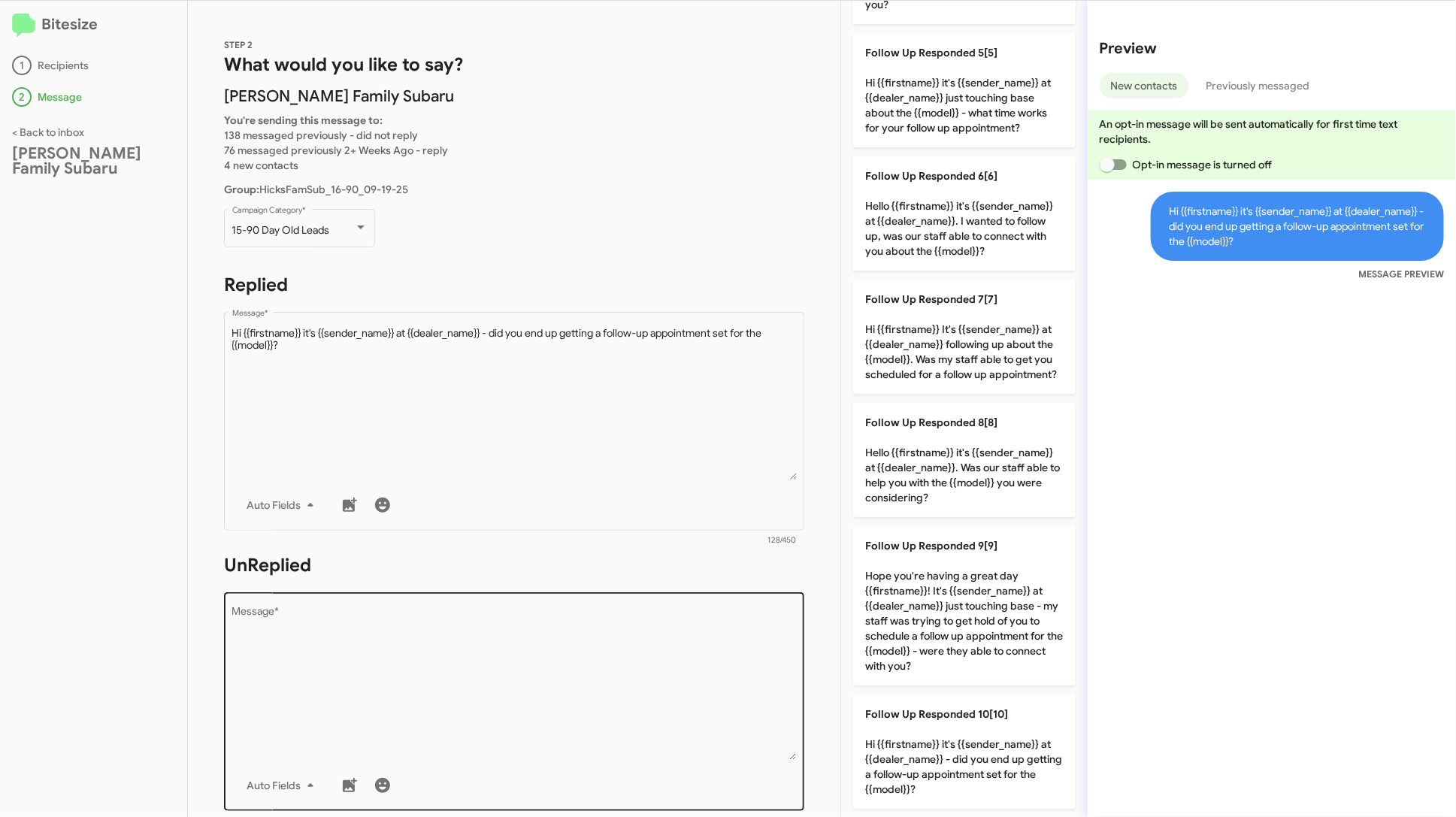
click at [639, 674] on textarea "Message *" at bounding box center [514, 683] width 564 height 153
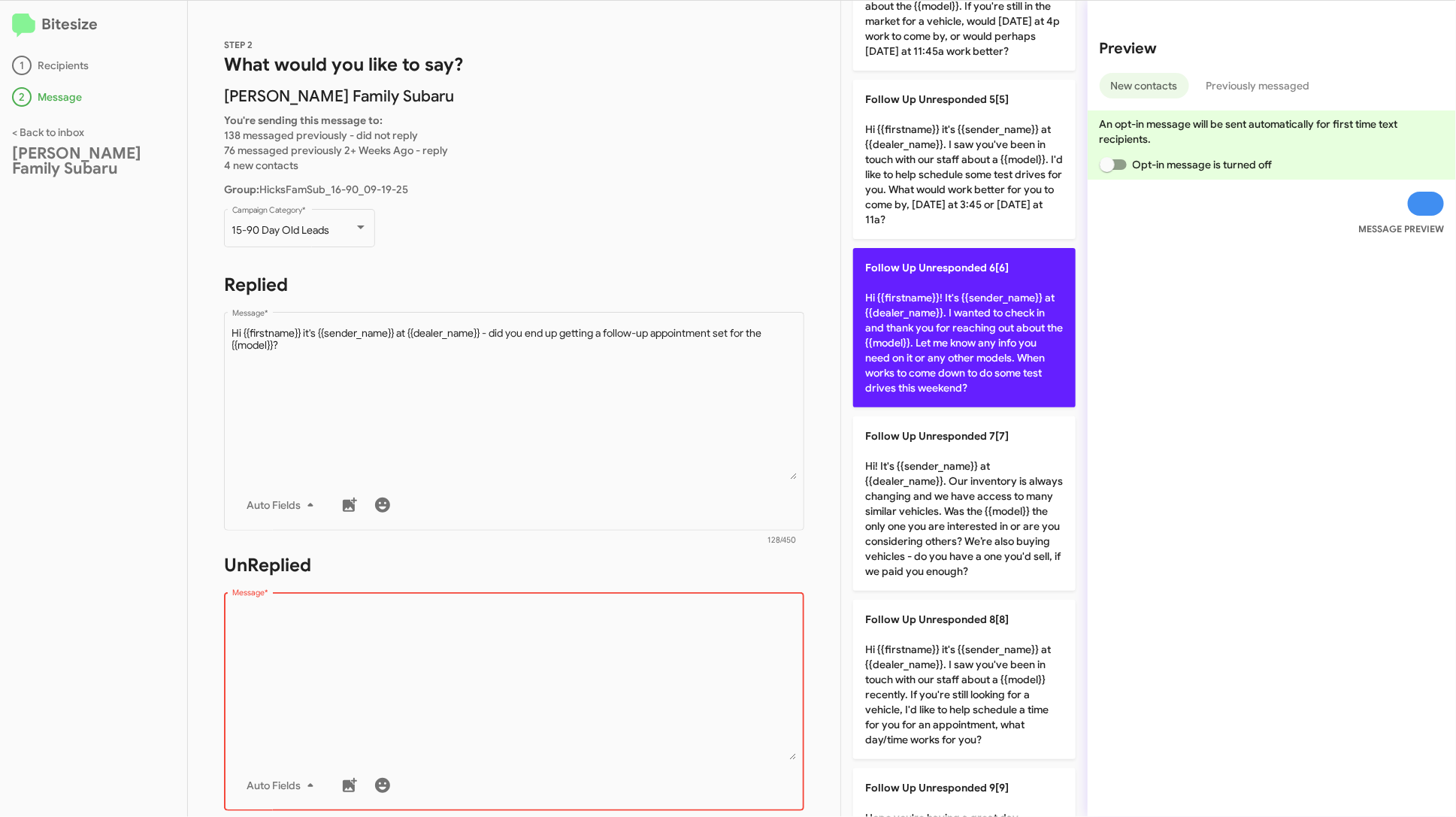
scroll to position [1094, 0]
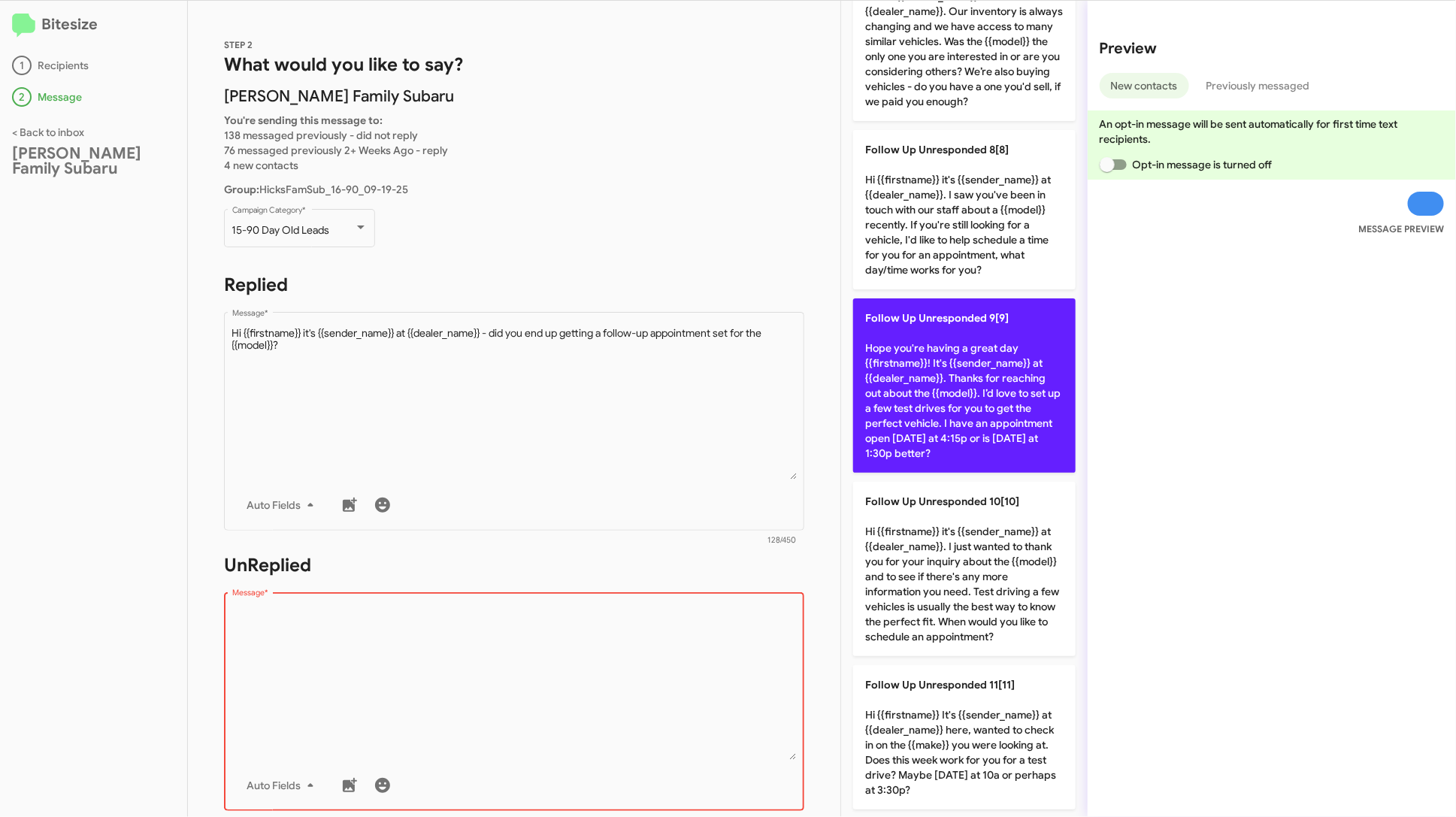
click at [982, 390] on p "Follow Up Unresponded 9[9] Hope you're having a great day {{firstname}}! It's {…" at bounding box center [964, 385] width 222 height 174
type textarea "Hope you're having a great day {{firstname}}! It's {{sender_name}} at {{dealer_…"
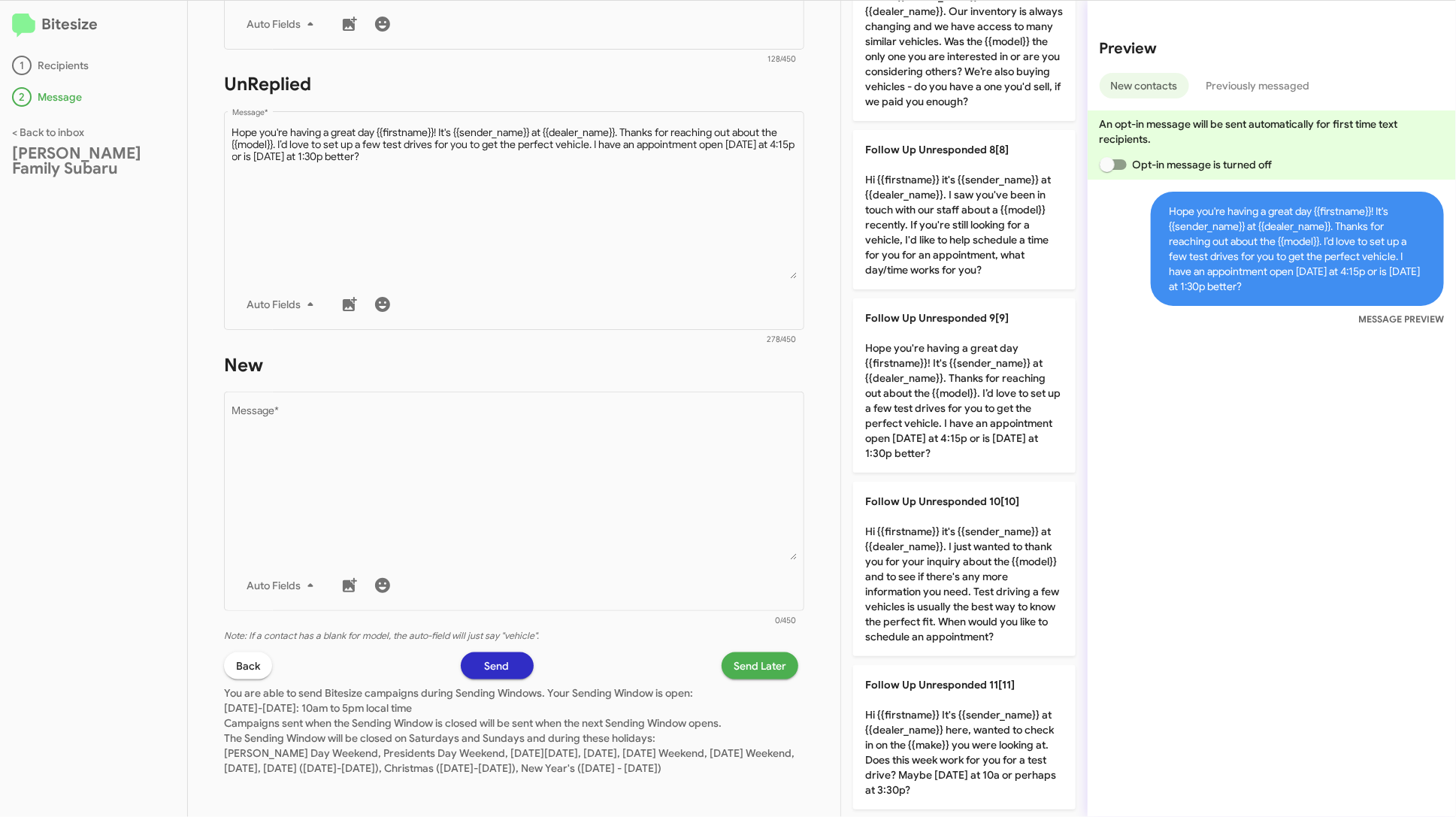
scroll to position [500, 0]
click at [776, 650] on span "Send Later" at bounding box center [760, 662] width 52 height 27
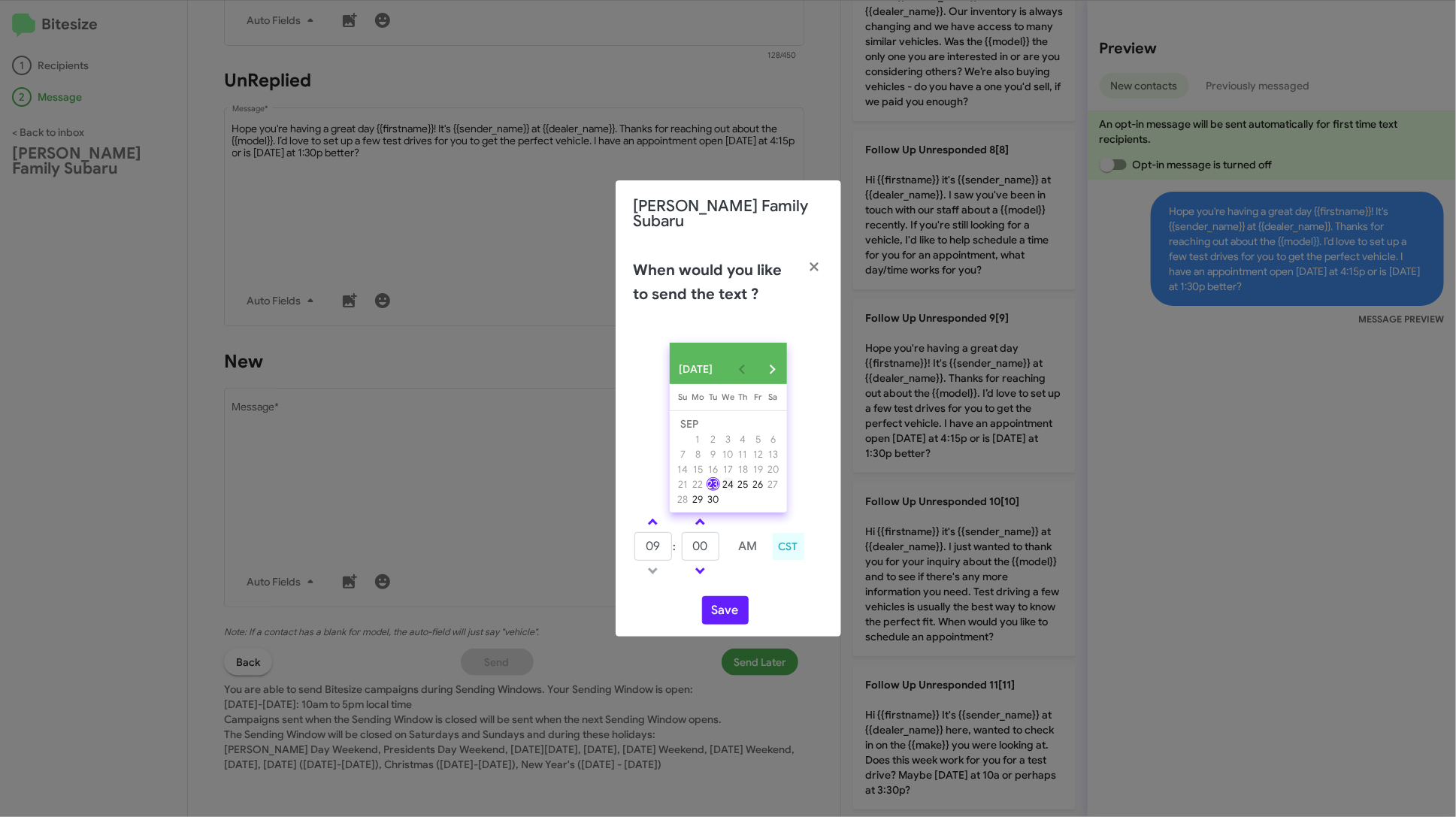
click at [732, 477] on div "24" at bounding box center [728, 484] width 14 height 14
click at [653, 519] on span at bounding box center [653, 523] width 10 height 10
click at [656, 568] on span at bounding box center [653, 568] width 10 height 10
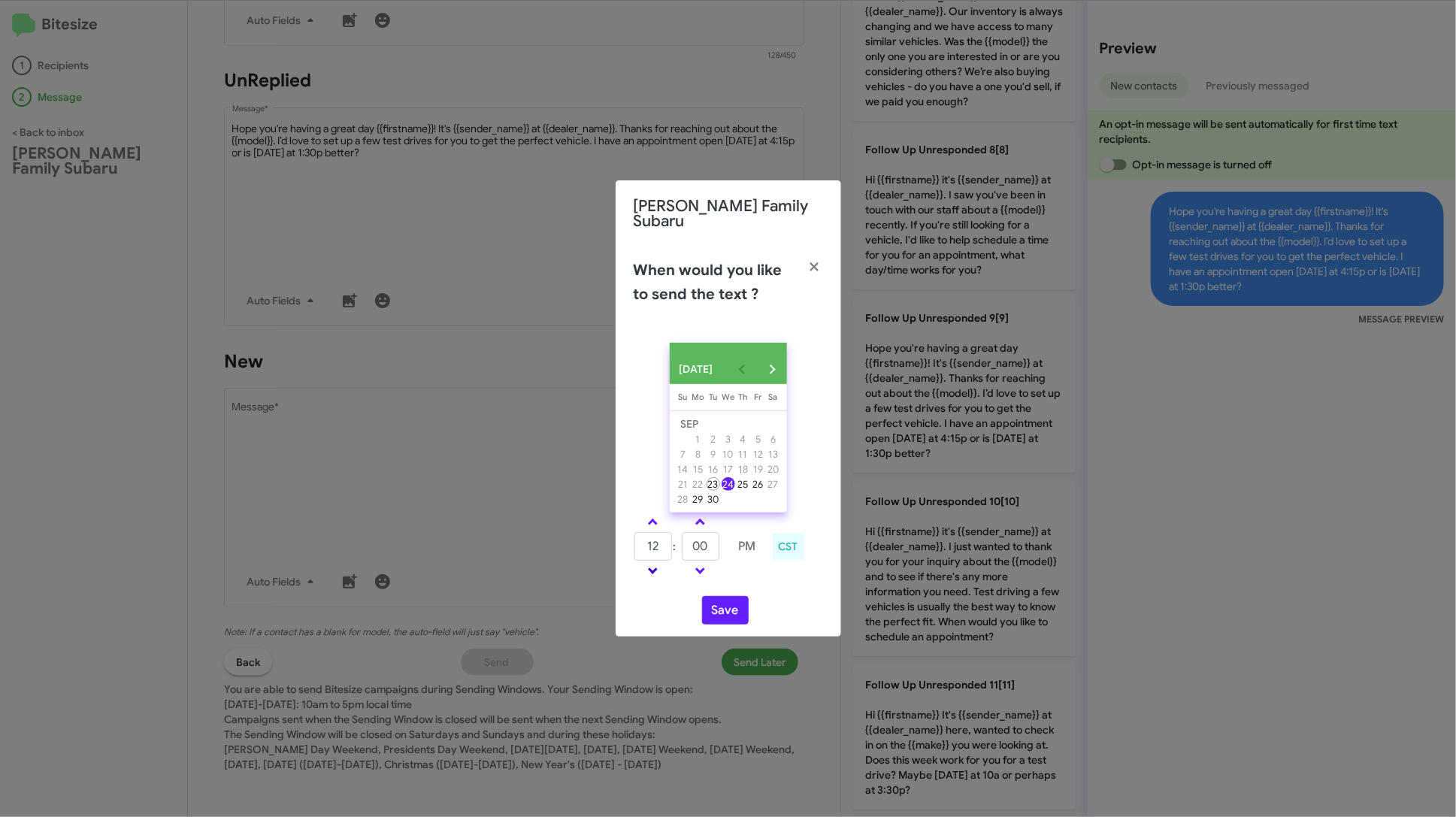
type input "11"
click at [702, 519] on span at bounding box center [700, 523] width 10 height 10
type input "15"
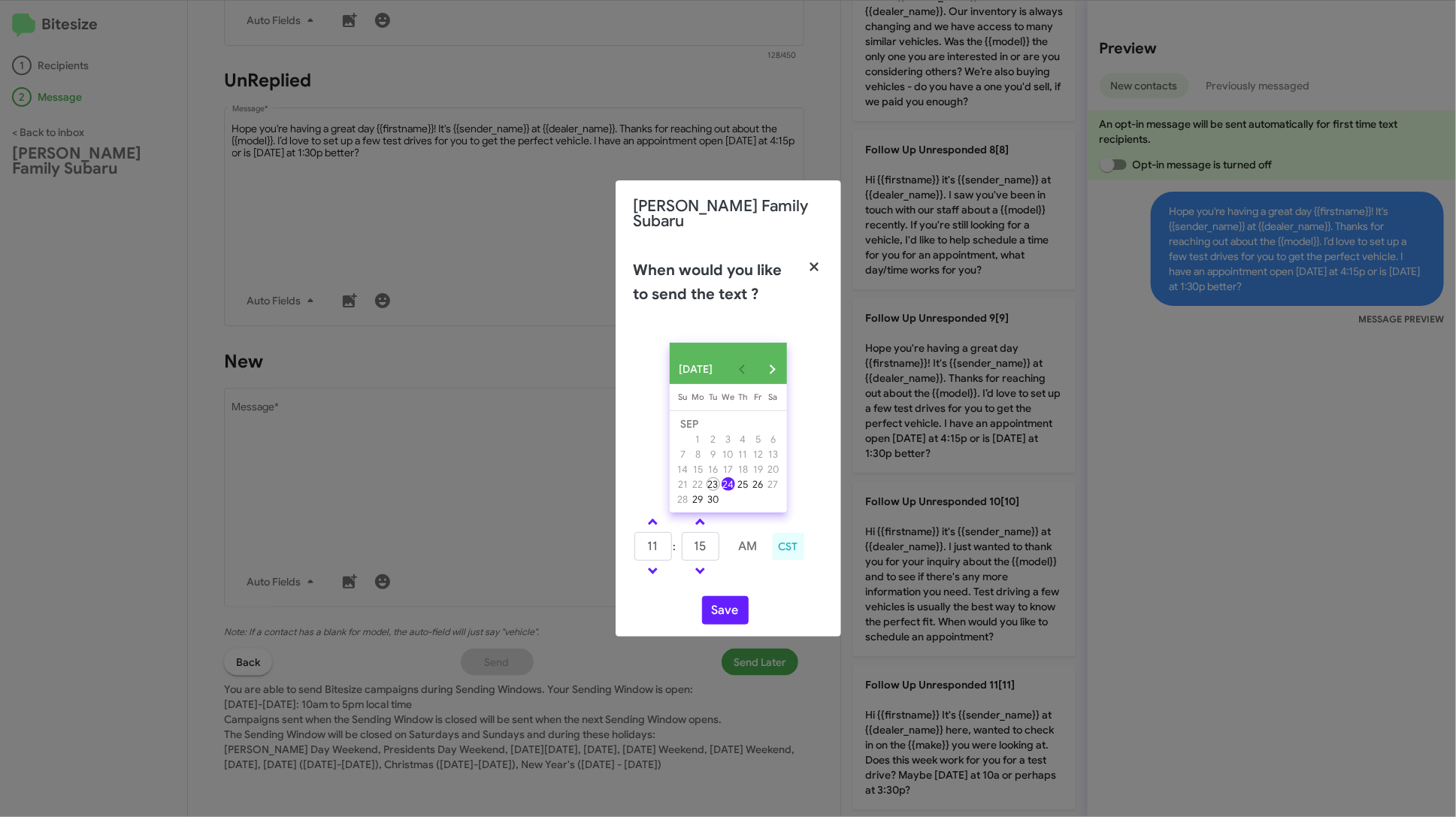
click at [820, 260] on icon "button" at bounding box center [815, 267] width 17 height 14
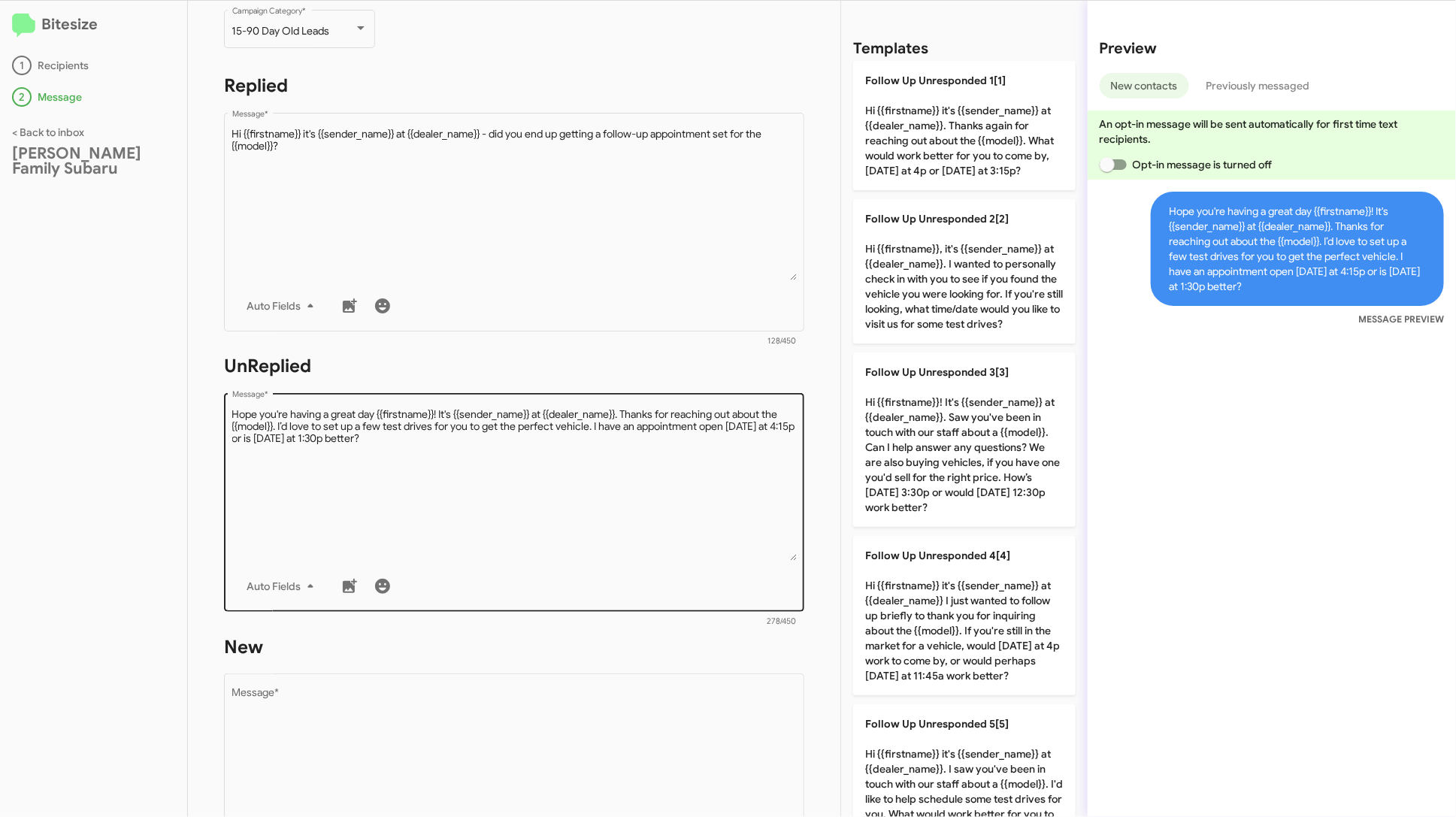
scroll to position [0, 0]
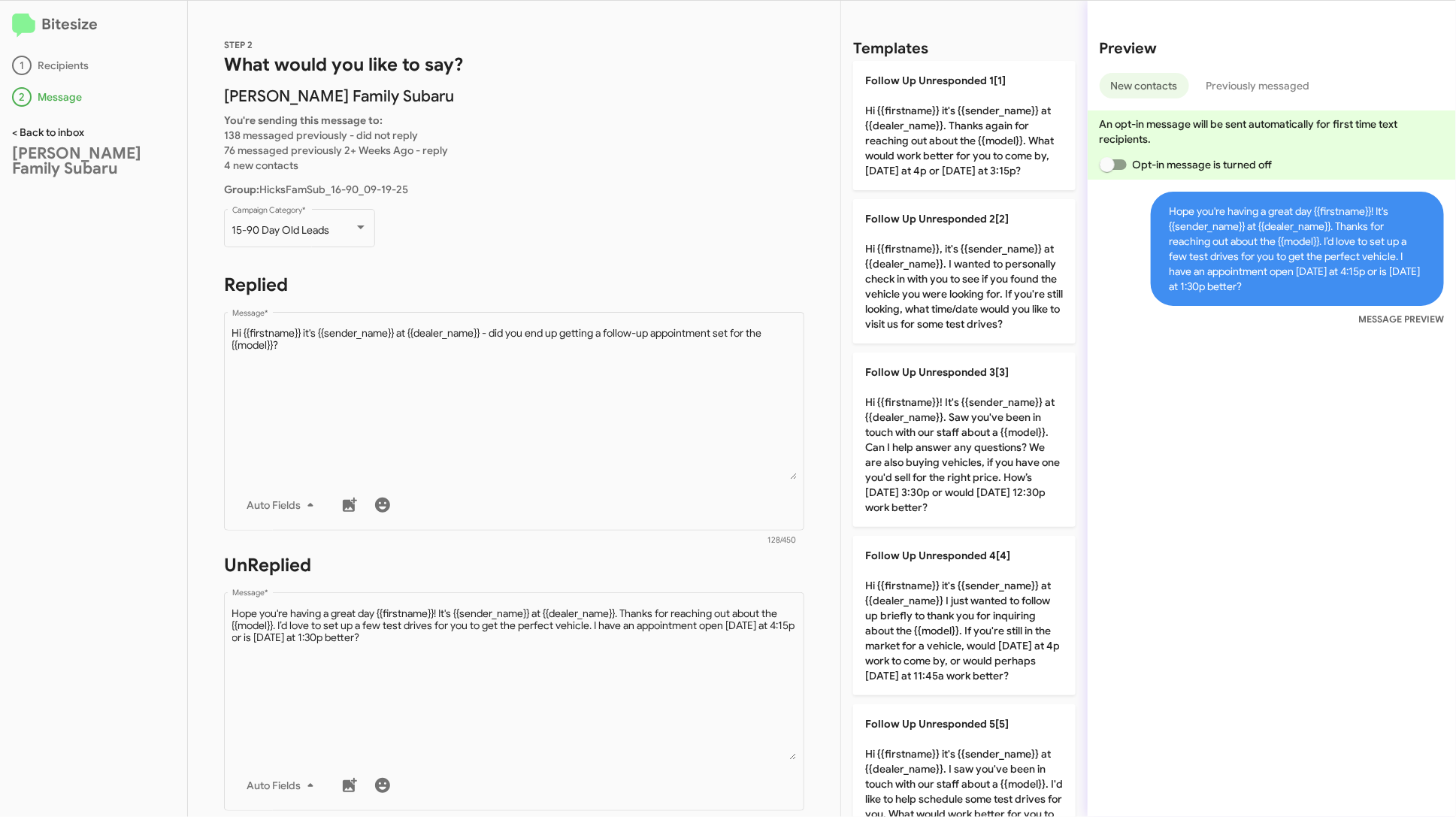
click at [50, 138] on link "< Back to inbox" at bounding box center [48, 133] width 72 height 14
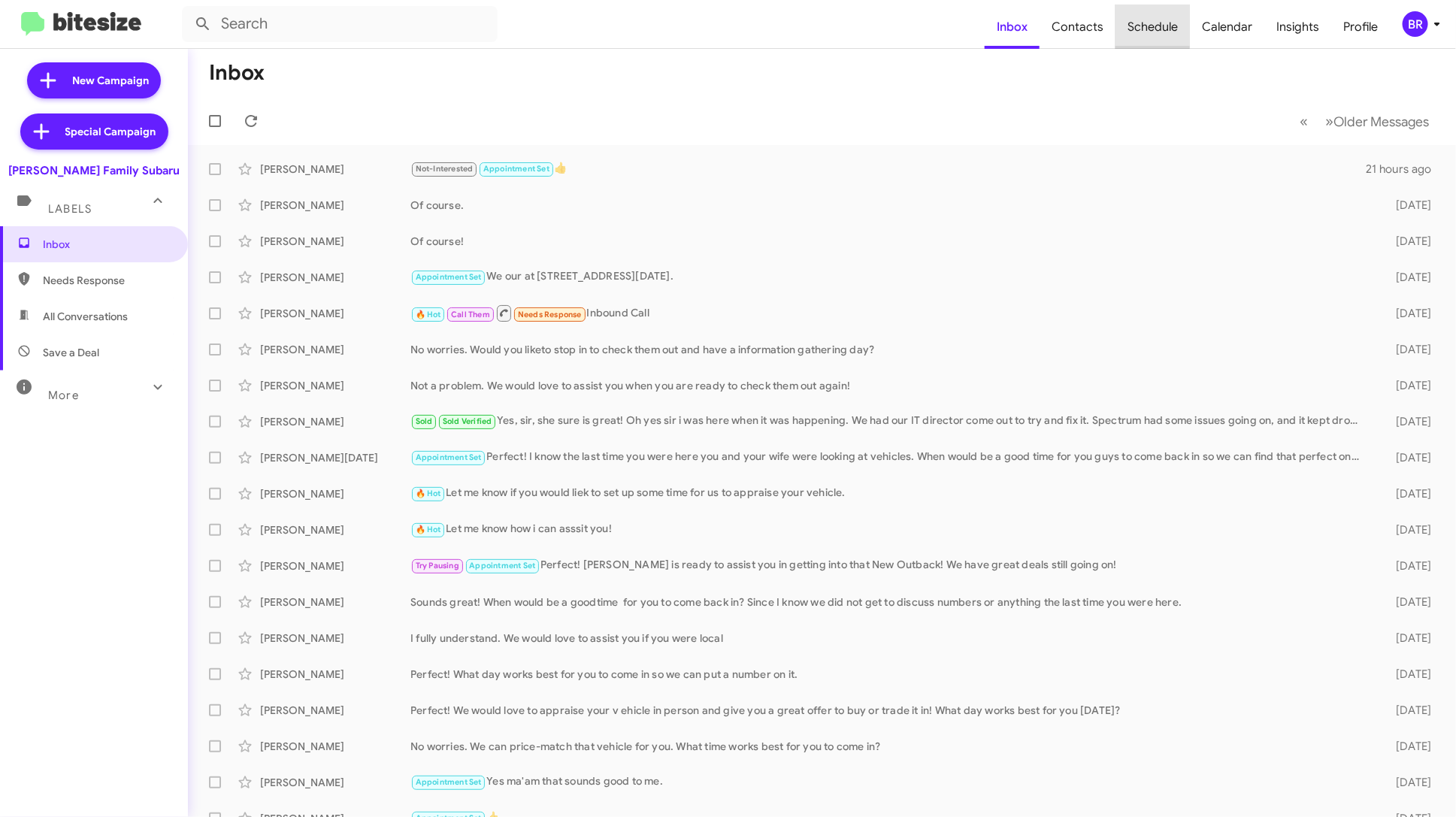
click at [1145, 21] on span "Schedule" at bounding box center [1152, 27] width 74 height 44
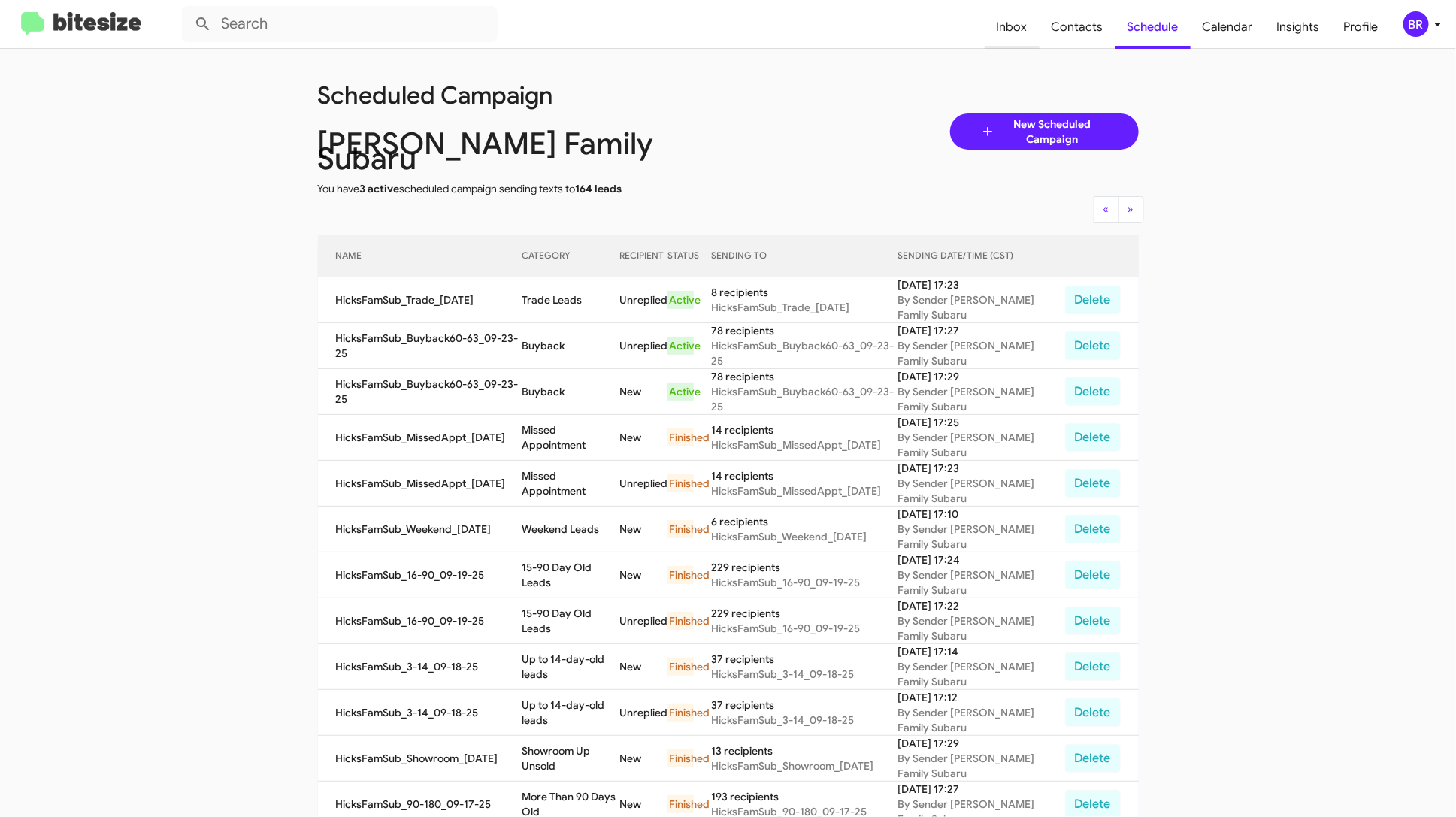
click at [1023, 37] on span "Inbox" at bounding box center [1012, 27] width 55 height 44
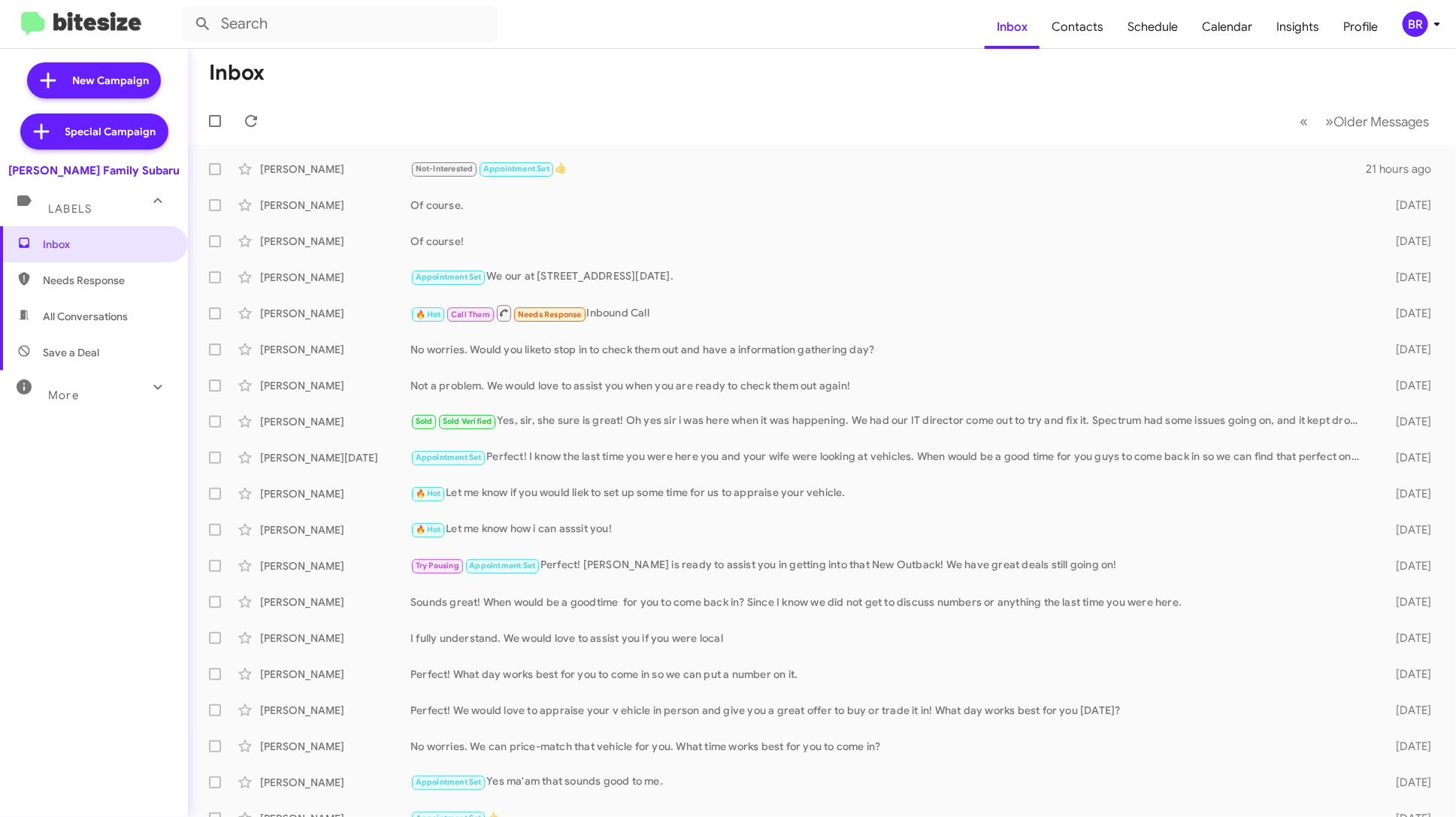
click at [129, 398] on div "More" at bounding box center [79, 389] width 133 height 28
click at [138, 350] on span "Save a Deal" at bounding box center [93, 351] width 188 height 36
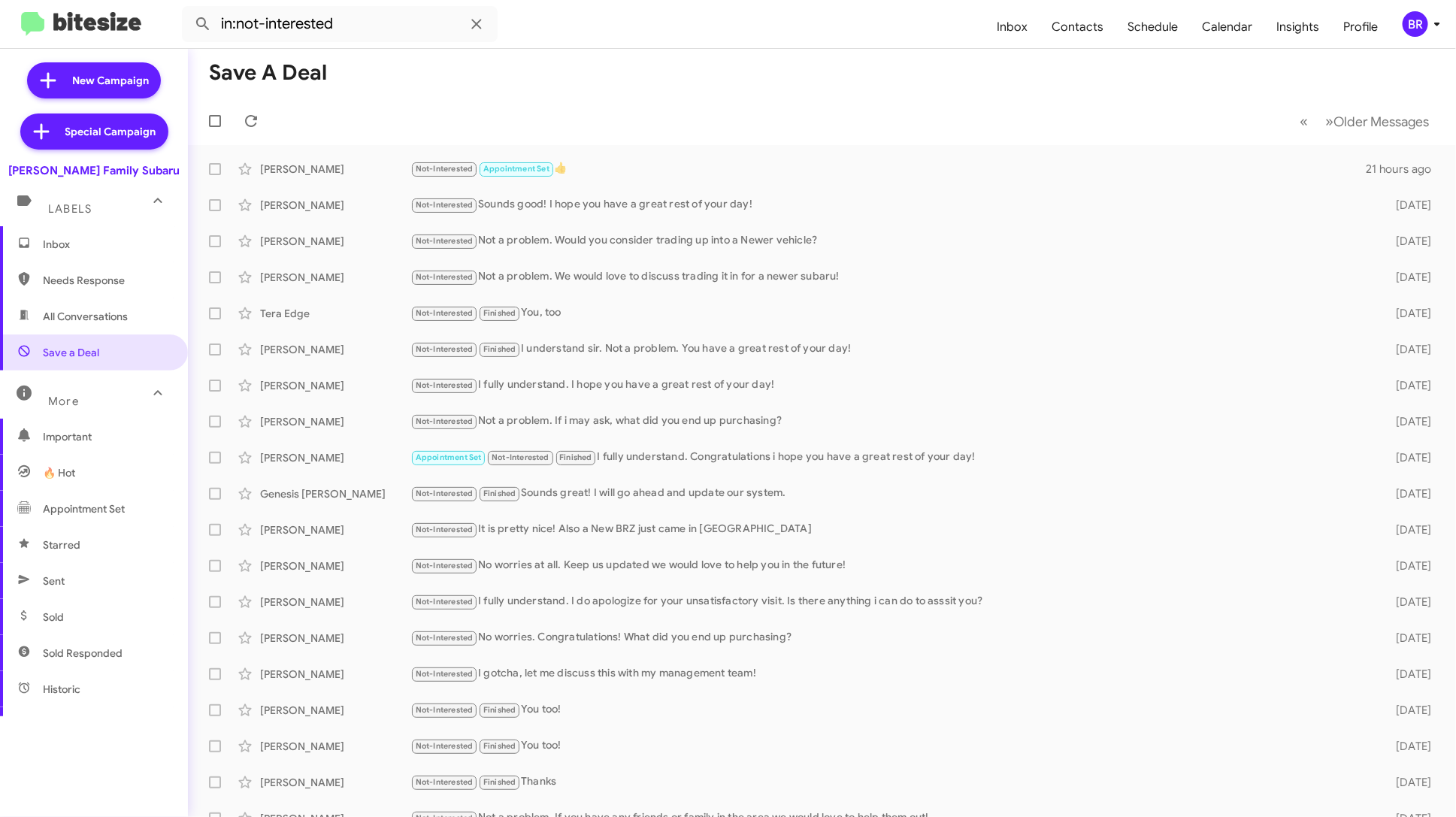
scroll to position [219, 0]
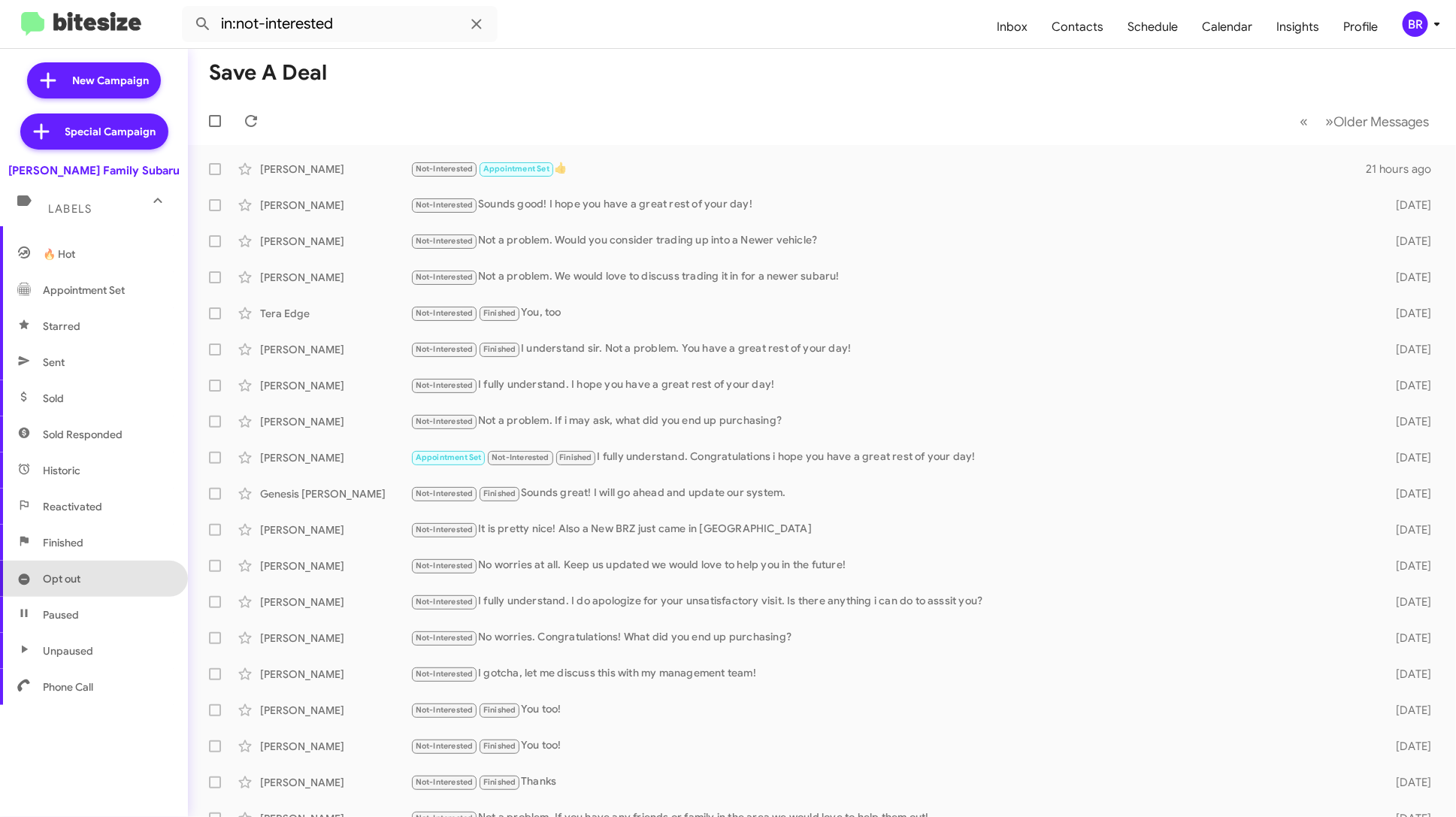
click at [88, 569] on span "Opt out" at bounding box center [93, 578] width 188 height 36
type input "in:opt-out"
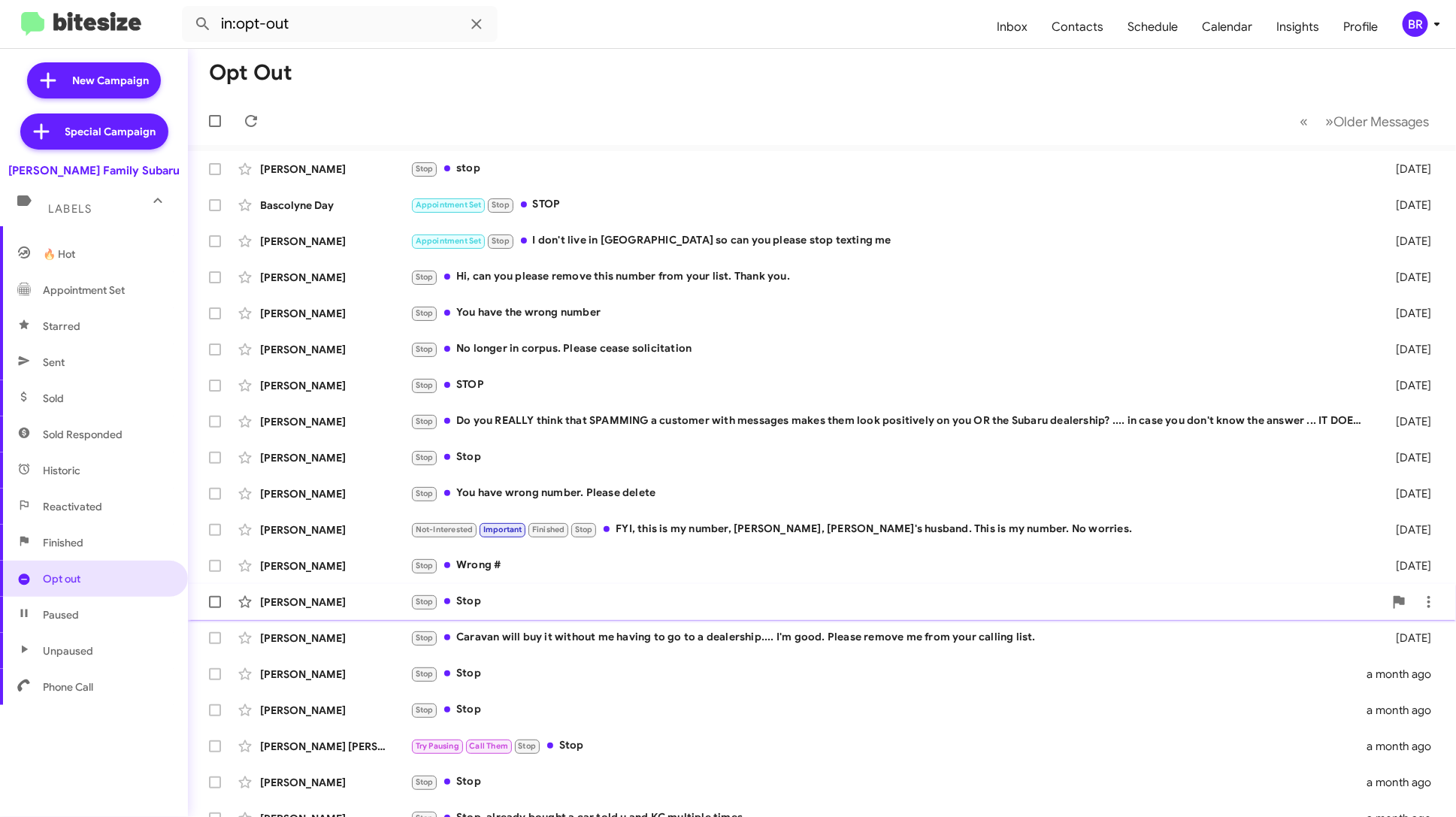
scroll to position [55, 0]
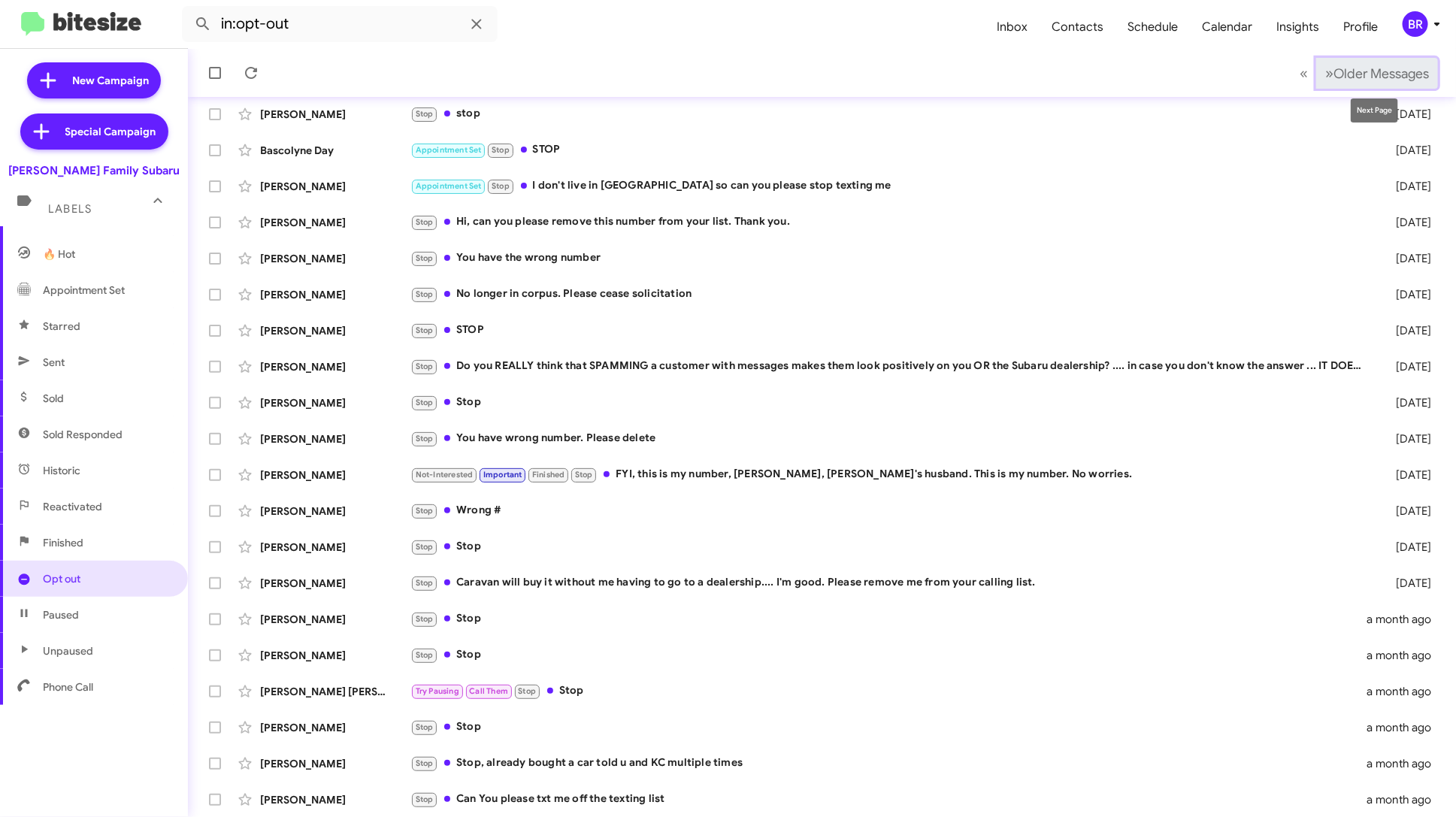
click at [1354, 81] on button "» Next Older Messages" at bounding box center [1377, 72] width 122 height 31
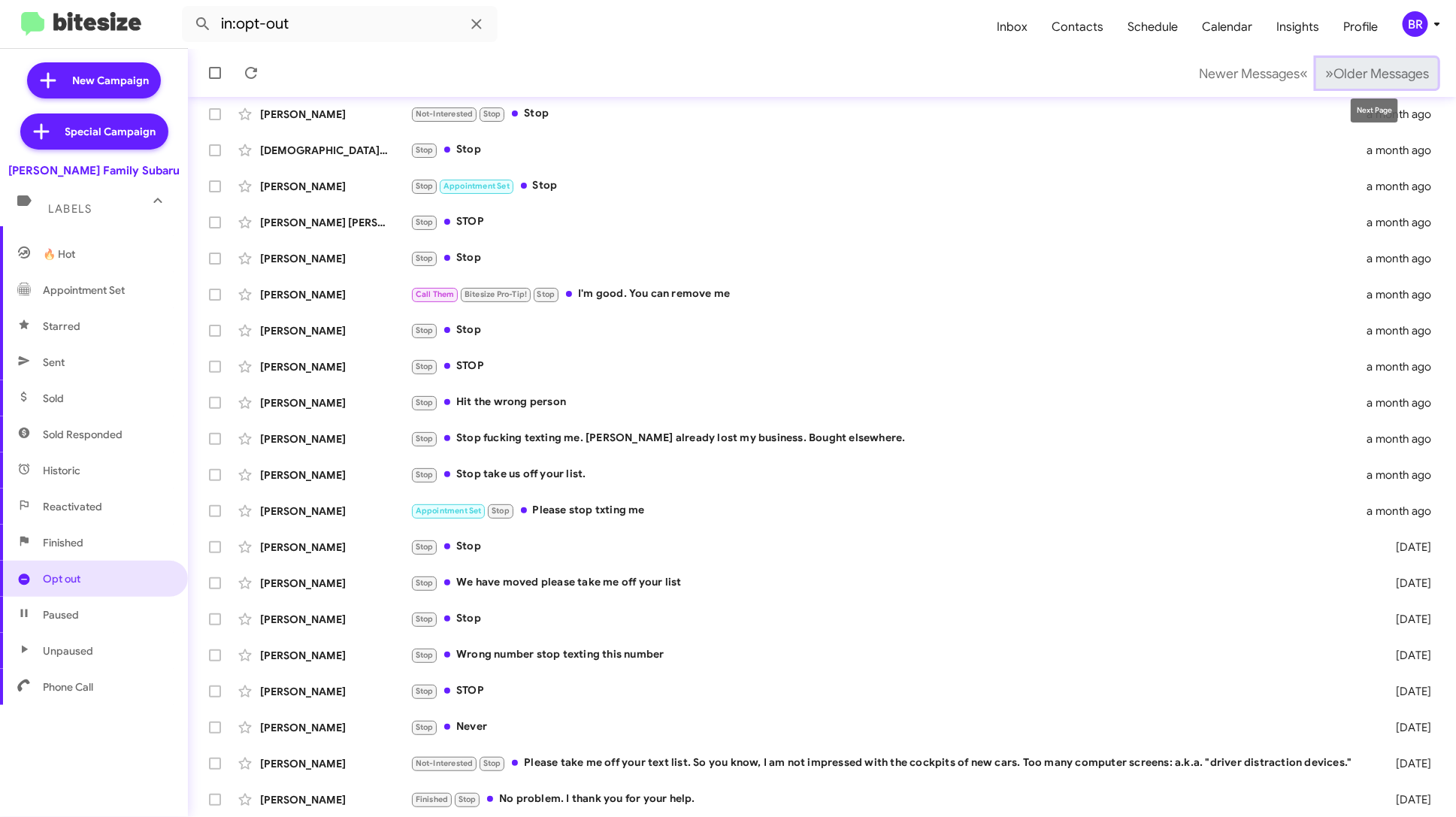
click at [1333, 75] on span "Older Messages" at bounding box center [1380, 73] width 95 height 17
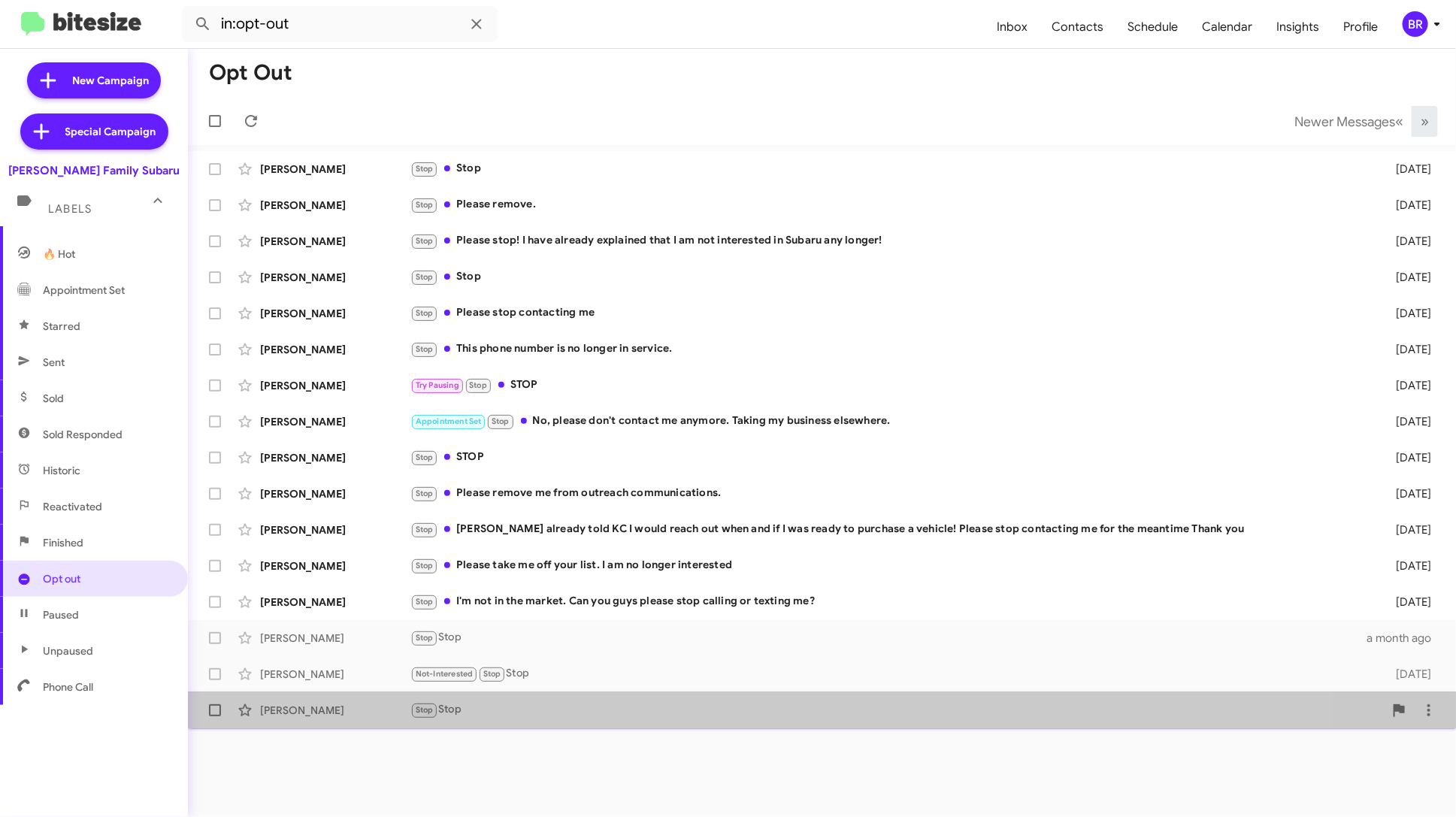
click at [535, 708] on div "Stop Stop" at bounding box center [897, 710] width 974 height 17
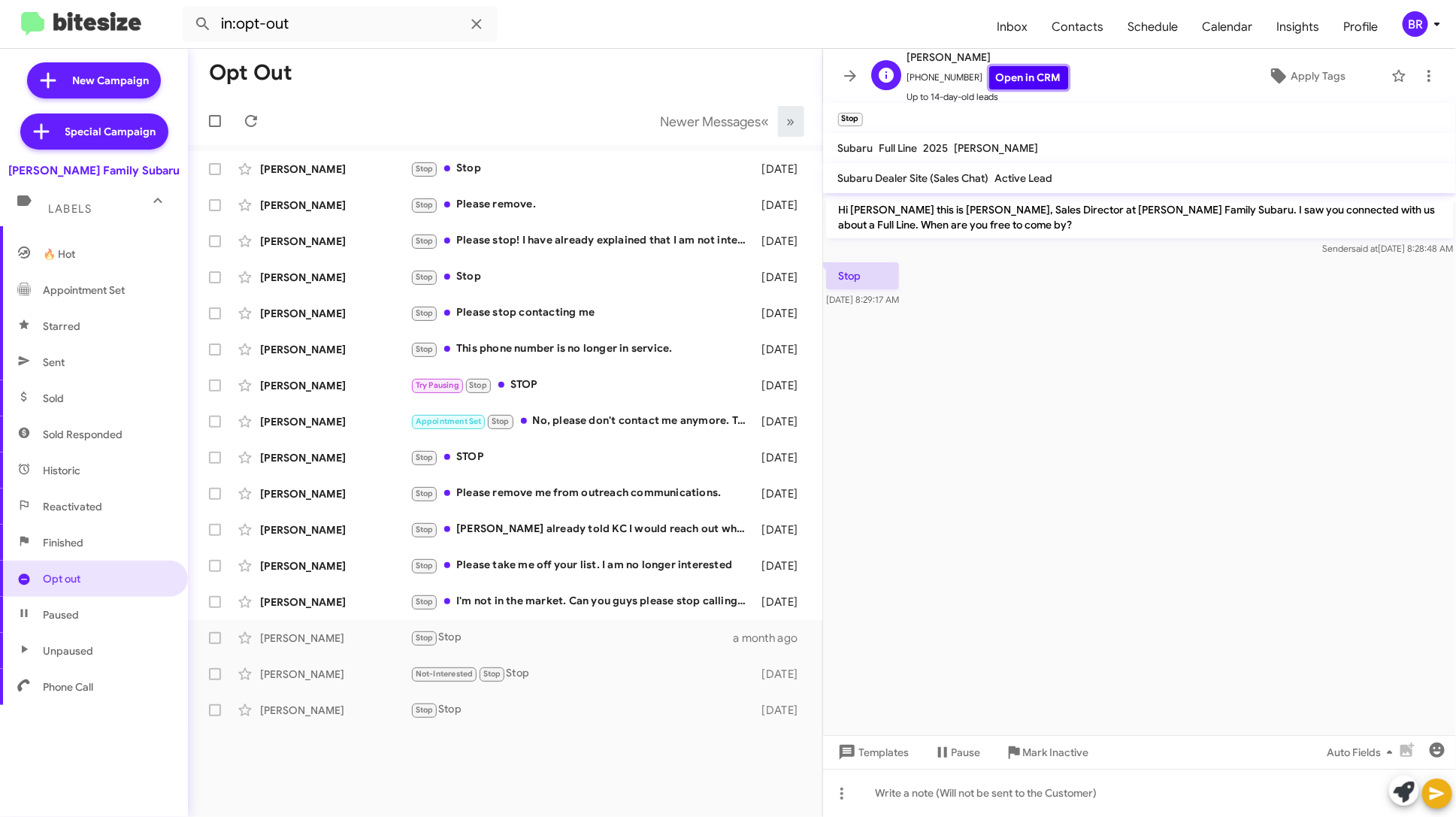
click at [1018, 71] on link "Open in CRM" at bounding box center [1029, 78] width 79 height 24
click at [655, 595] on div "Stop I'm not in the market. Can you guys please stop calling or texting me?" at bounding box center [579, 602] width 339 height 17
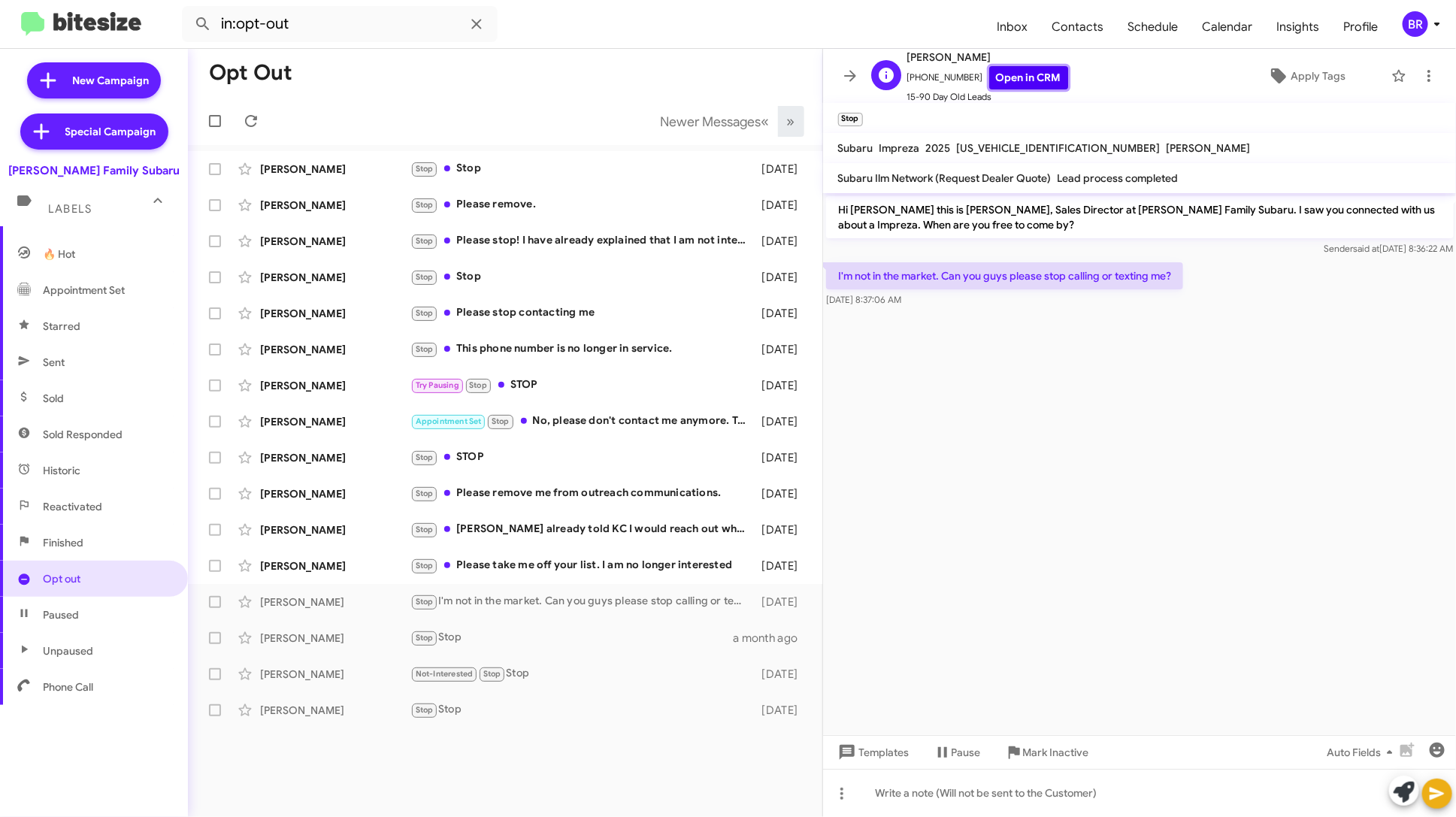
click at [1013, 74] on link "Open in CRM" at bounding box center [1029, 78] width 79 height 24
click at [666, 561] on div "Stop Please take me off your list. I am no longer interested" at bounding box center [579, 565] width 339 height 17
click at [1023, 82] on link "Open in CRM" at bounding box center [1029, 78] width 79 height 24
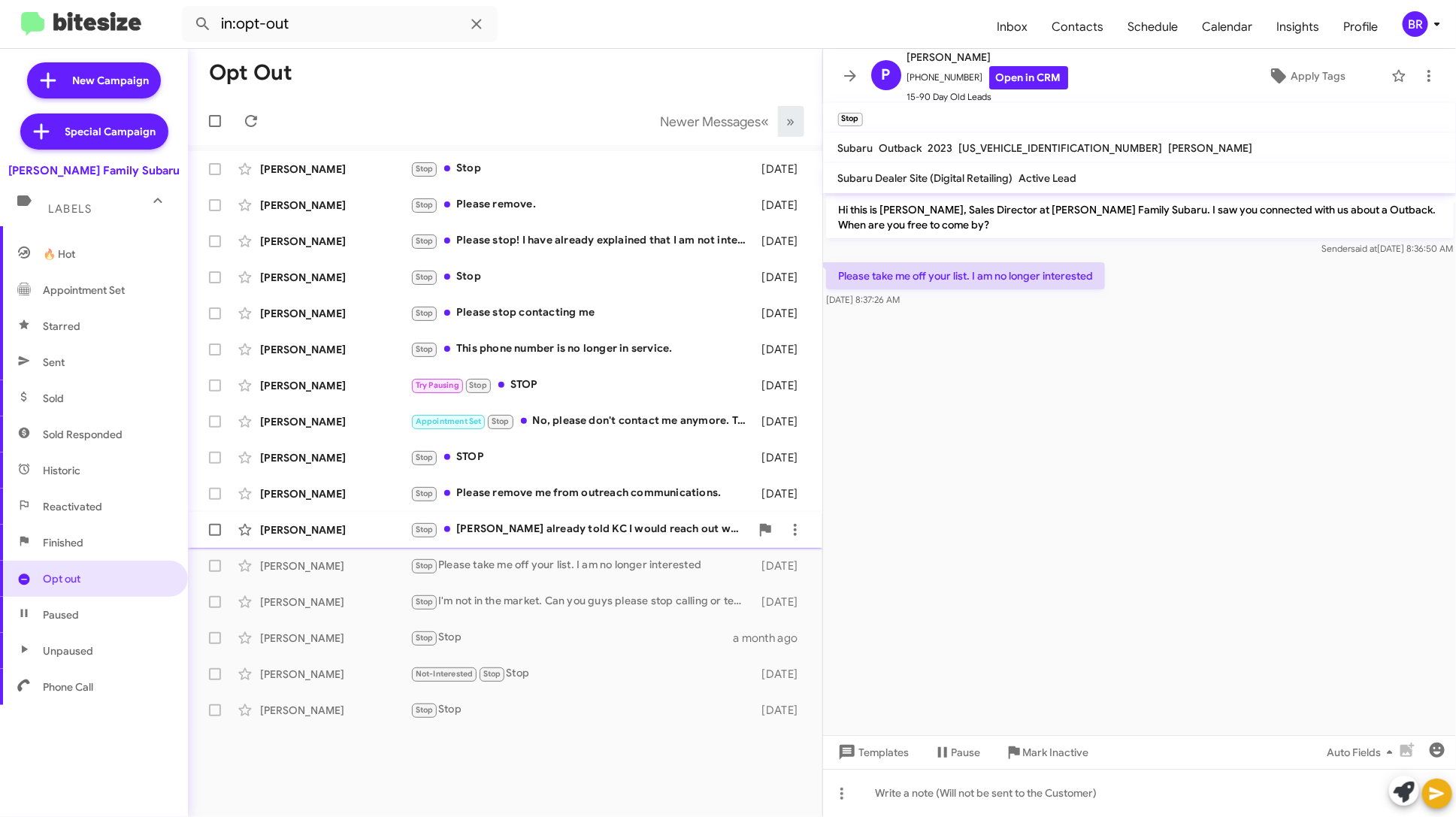
click at [666, 534] on div "Stop [PERSON_NAME] already told KC I would reach out when and if I was ready to…" at bounding box center [579, 529] width 339 height 17
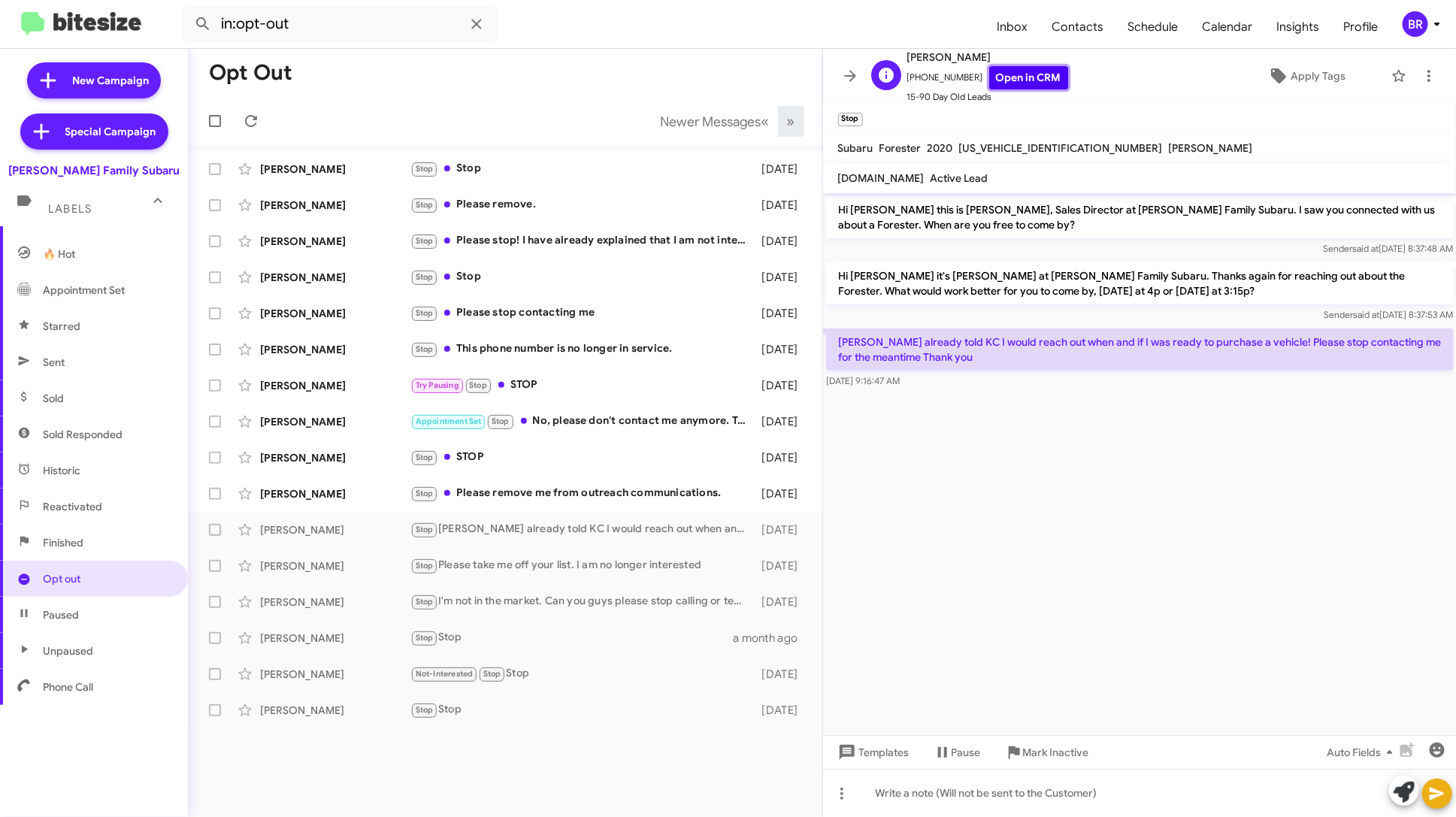
click at [1012, 78] on link "Open in CRM" at bounding box center [1029, 78] width 79 height 24
click at [1290, 37] on span "Insights" at bounding box center [1297, 27] width 67 height 44
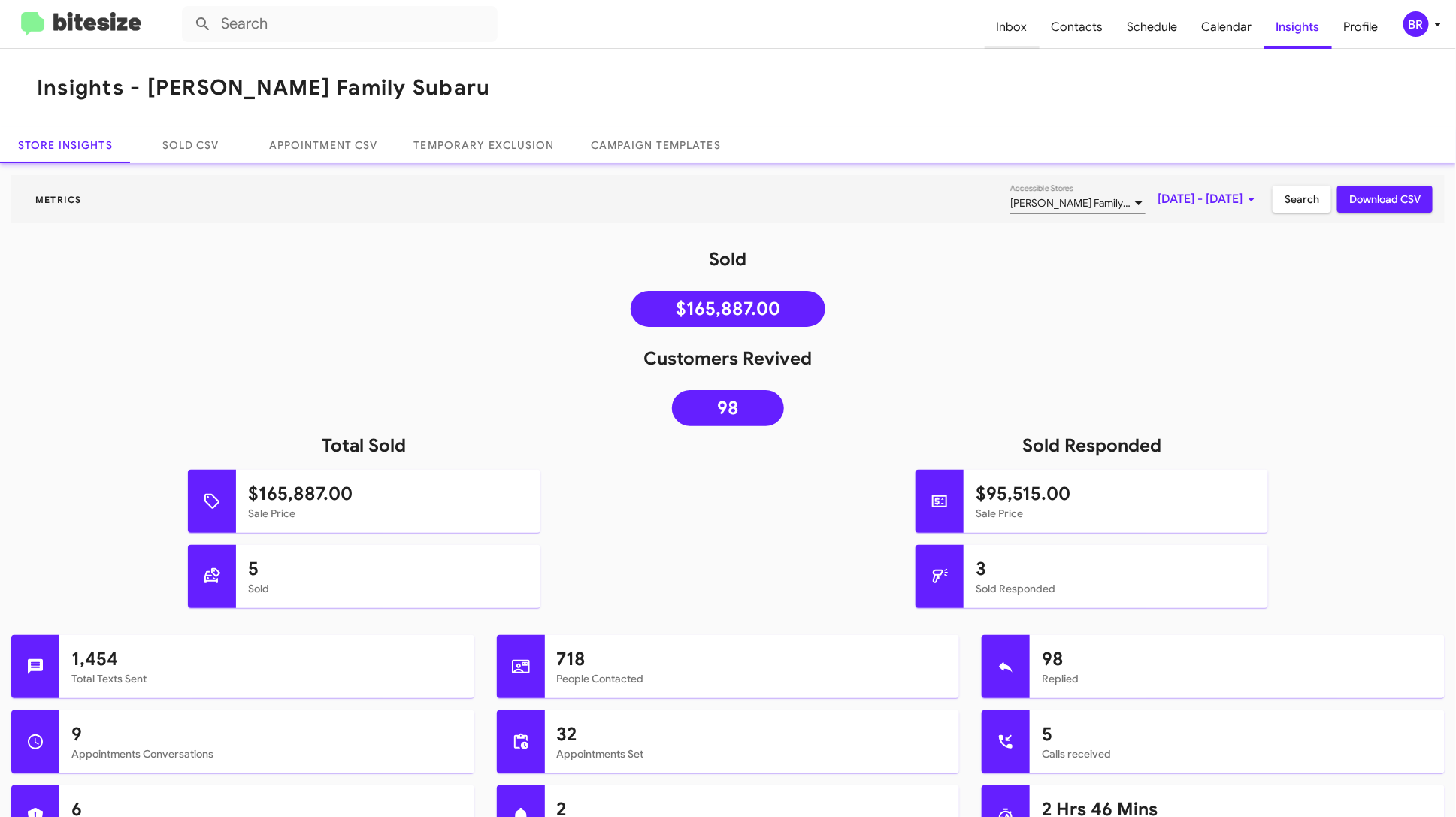
click at [1029, 30] on span "Inbox" at bounding box center [1012, 27] width 55 height 44
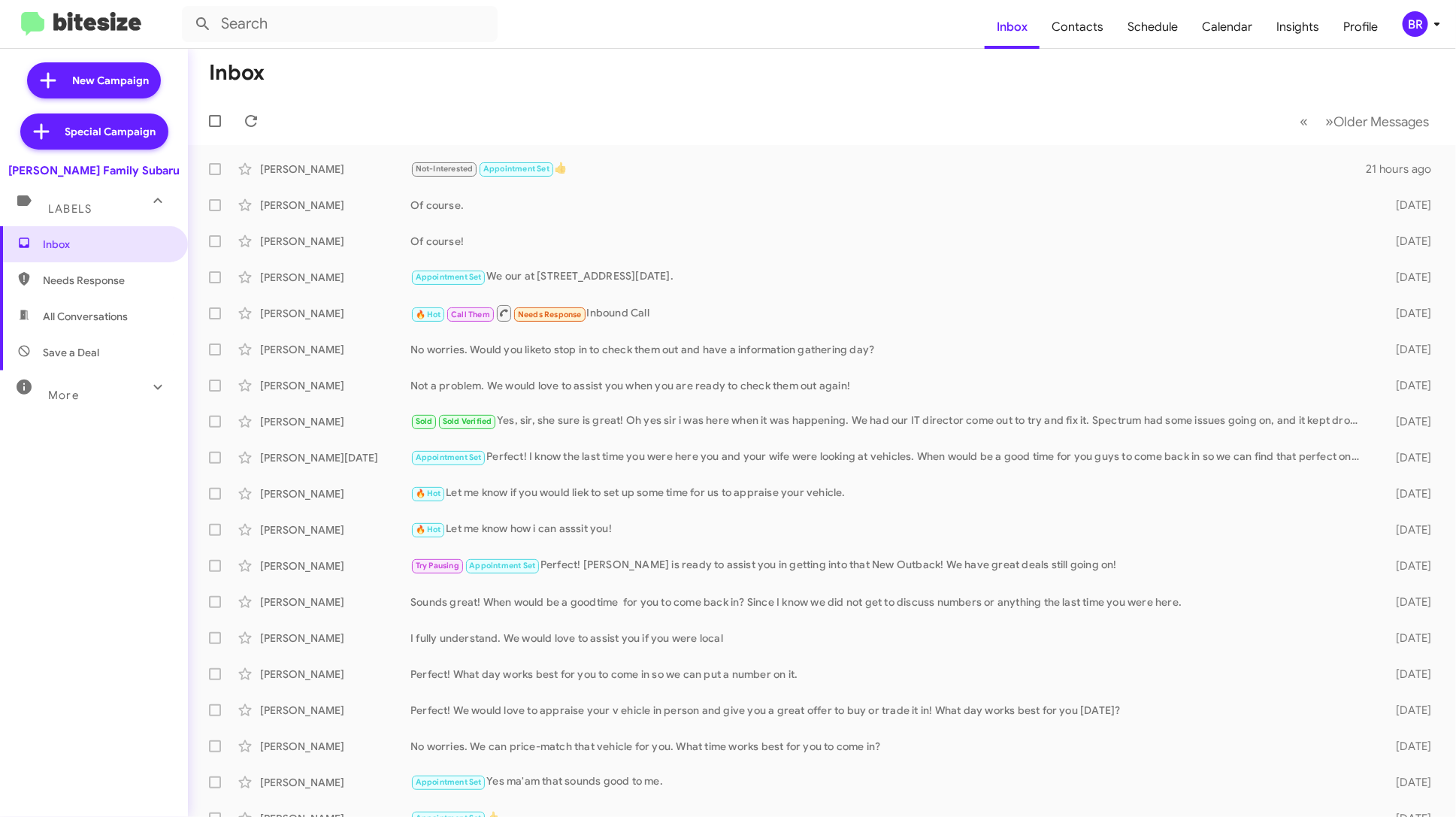
click at [115, 393] on div "More" at bounding box center [79, 389] width 133 height 28
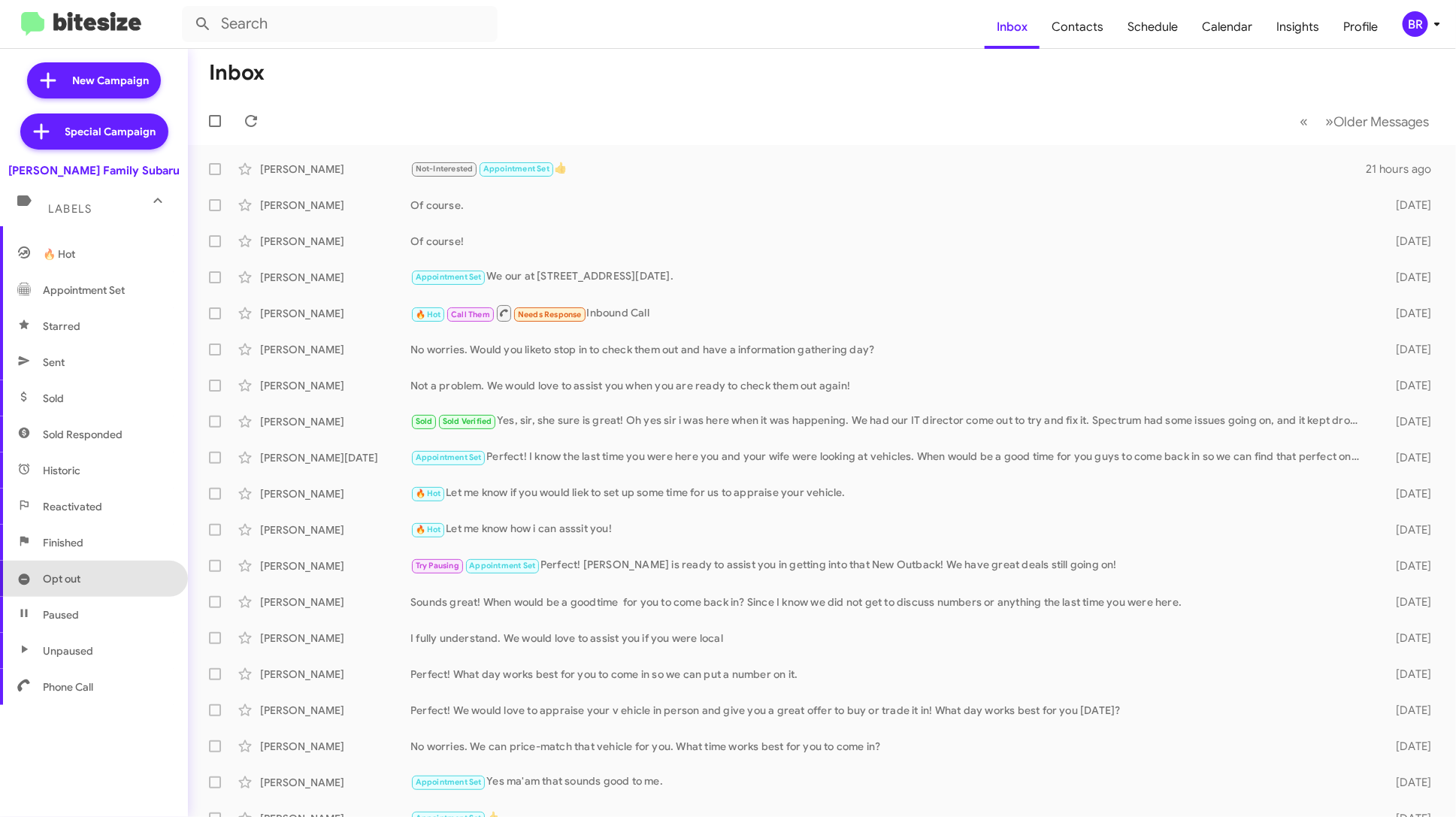
click at [110, 590] on span "Opt out" at bounding box center [93, 578] width 188 height 36
type input "in:opt-out"
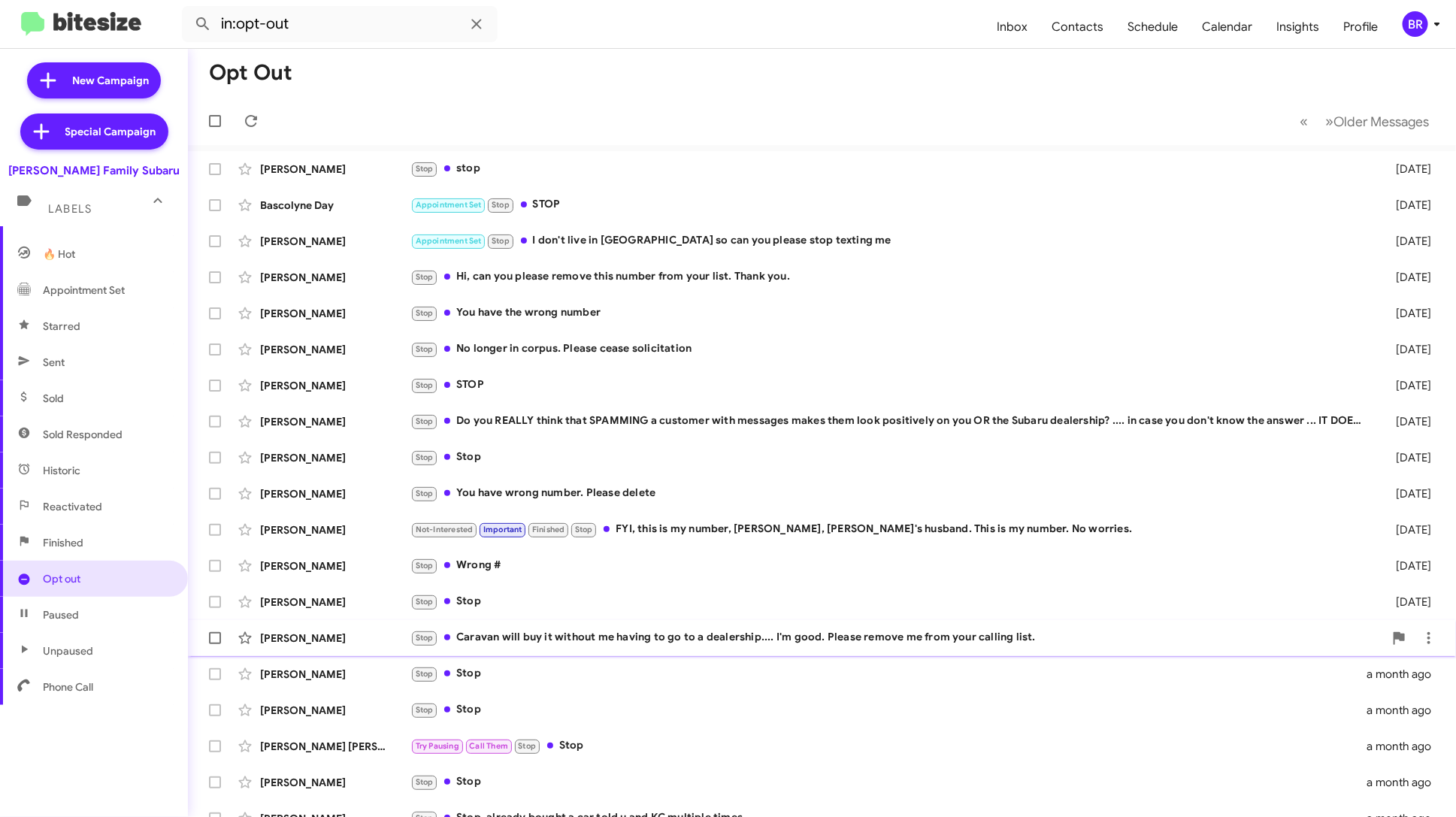
scroll to position [55, 0]
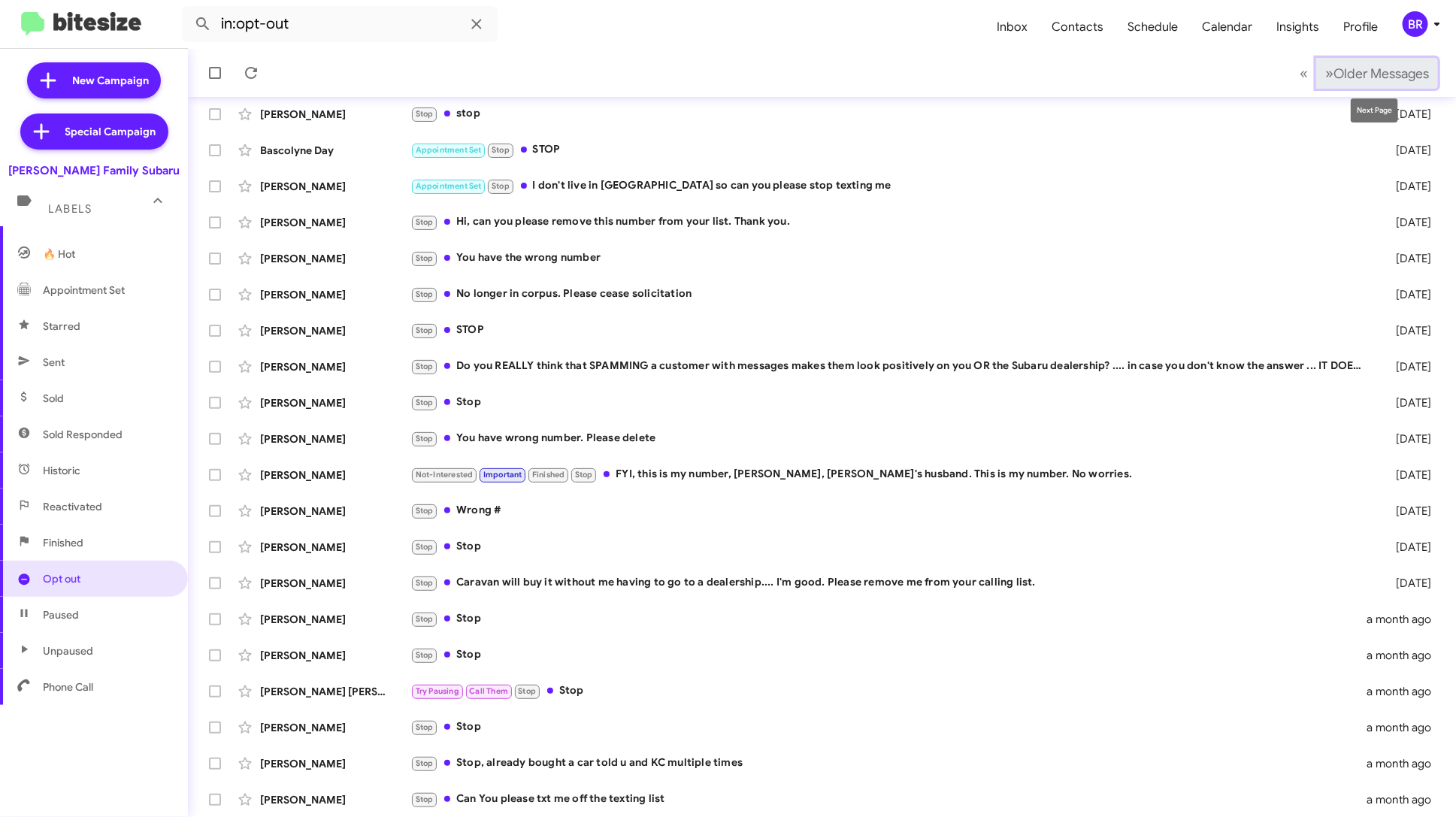
click at [1398, 83] on button "» Next Older Messages" at bounding box center [1377, 72] width 122 height 31
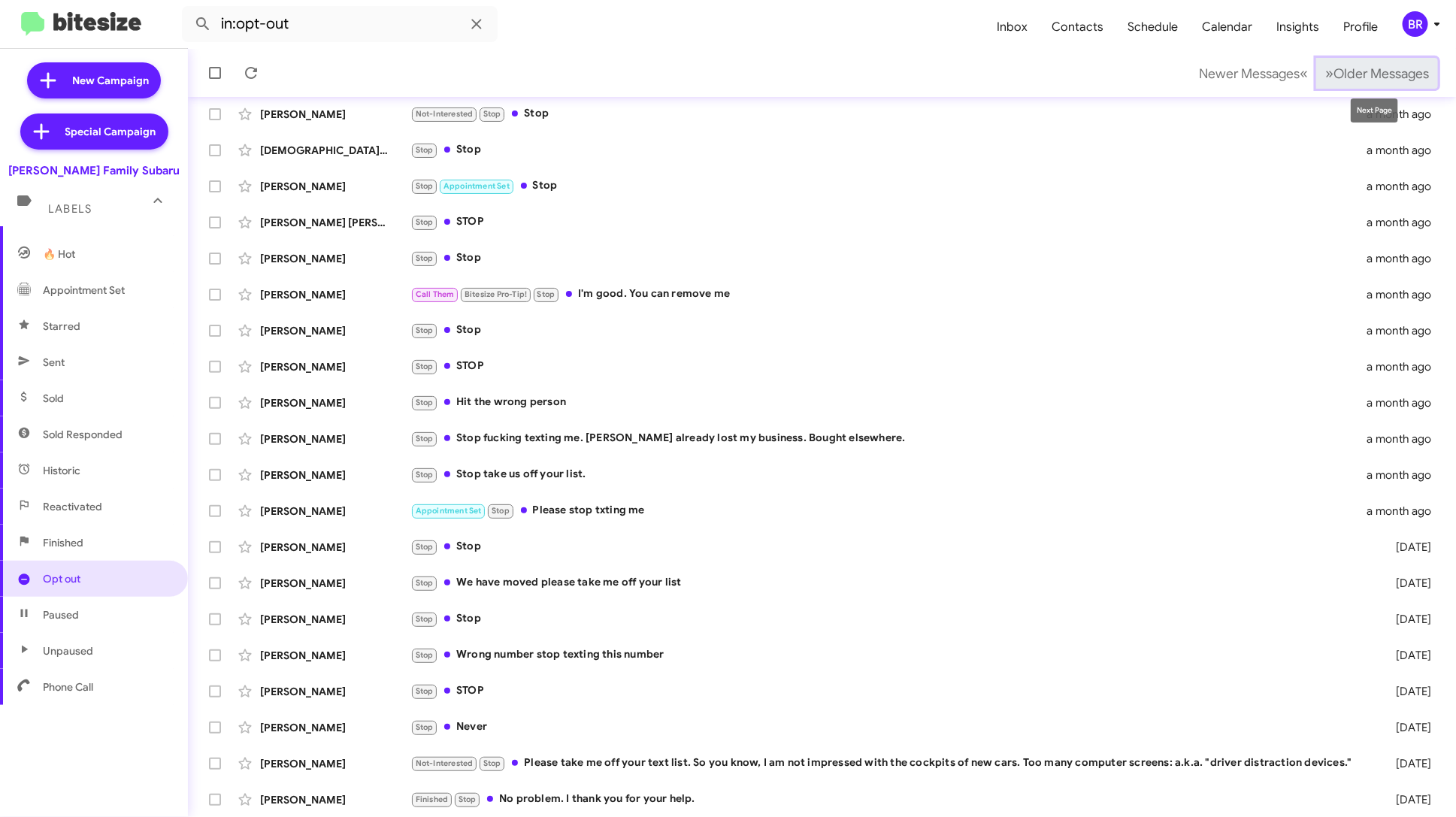
click at [1388, 65] on span "Older Messages" at bounding box center [1380, 73] width 95 height 17
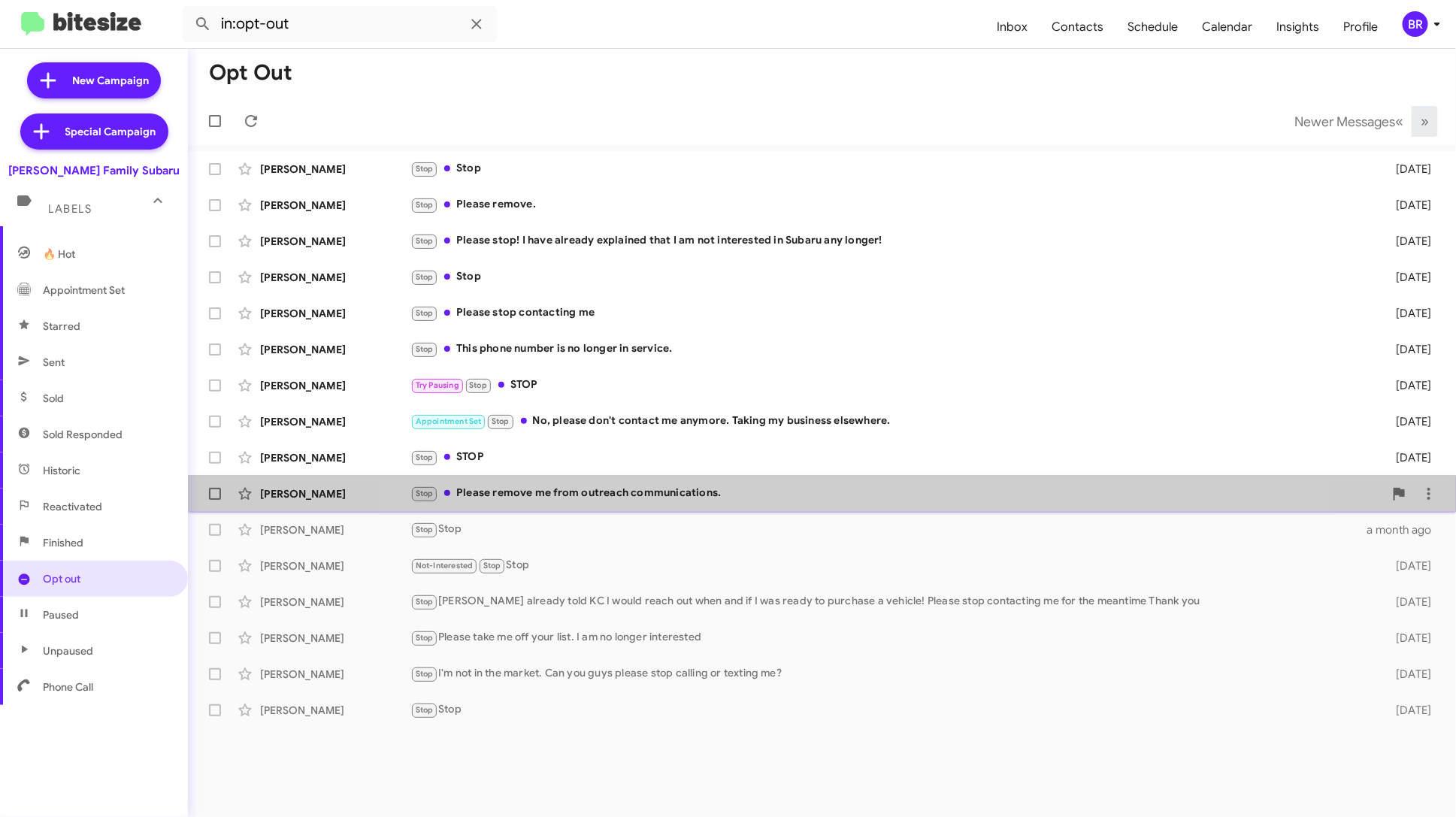
click at [822, 491] on div "Stop Please remove me from outreach communications." at bounding box center [897, 494] width 974 height 17
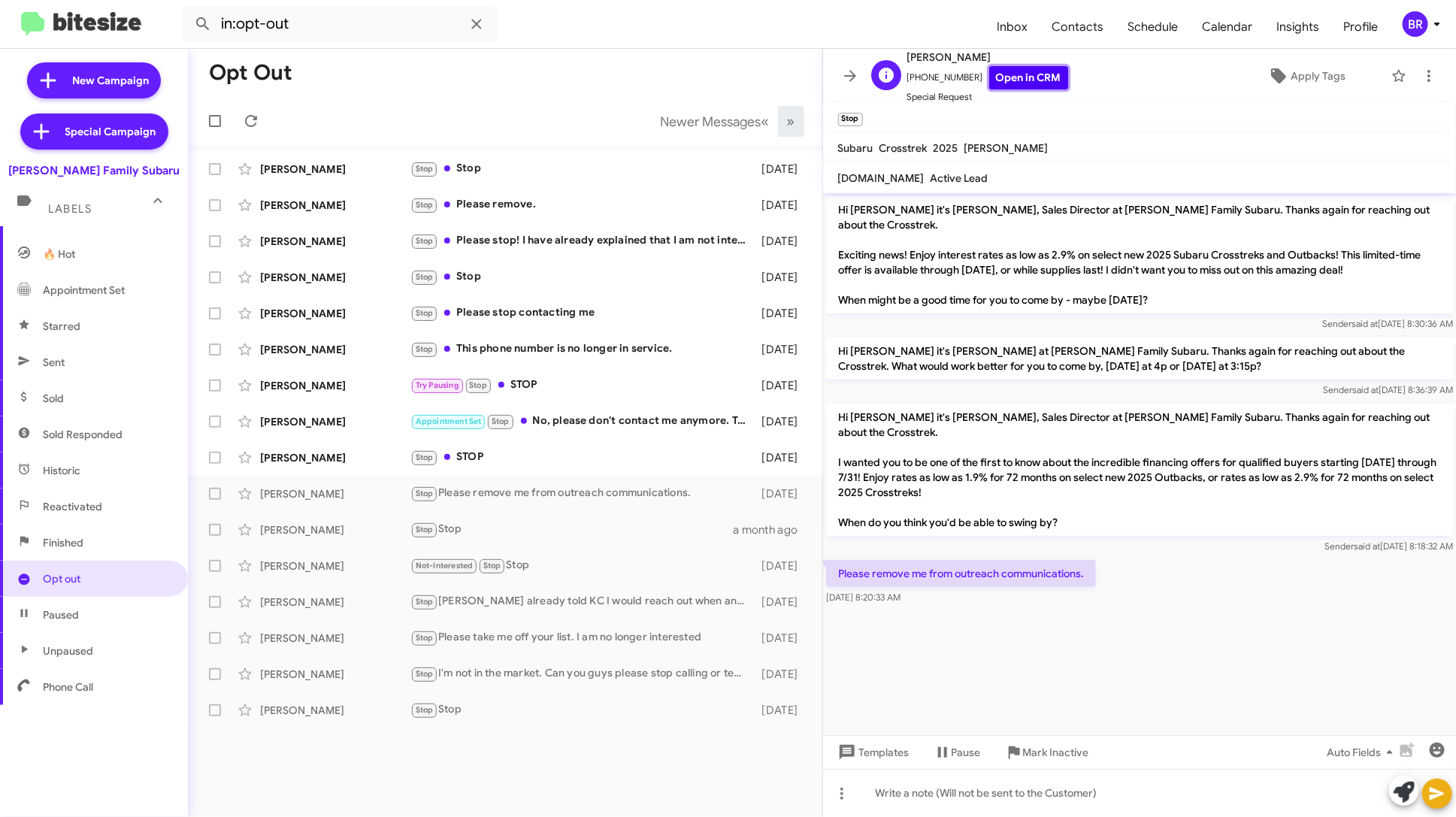
click at [1028, 85] on link "Open in CRM" at bounding box center [1029, 78] width 79 height 24
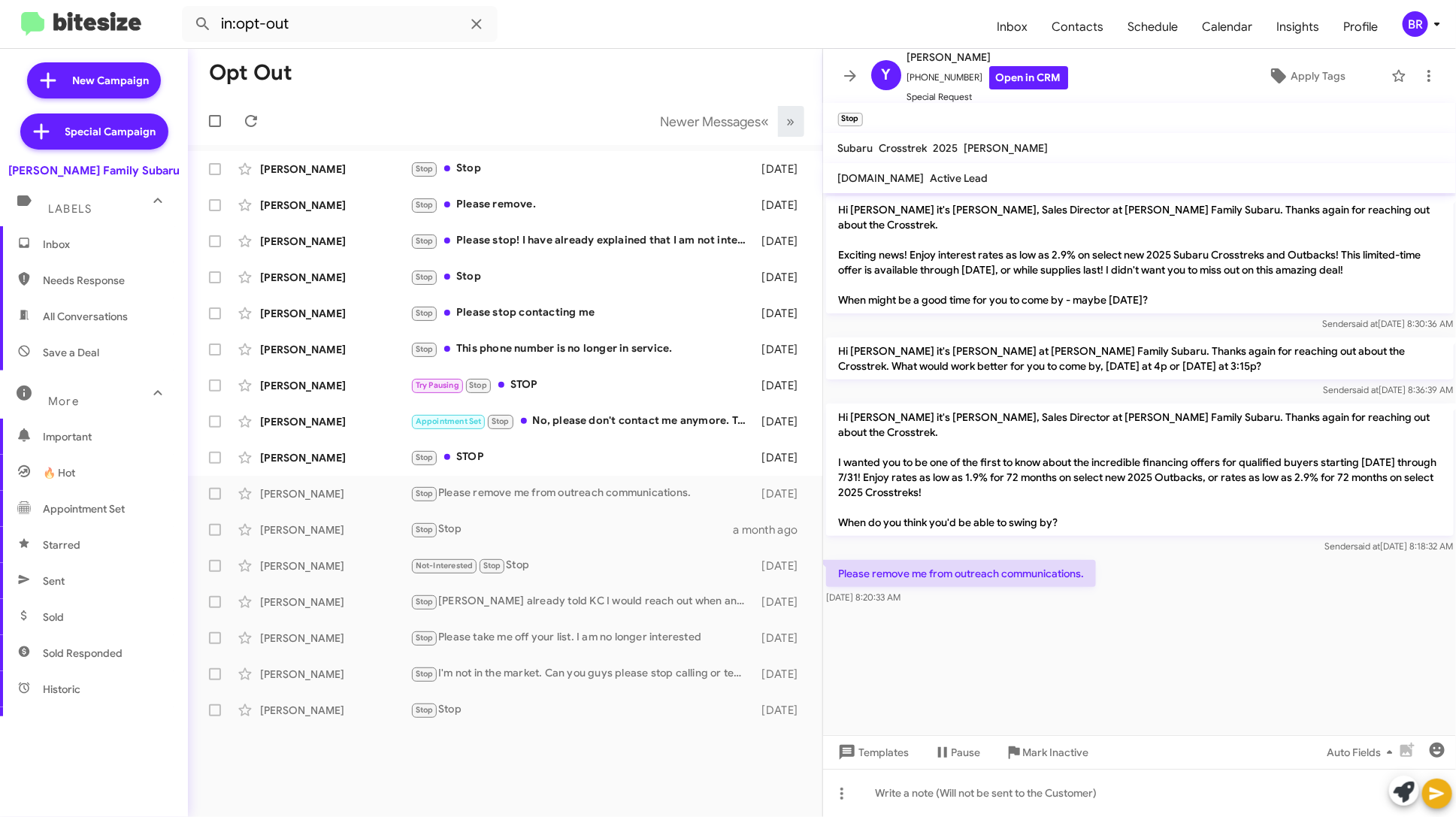
click at [111, 241] on span "Inbox" at bounding box center [106, 243] width 127 height 15
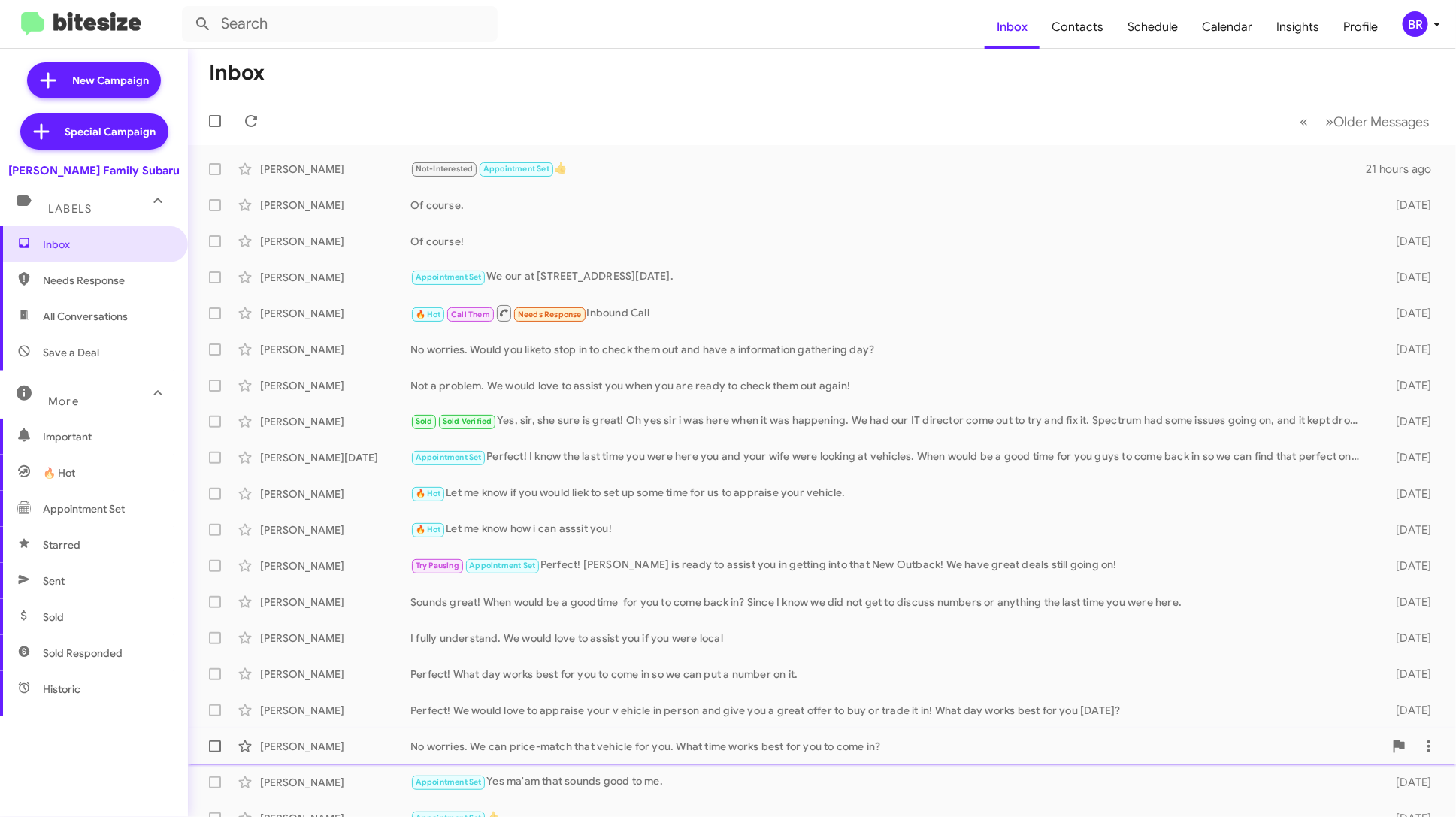
click at [794, 743] on div "No worries. We can price-match that vehicle for you. What time works best for y…" at bounding box center [897, 746] width 974 height 15
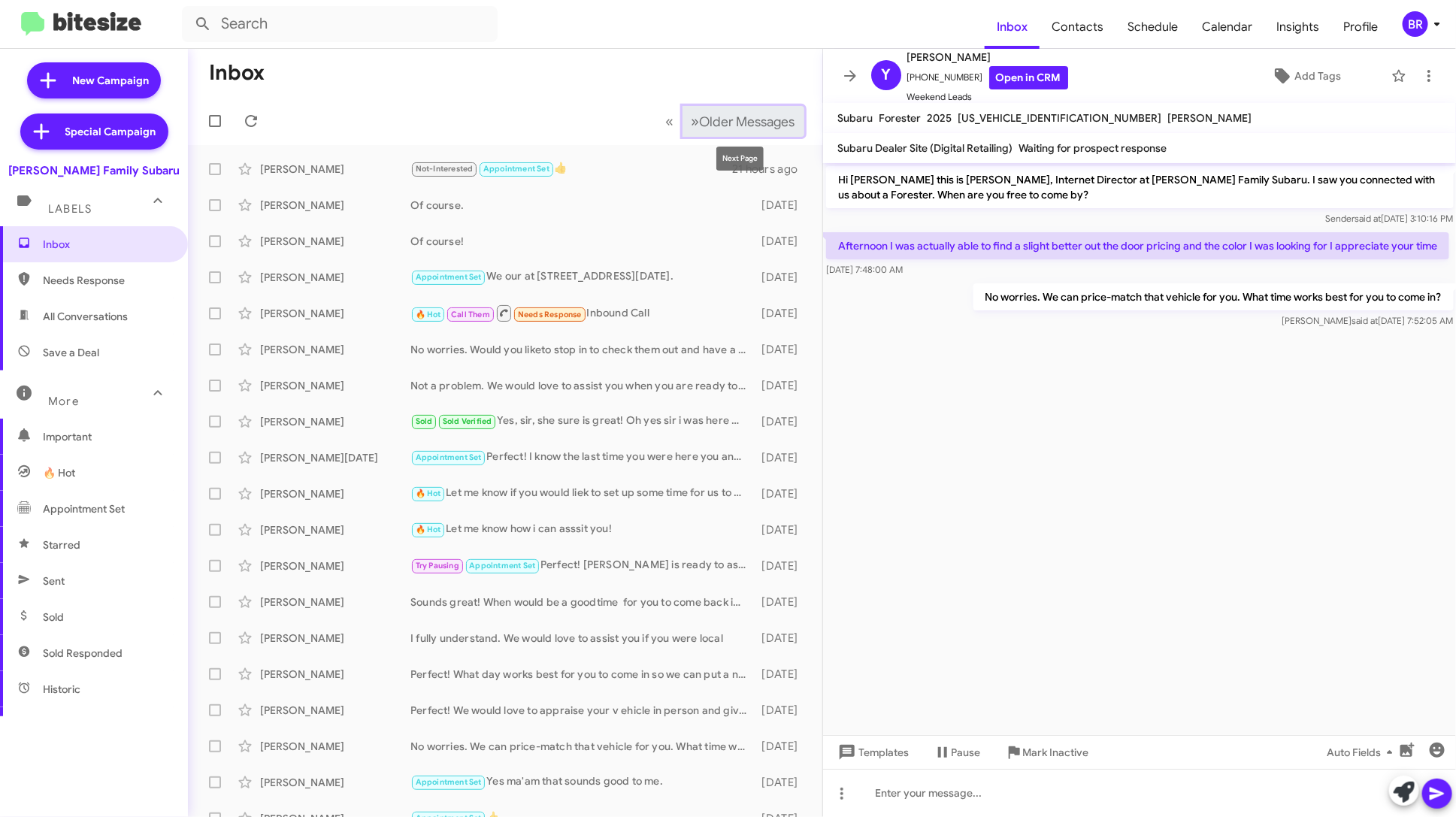
click at [752, 106] on button "» Next Older Messages" at bounding box center [743, 120] width 122 height 31
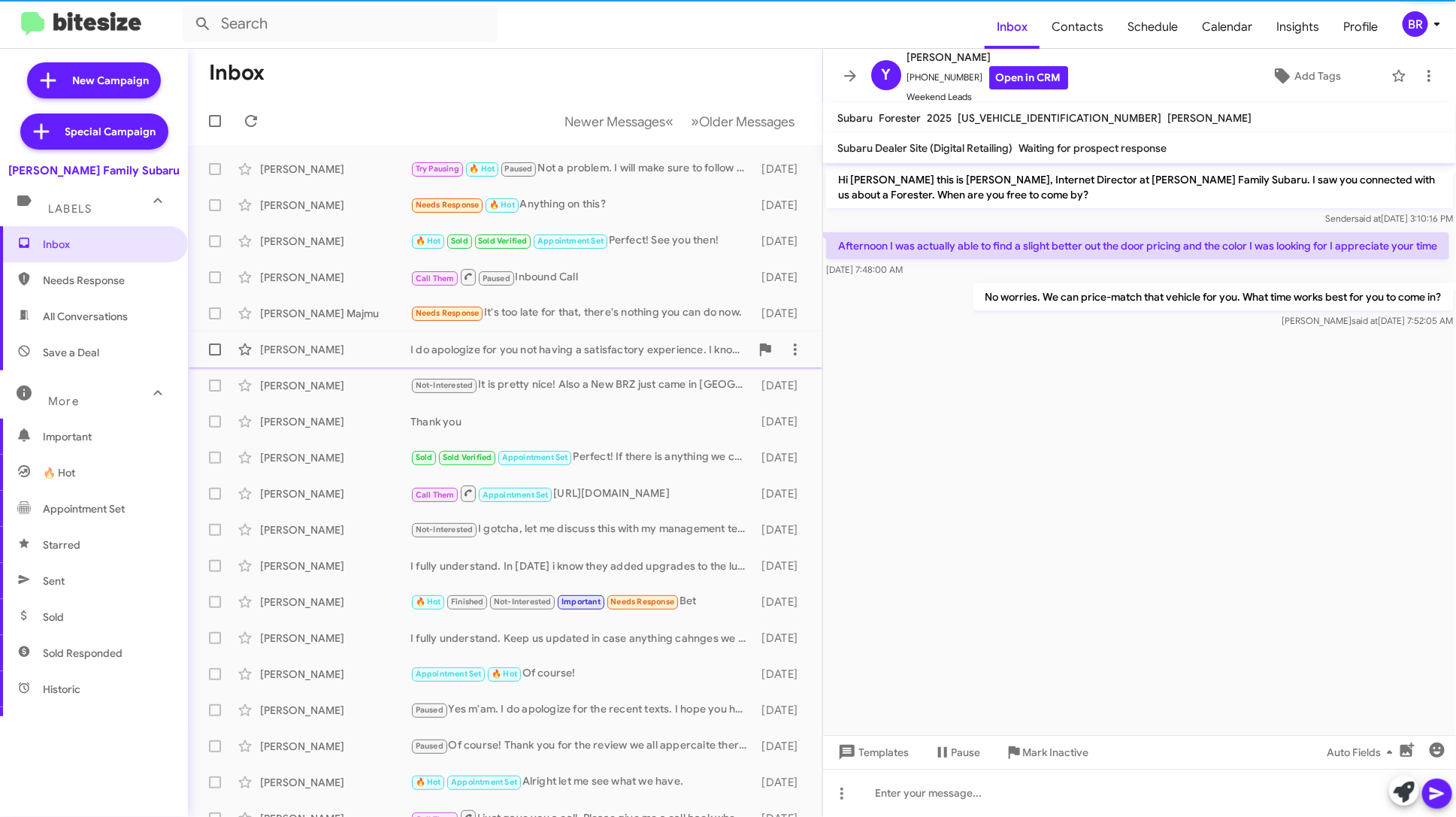
click at [605, 357] on div "[PERSON_NAME] I do apologize for you not having a satisfactory experience. I kn…" at bounding box center [505, 349] width 611 height 30
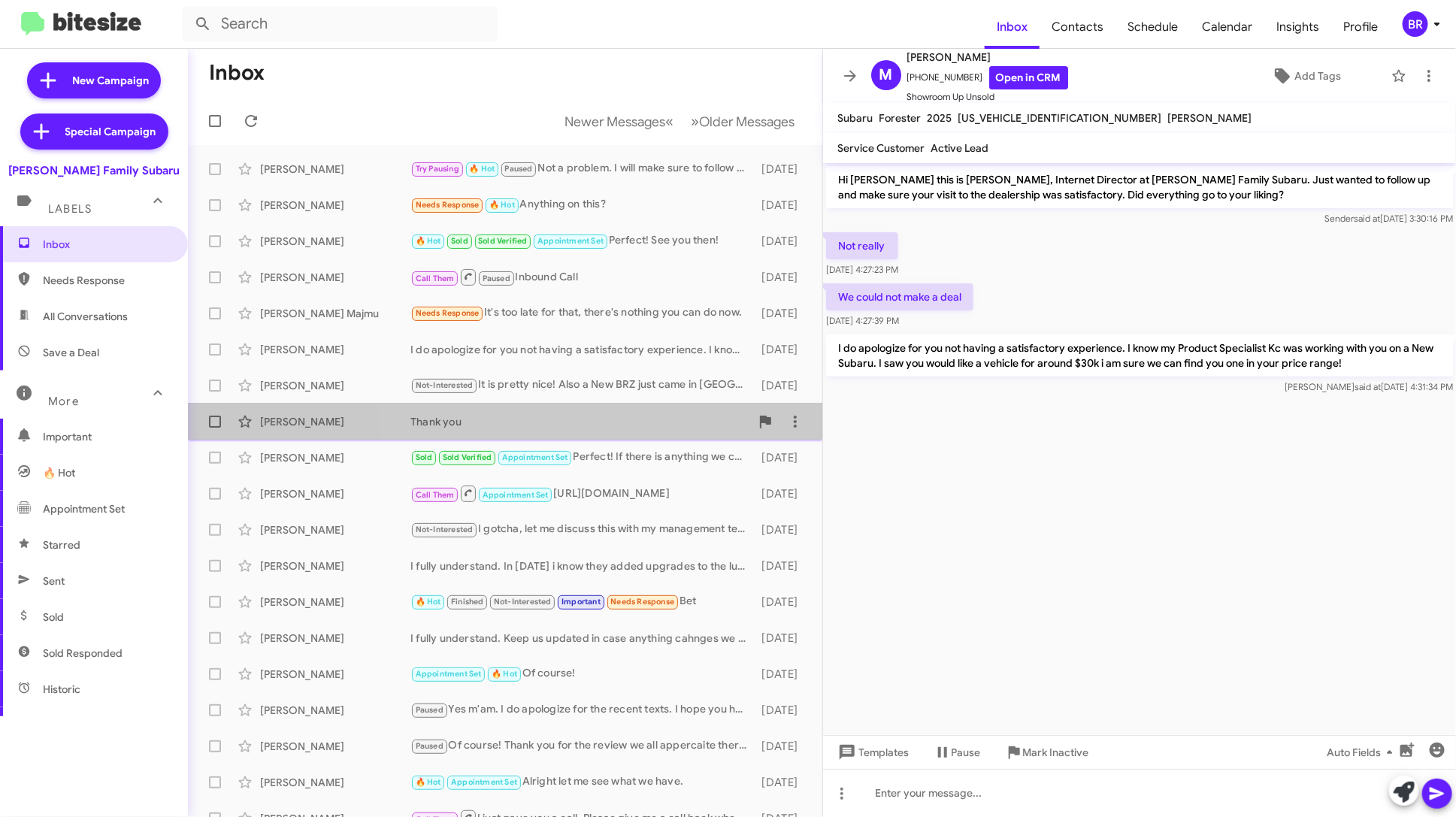
click at [606, 420] on div "Thank you" at bounding box center [579, 421] width 339 height 15
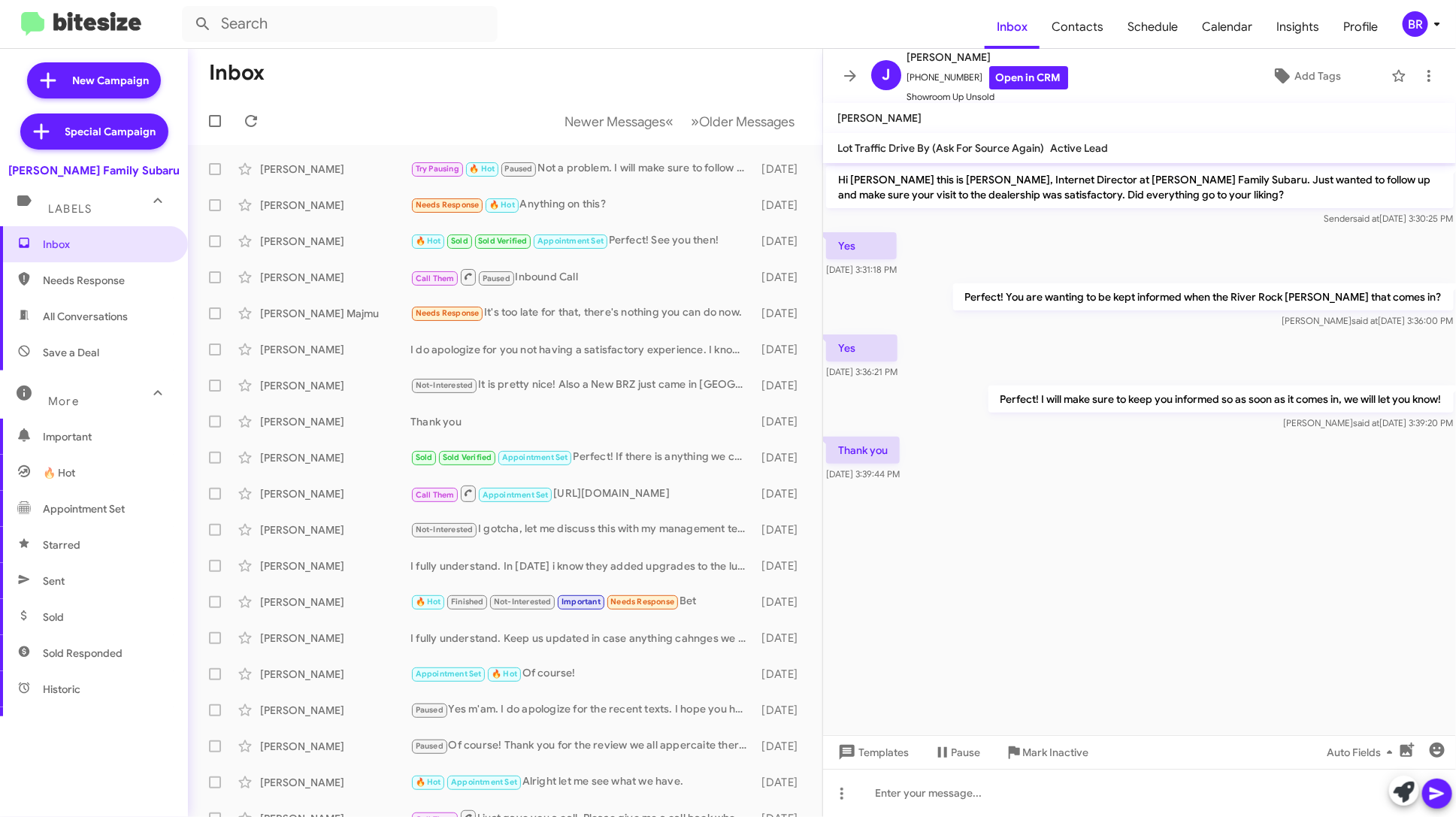
scroll to position [219, 0]
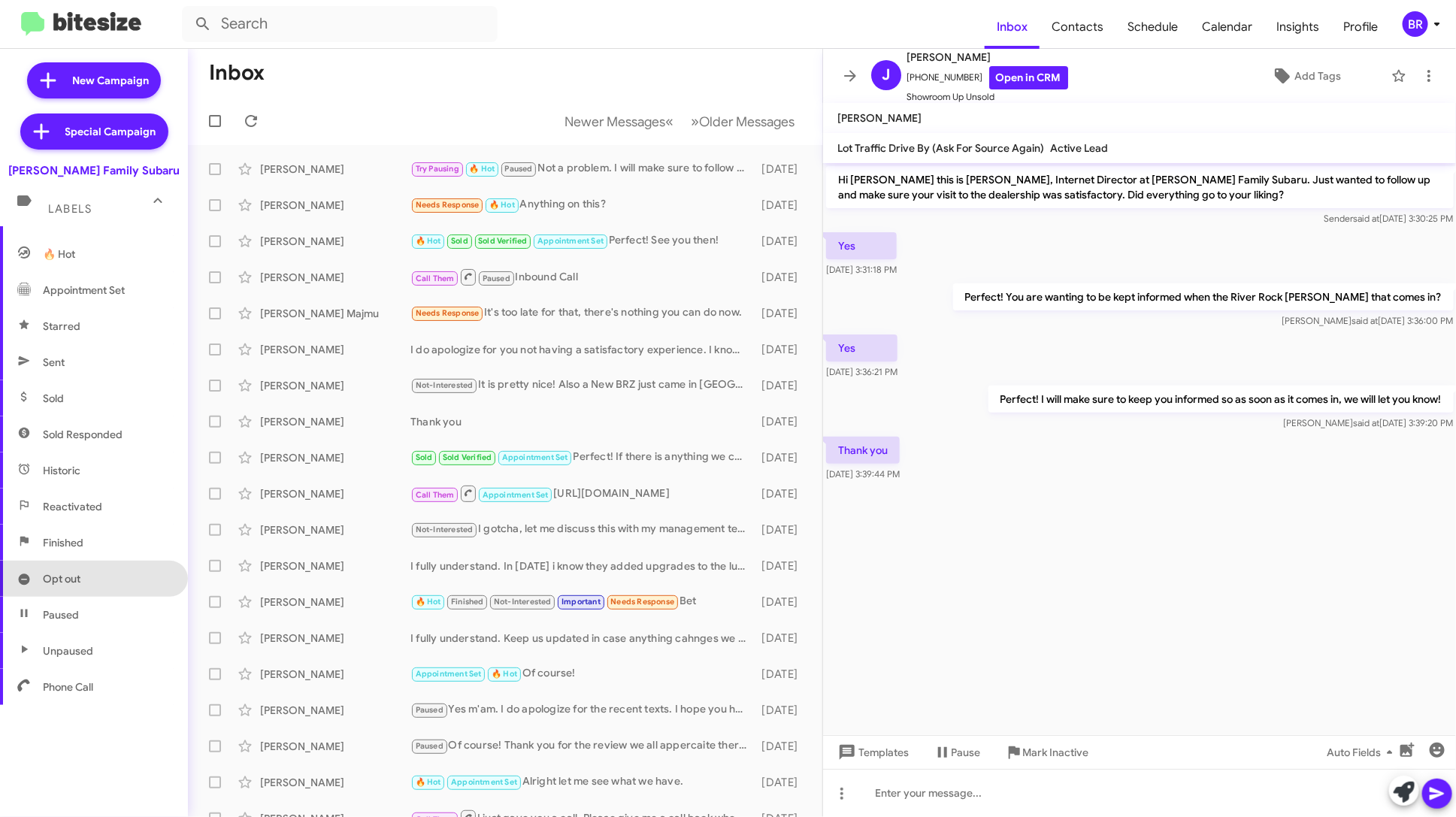
click at [111, 568] on span "Opt out" at bounding box center [93, 578] width 188 height 36
type input "in:opt-out"
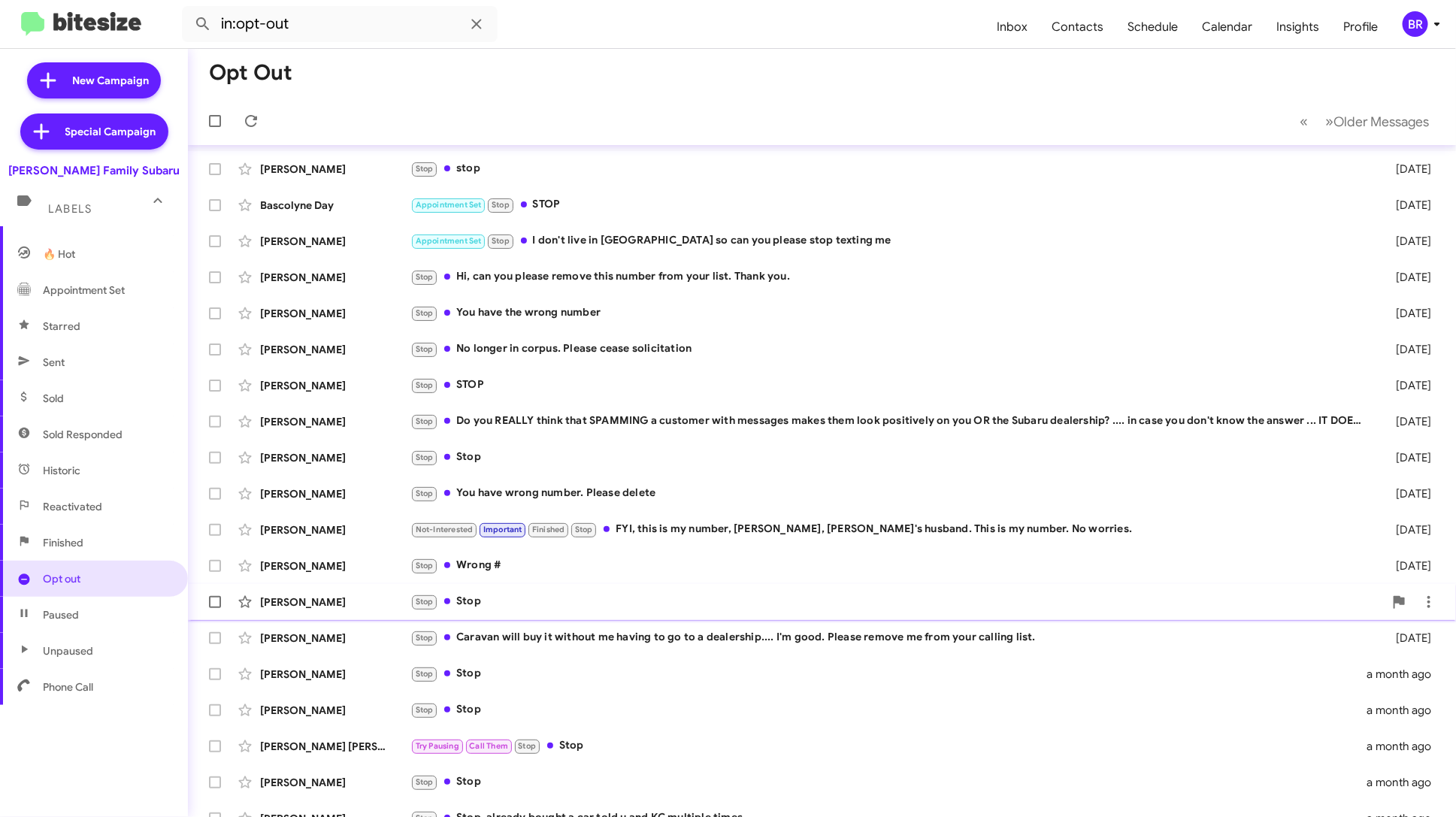
scroll to position [55, 0]
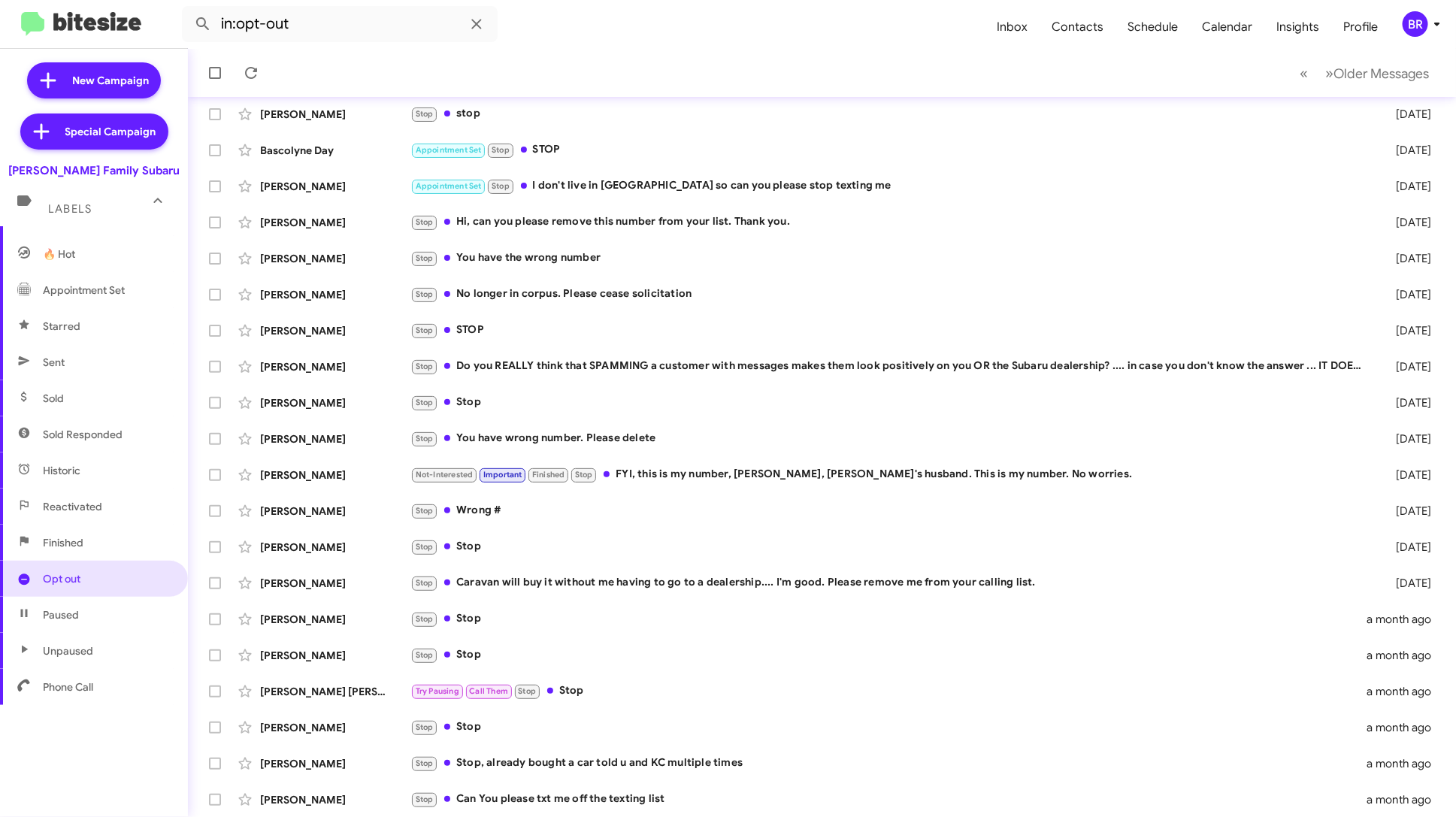
click at [1429, 30] on icon at bounding box center [1437, 24] width 18 height 18
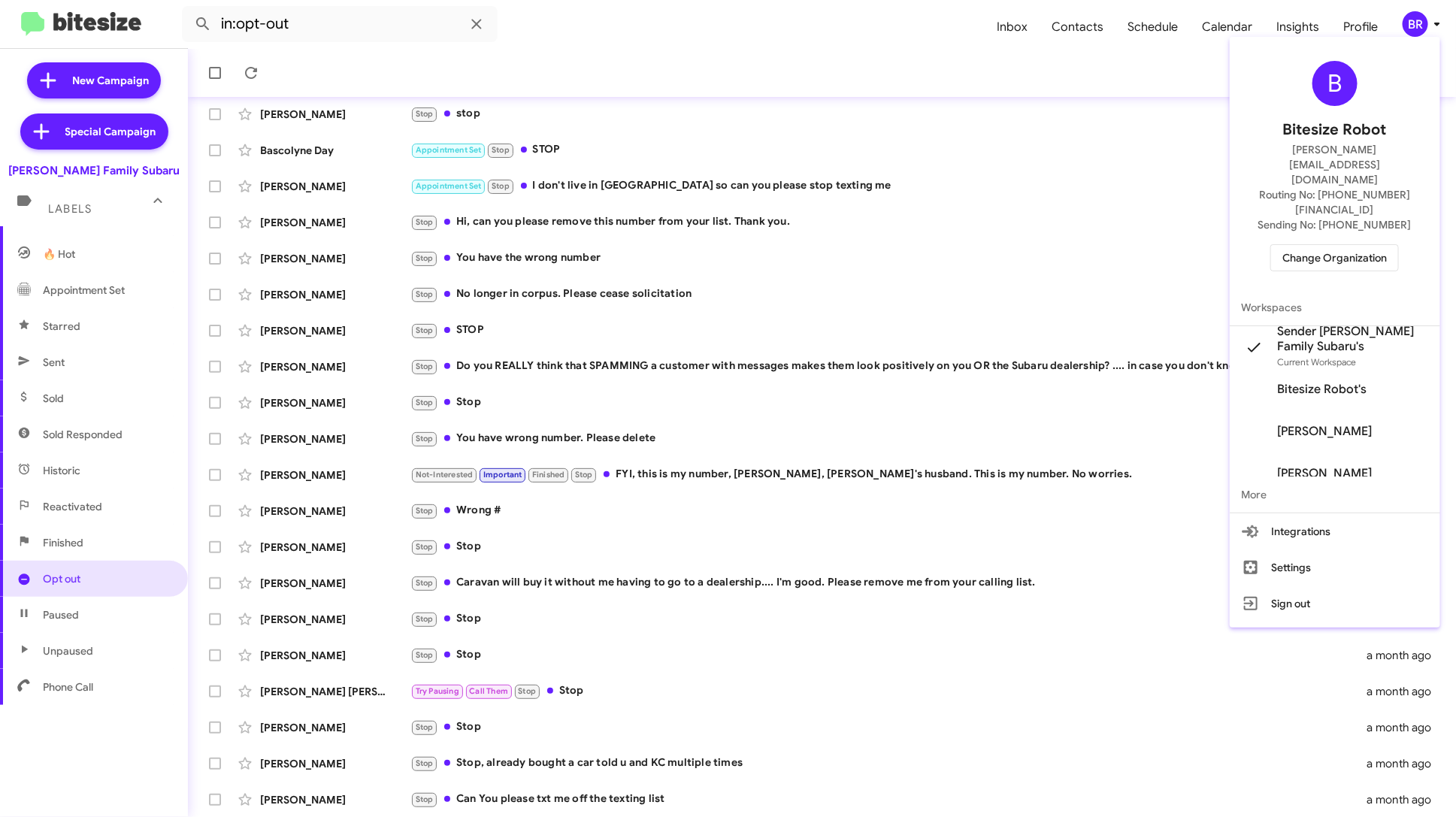
click at [1346, 245] on span "Change Organization" at bounding box center [1335, 257] width 105 height 25
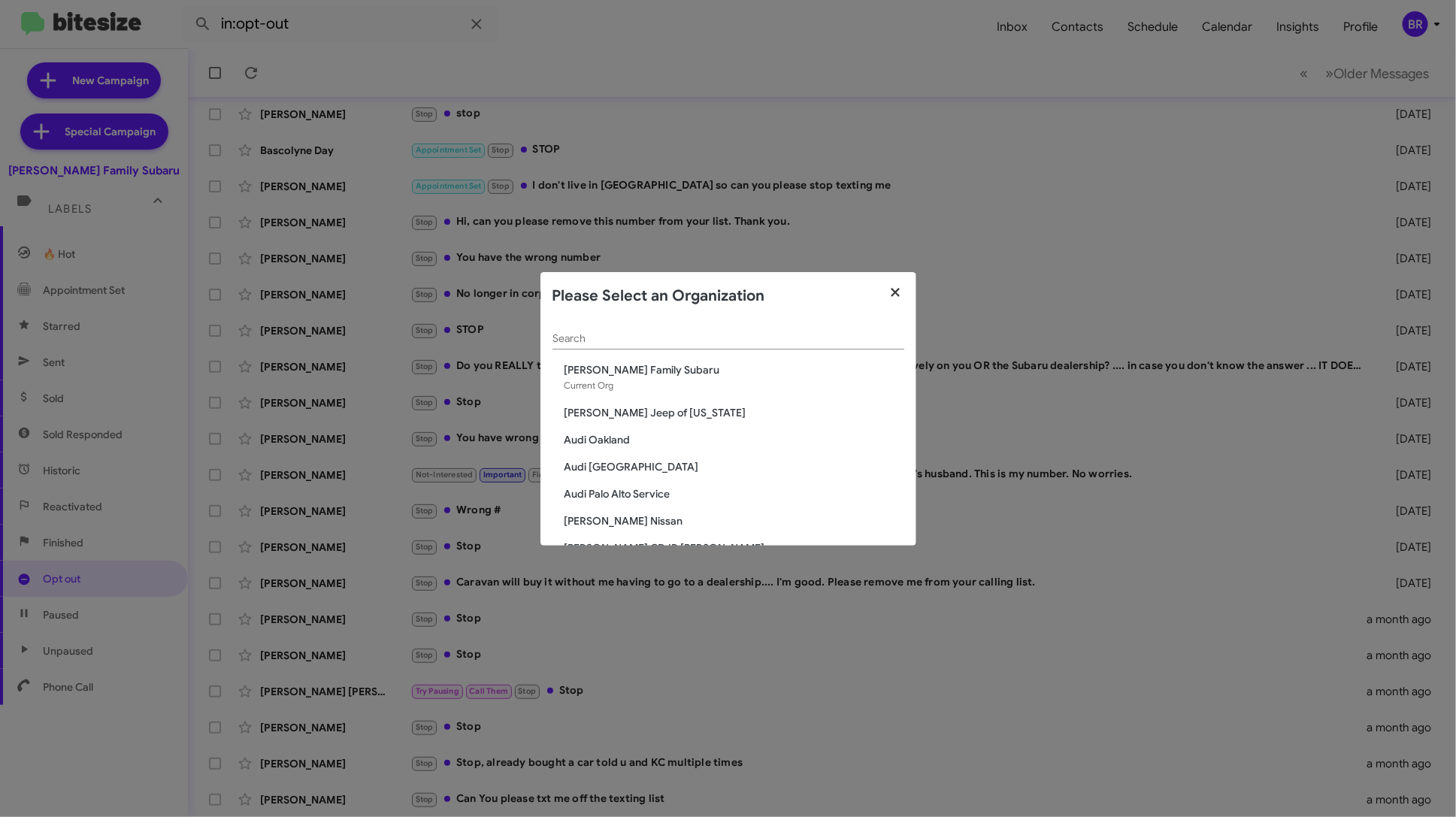
click at [899, 293] on icon "button" at bounding box center [896, 292] width 17 height 14
